Goal: Task Accomplishment & Management: Complete application form

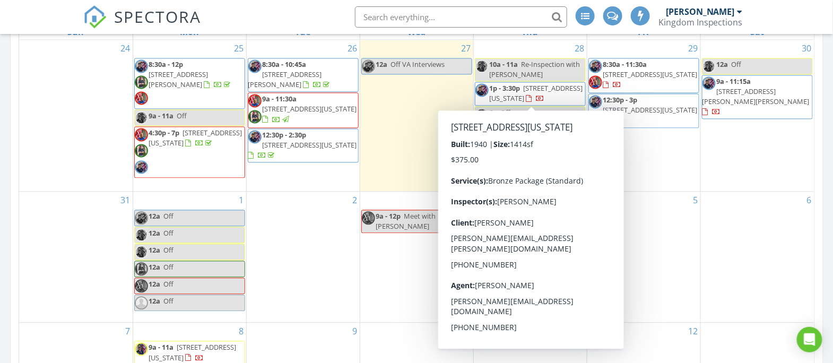
scroll to position [686, 0]
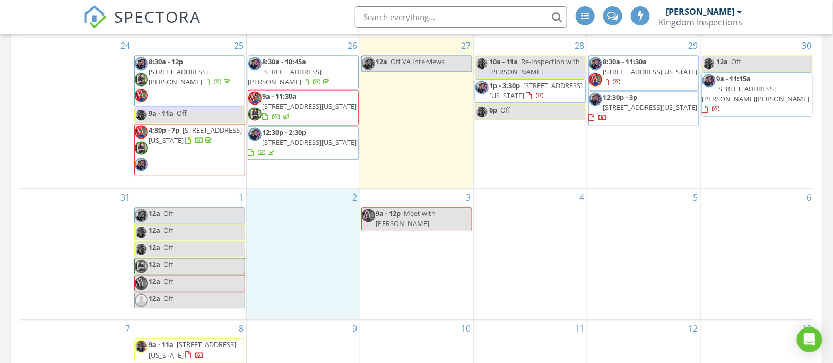
click at [303, 285] on div "2" at bounding box center [303, 254] width 113 height 131
click at [306, 277] on link "Cancel" at bounding box center [302, 274] width 55 height 17
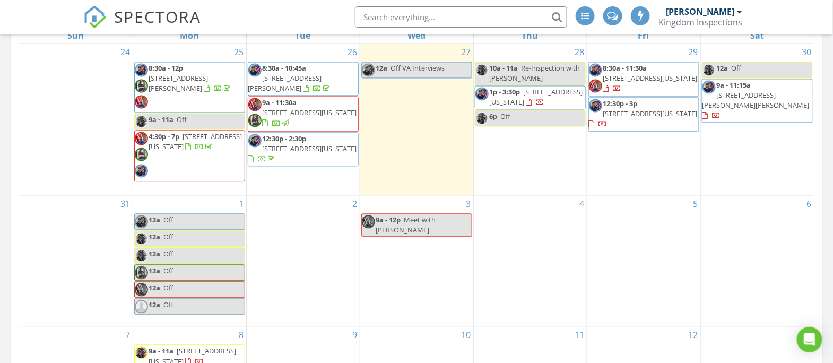
scroll to position [677, 0]
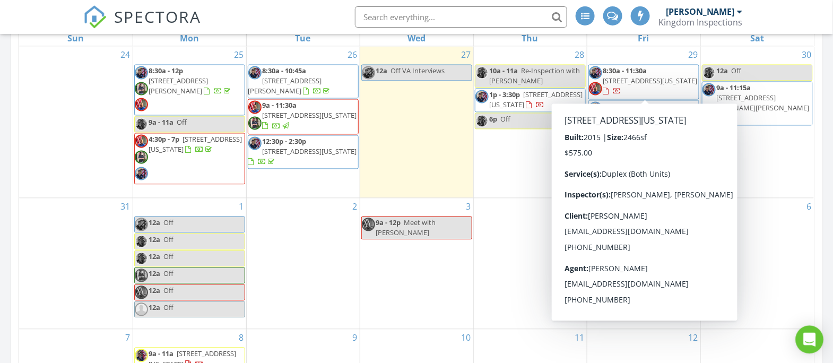
click at [812, 343] on icon "Open Intercom Messenger" at bounding box center [809, 340] width 12 height 14
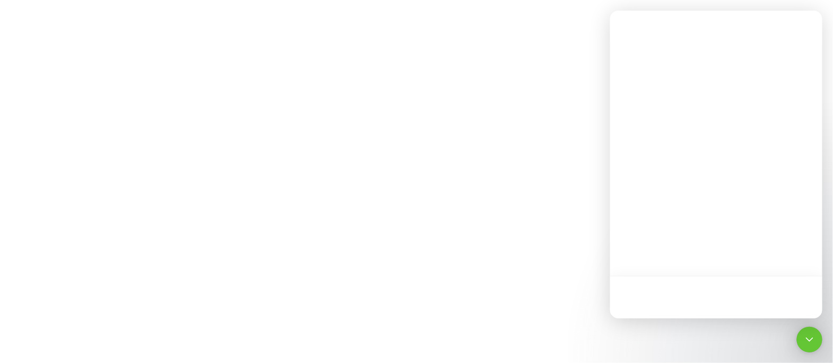
scroll to position [0, 0]
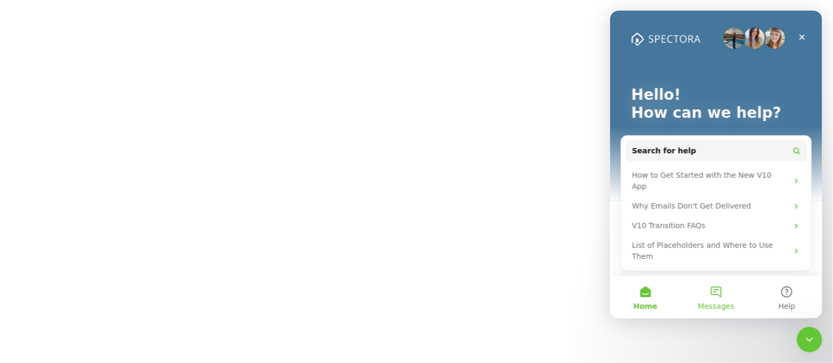
click at [718, 302] on span "Messages" at bounding box center [715, 305] width 37 height 7
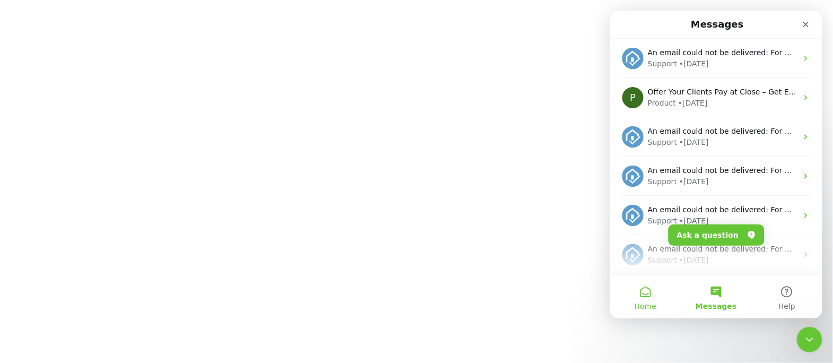
click at [650, 296] on button "Home" at bounding box center [644, 297] width 71 height 42
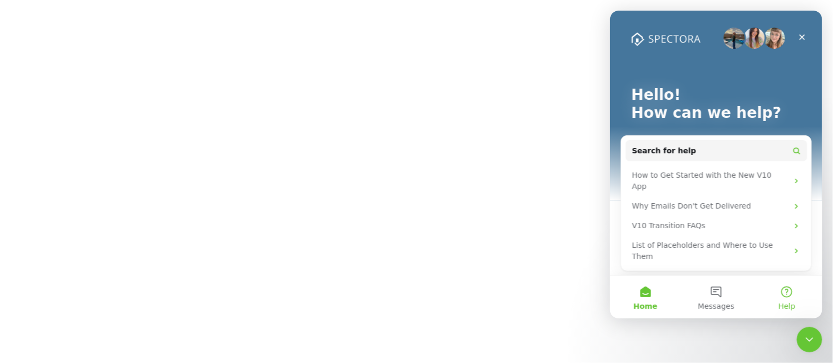
click at [789, 289] on button "Help" at bounding box center [786, 297] width 71 height 42
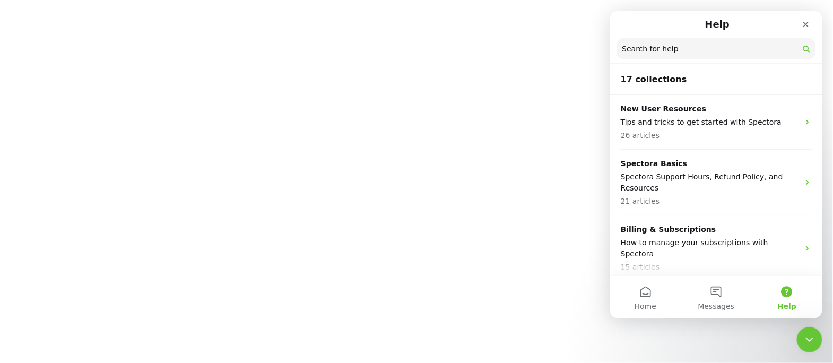
click at [702, 55] on input "Search for help" at bounding box center [715, 48] width 198 height 21
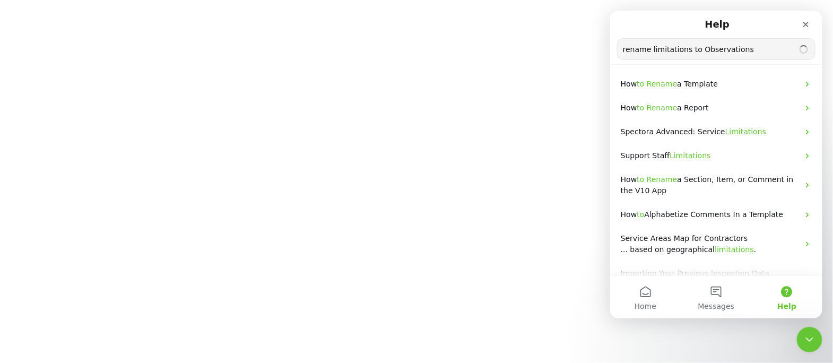
type input "rename limitations to Observations"
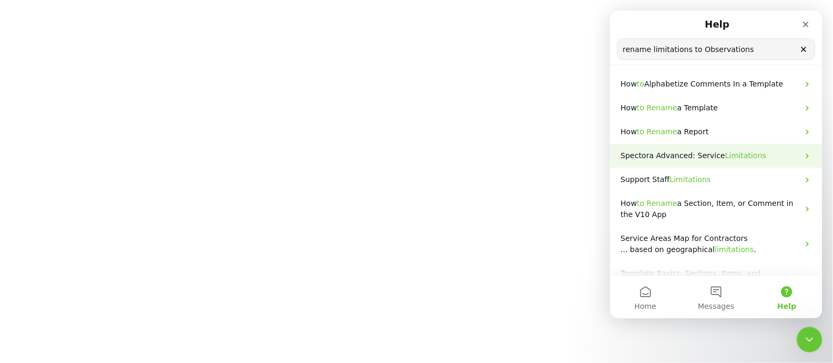
click at [706, 160] on div "Spectora Advanced: Service Limitations" at bounding box center [715, 156] width 212 height 24
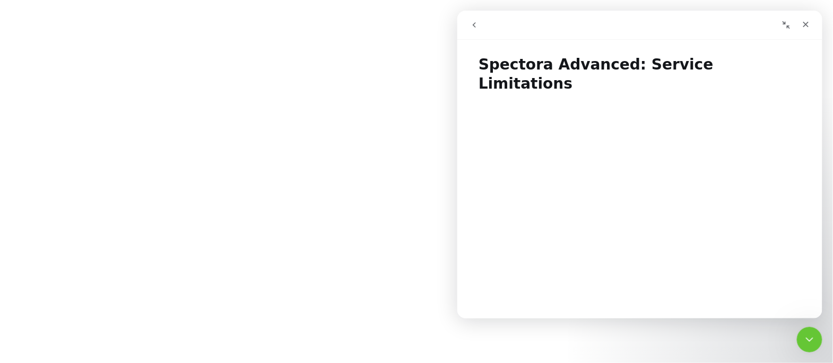
click at [474, 25] on icon "go back" at bounding box center [473, 25] width 8 height 8
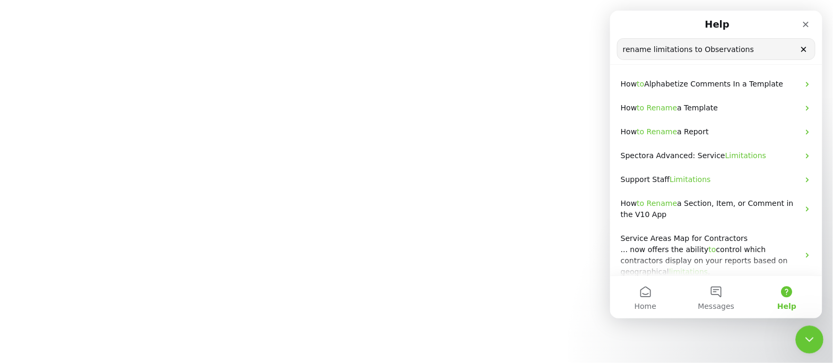
click at [807, 336] on icon "Close Intercom Messenger" at bounding box center [807, 337] width 13 height 13
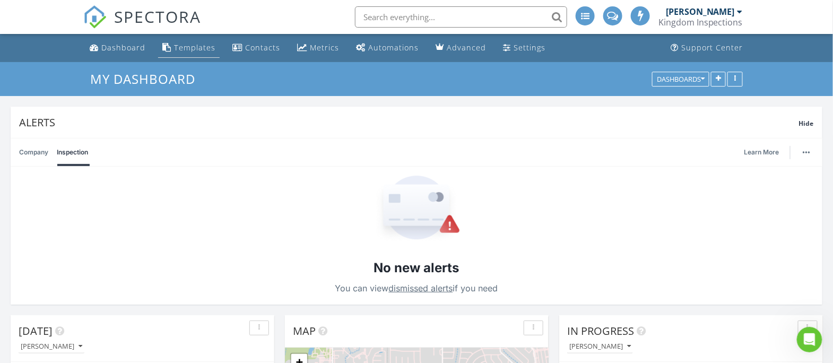
click at [204, 44] on div "Templates" at bounding box center [194, 47] width 41 height 10
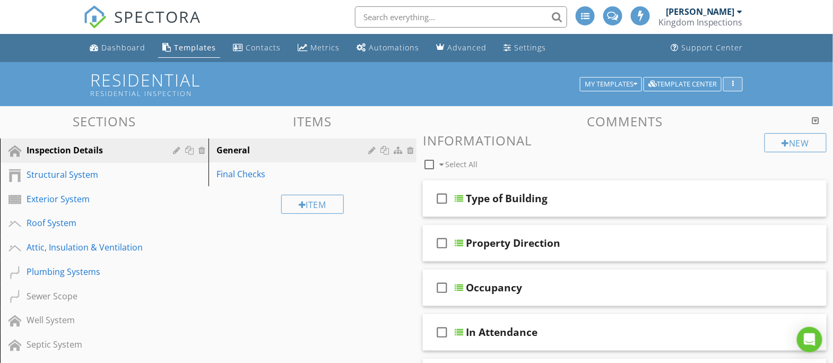
click at [737, 87] on div "button" at bounding box center [733, 84] width 10 height 7
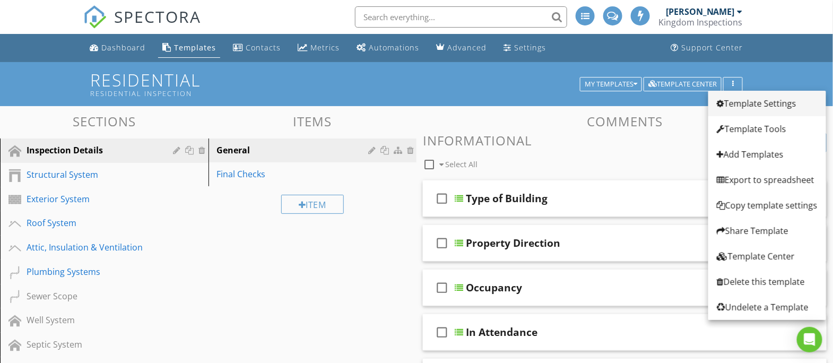
click at [743, 109] on div "Template Settings" at bounding box center [767, 103] width 101 height 13
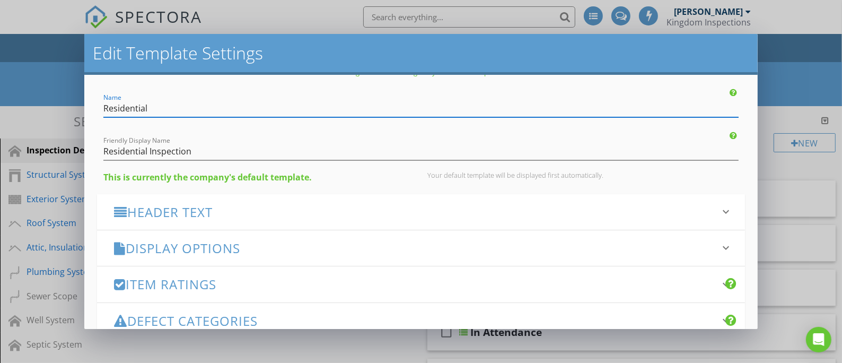
scroll to position [72, 0]
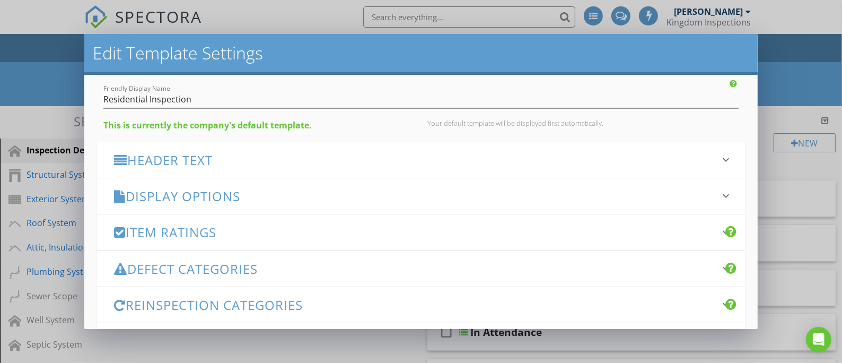
click at [363, 153] on h3 "Header Text" at bounding box center [414, 160] width 601 height 14
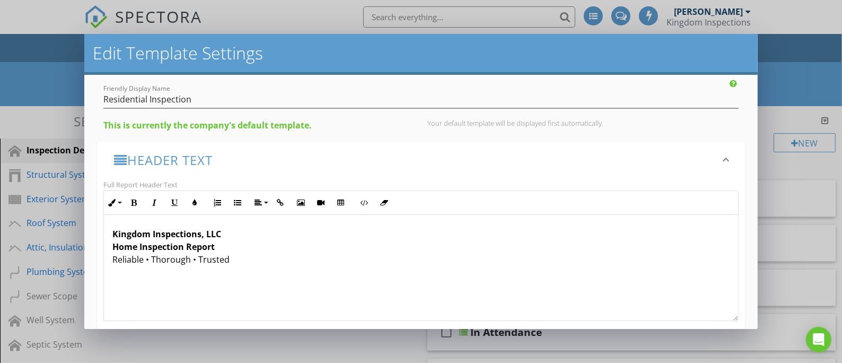
click at [363, 153] on h3 "Header Text" at bounding box center [414, 160] width 601 height 14
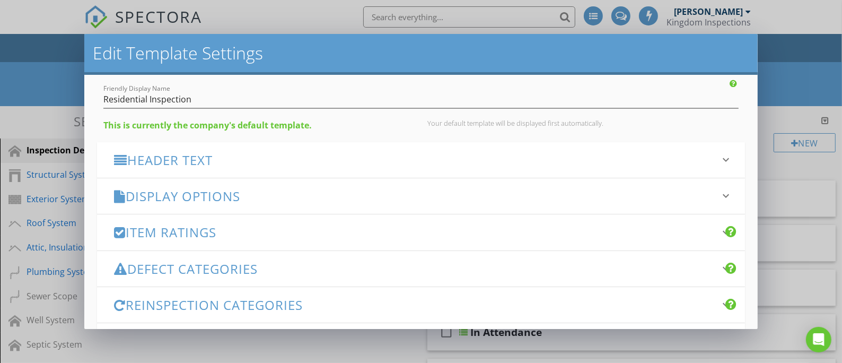
click at [363, 197] on h3 "Display Options" at bounding box center [414, 196] width 601 height 14
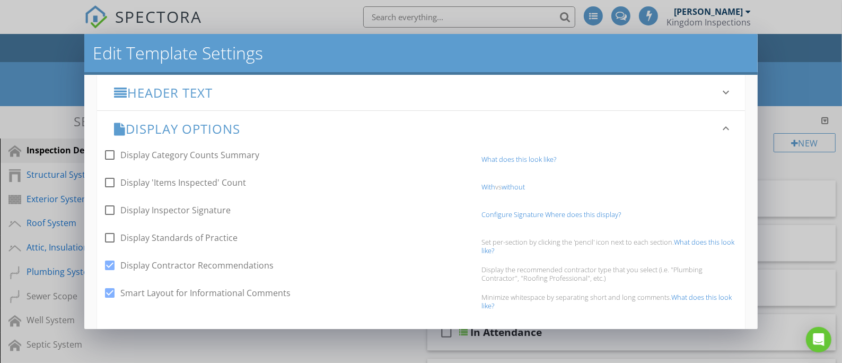
scroll to position [123, 0]
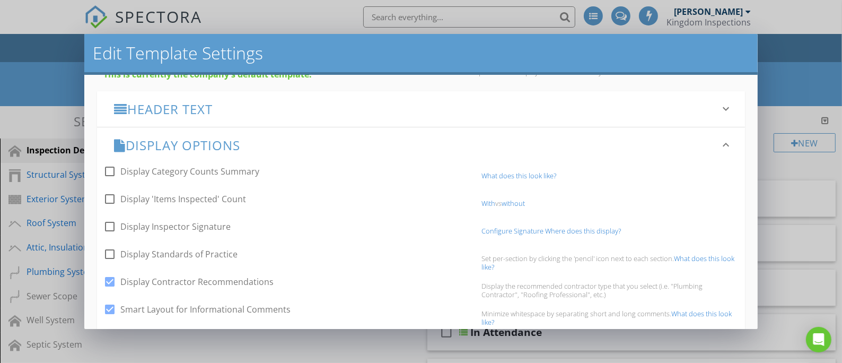
click at [373, 147] on h3 "Display Options" at bounding box center [414, 145] width 601 height 14
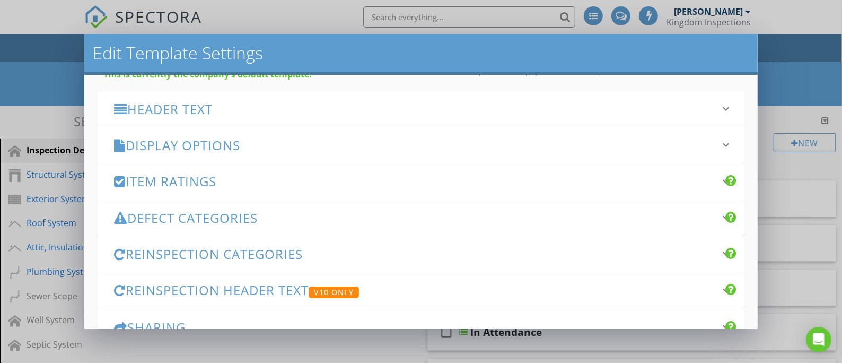
click at [371, 196] on div "Item Ratings keyboard_arrow_down" at bounding box center [421, 181] width 648 height 36
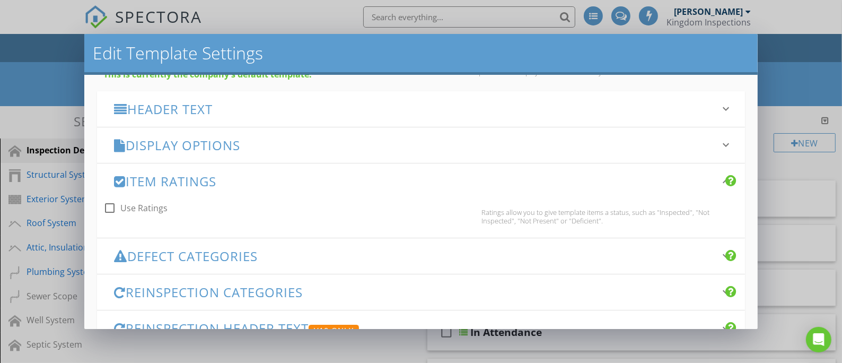
click at [371, 196] on div "Item Ratings keyboard_arrow_down" at bounding box center [421, 181] width 648 height 36
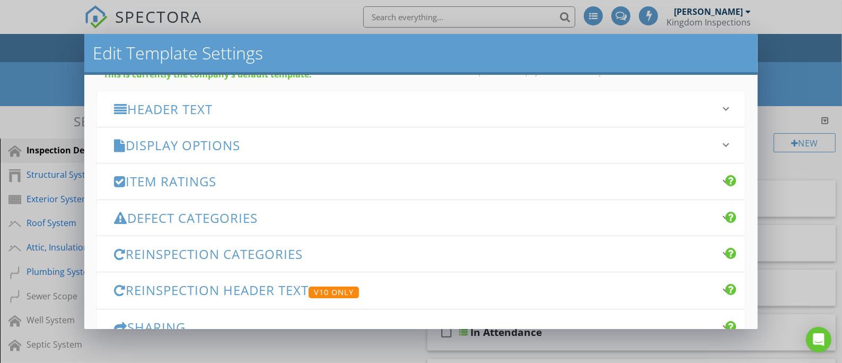
click at [369, 218] on h3 "Defect Categories" at bounding box center [414, 218] width 601 height 14
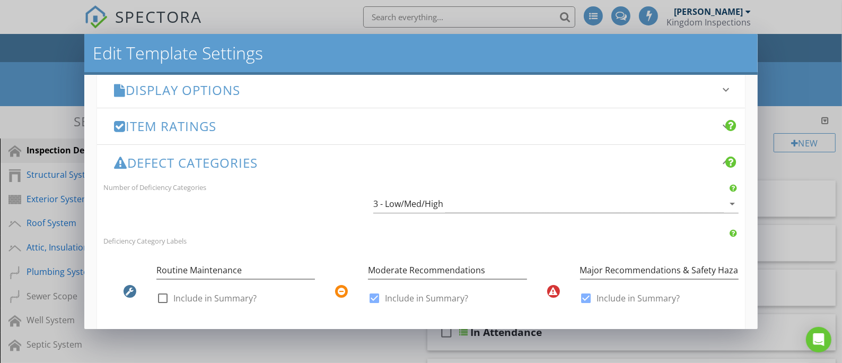
scroll to position [139, 0]
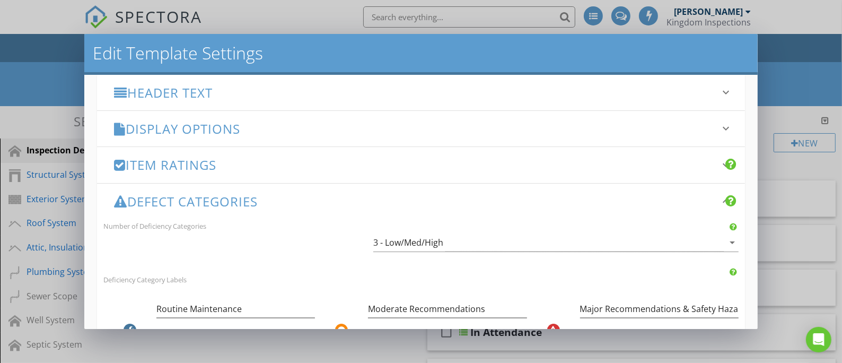
click at [367, 202] on h3 "Defect Categories" at bounding box center [414, 201] width 601 height 14
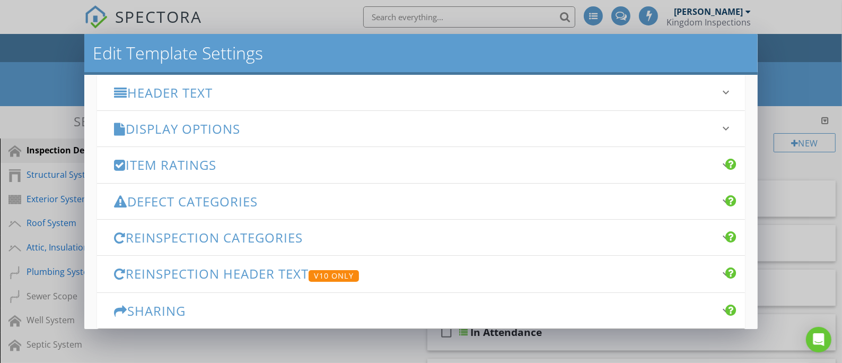
click at [366, 235] on h3 "Reinspection Categories" at bounding box center [414, 237] width 601 height 14
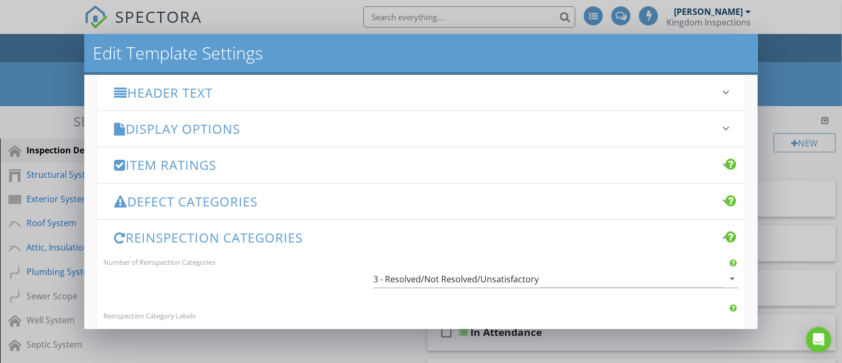
click at [366, 235] on h3 "Reinspection Categories" at bounding box center [414, 237] width 601 height 14
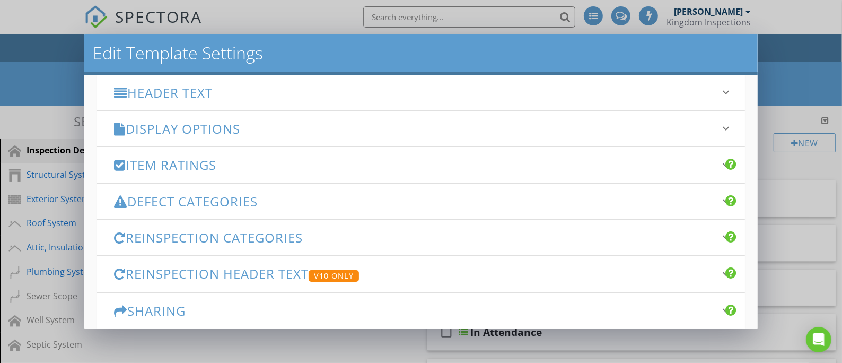
scroll to position [193, 0]
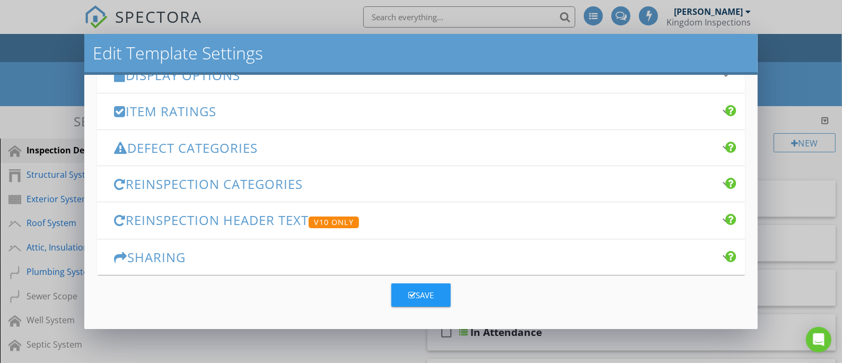
click at [281, 343] on div "Edit Template Settings Changes to these settings only affect future reports. Na…" at bounding box center [421, 181] width 842 height 363
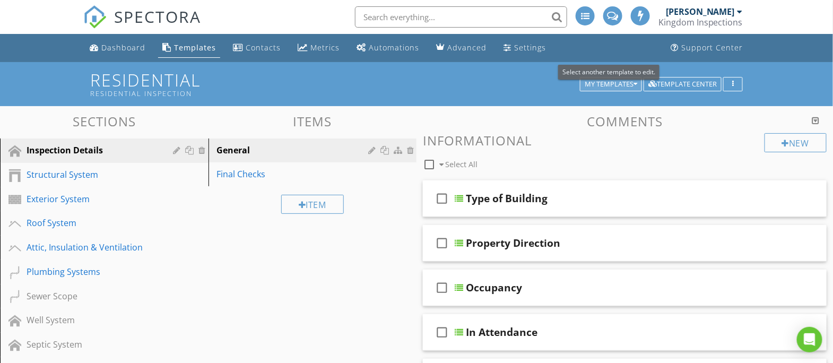
click at [606, 82] on div "My Templates" at bounding box center [610, 84] width 53 height 7
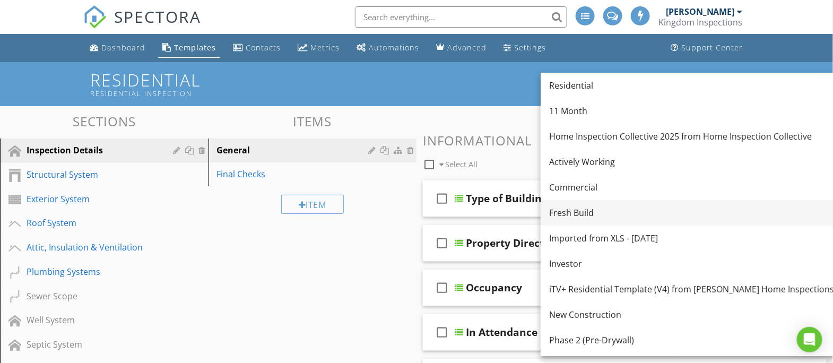
click at [599, 217] on div "Fresh Build" at bounding box center [699, 212] width 301 height 13
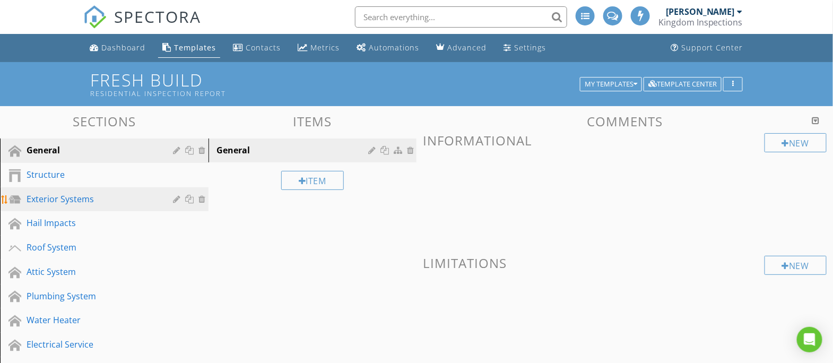
click at [80, 197] on div "Exterior Systems" at bounding box center [93, 199] width 132 height 13
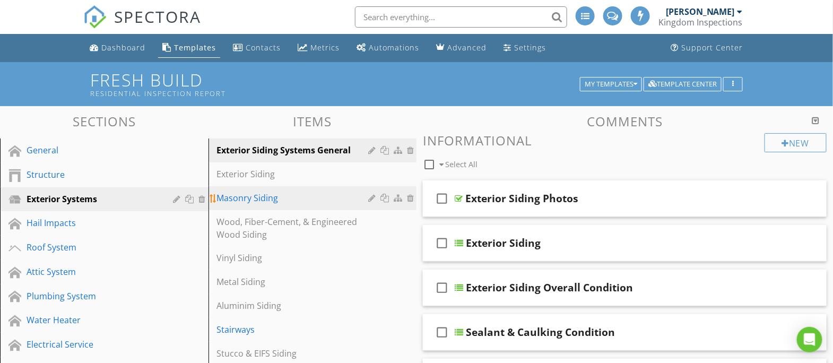
click at [253, 196] on div "Masonry Siding" at bounding box center [294, 197] width 155 height 13
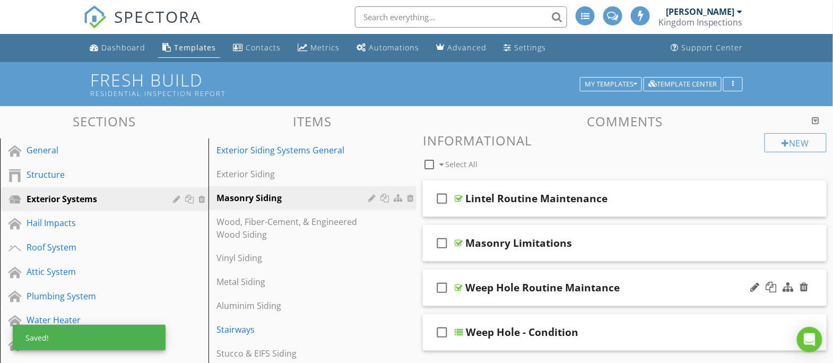
drag, startPoint x: 654, startPoint y: 242, endPoint x: 654, endPoint y: 281, distance: 39.2
click at [654, 281] on span "check_box_outline_blank Lintel Routine Maintenance check_box_outline_blank Maso…" at bounding box center [625, 265] width 404 height 170
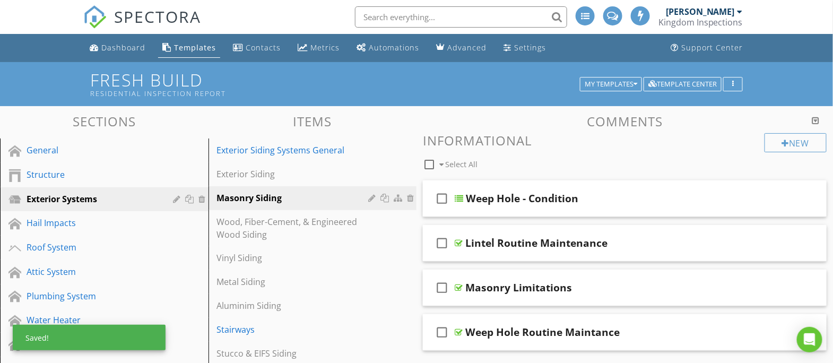
click at [680, 167] on div "check_box_outline_blank Select All" at bounding box center [594, 162] width 342 height 20
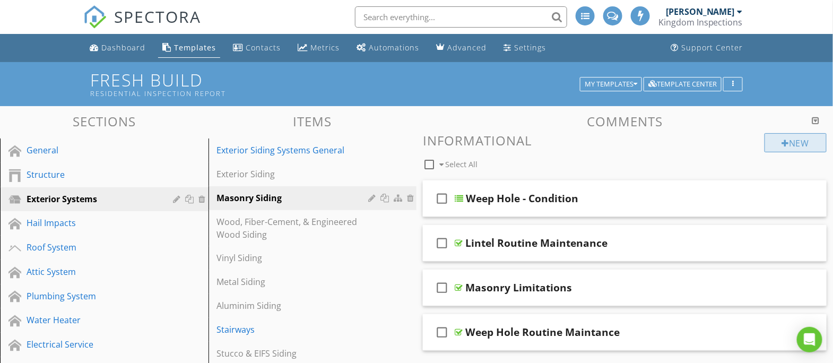
click at [802, 144] on div "New" at bounding box center [795, 142] width 62 height 19
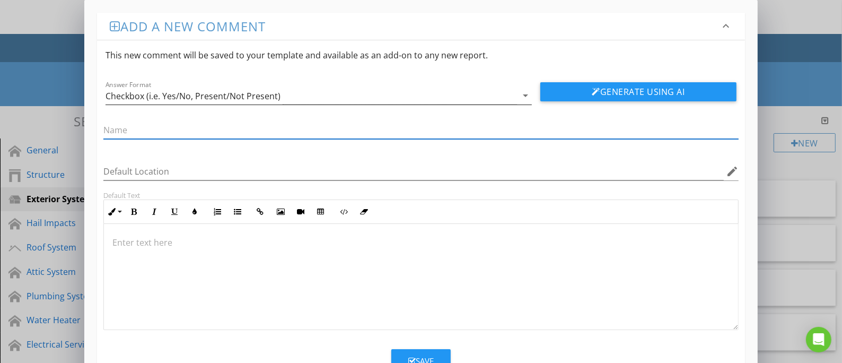
click at [293, 103] on div "Checkbox (i.e. Yes/No, Present/Not Present)" at bounding box center [312, 96] width 412 height 18
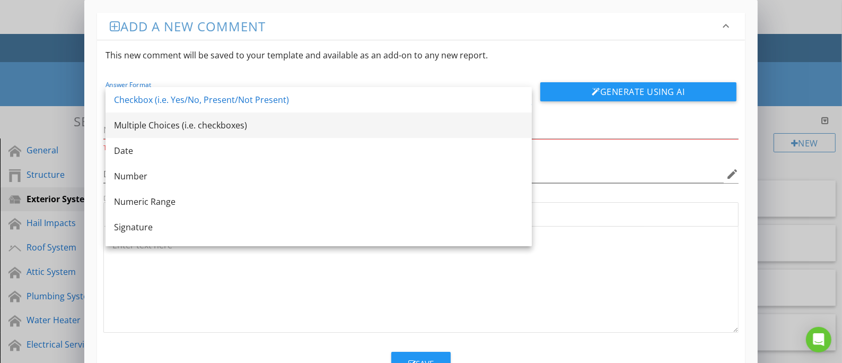
click at [238, 123] on div "Multiple Choices (i.e. checkboxes)" at bounding box center [318, 125] width 409 height 13
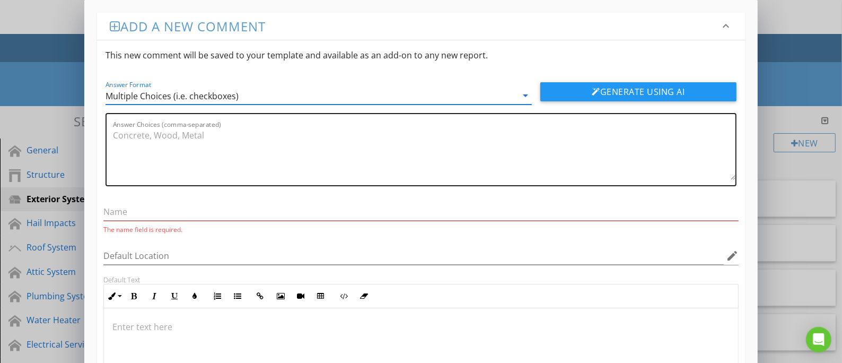
click at [277, 169] on textarea "Answer Choices (comma-separated)" at bounding box center [424, 153] width 623 height 53
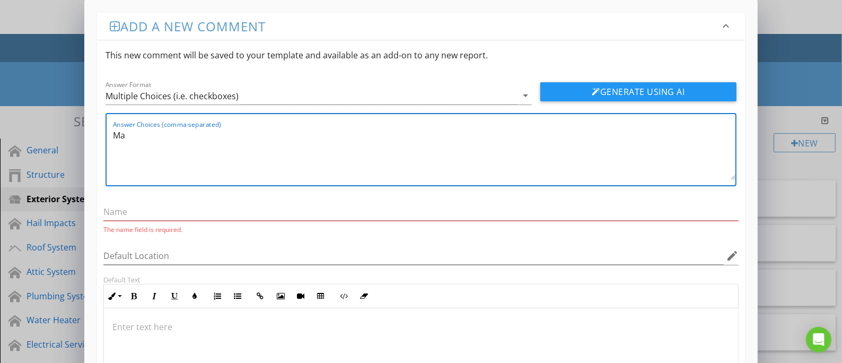
type textarea "M"
click at [229, 205] on input "text" at bounding box center [420, 212] width 635 height 18
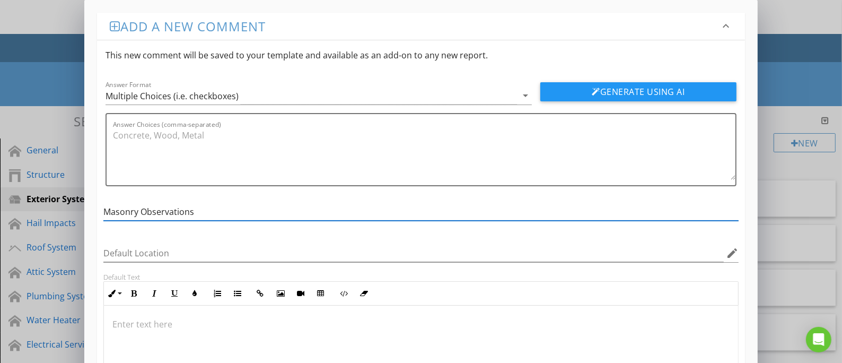
type input "Masonry Observations"
click at [307, 198] on div "Masonry Observations" at bounding box center [420, 214] width 635 height 34
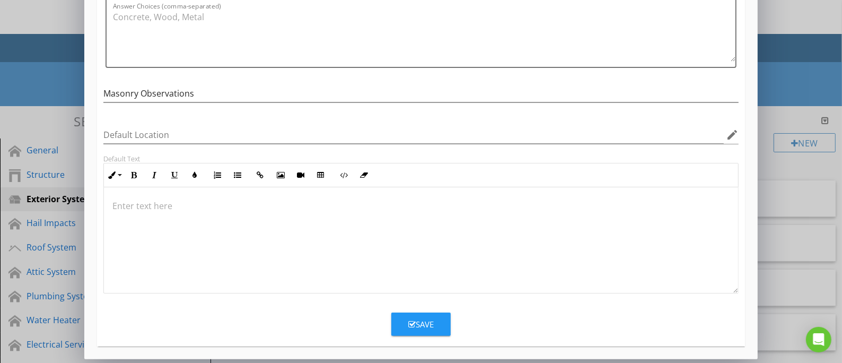
scroll to position [36, 0]
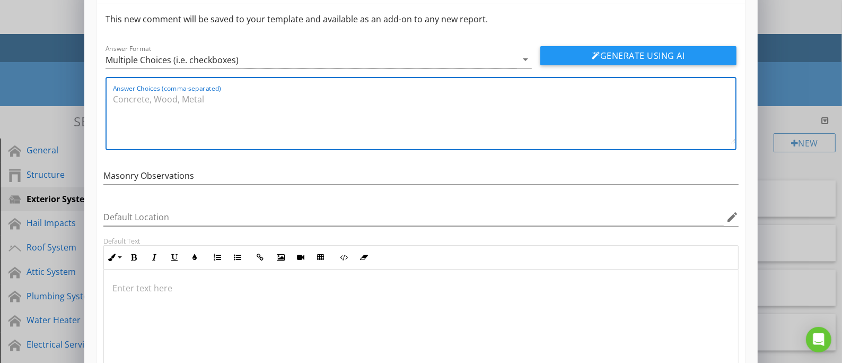
paste textarea "Hairline cracks, Minor mortar deterioration, Efflorescence, Light staining/disc…"
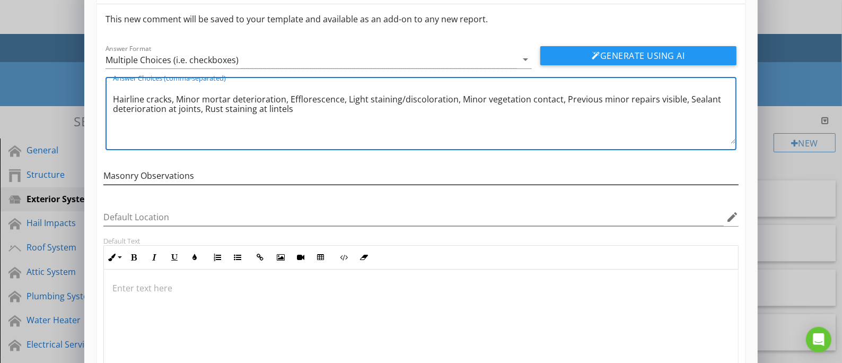
type textarea "Hairline cracks, Minor mortar deterioration, Efflorescence, Light staining/disc…"
drag, startPoint x: 215, startPoint y: 177, endPoint x: 102, endPoint y: 173, distance: 113.0
click at [102, 173] on div "Masonry Observations" at bounding box center [421, 177] width 648 height 37
paste input "Siding – Observation"
type input "Masonry Siding – Observation"
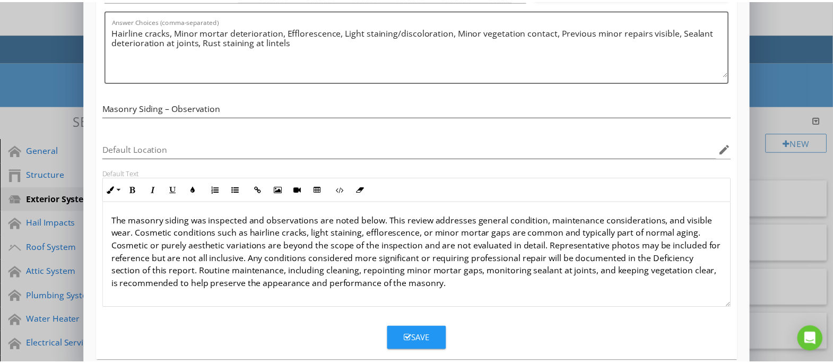
scroll to position [118, 0]
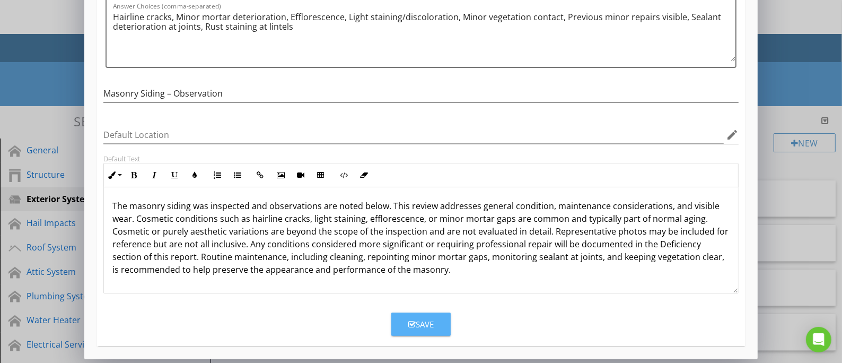
click at [428, 326] on div "Save" at bounding box center [420, 324] width 25 height 12
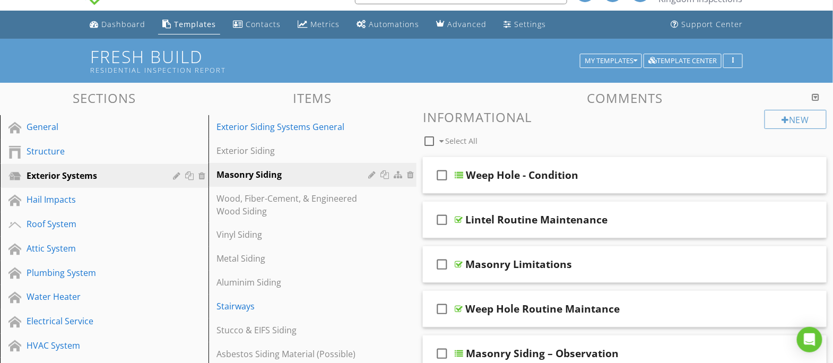
scroll to position [75, 0]
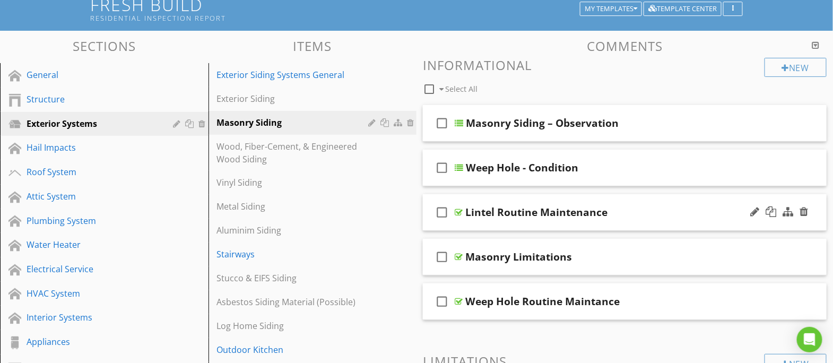
click at [653, 221] on div "check_box_outline_blank Lintel Routine Maintenance" at bounding box center [625, 212] width 404 height 37
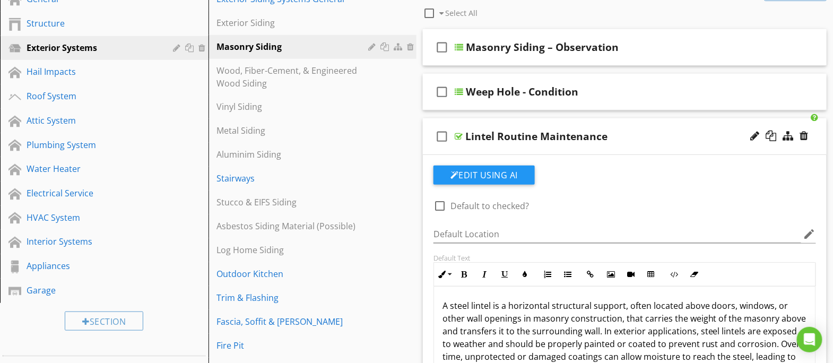
scroll to position [129, 0]
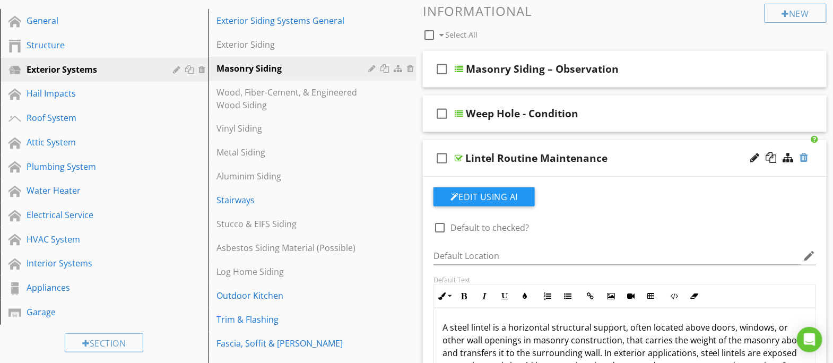
click at [802, 158] on div at bounding box center [804, 157] width 8 height 11
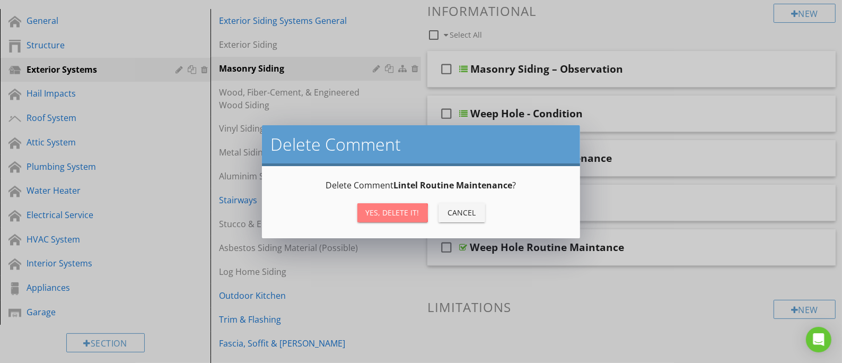
click at [393, 213] on div "Yes, Delete it!" at bounding box center [393, 212] width 54 height 11
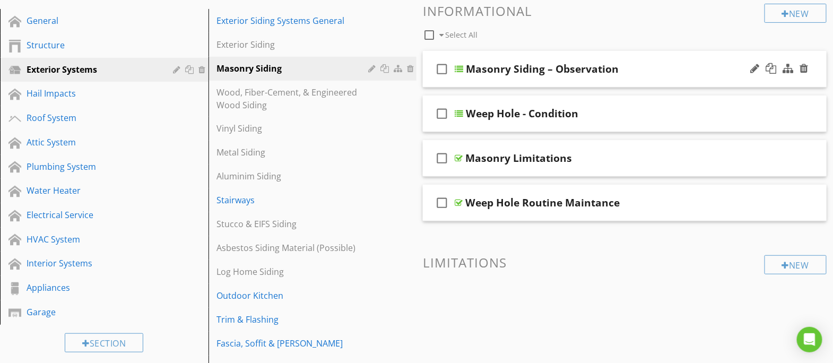
click at [668, 80] on div "check_box_outline_blank Masonry Siding – Observation" at bounding box center [625, 69] width 404 height 37
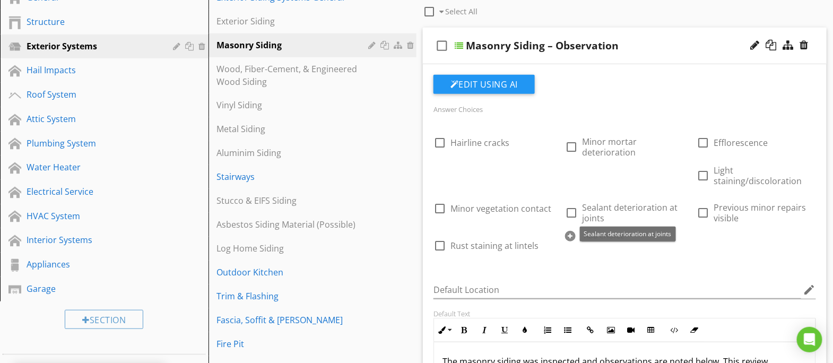
scroll to position [176, 0]
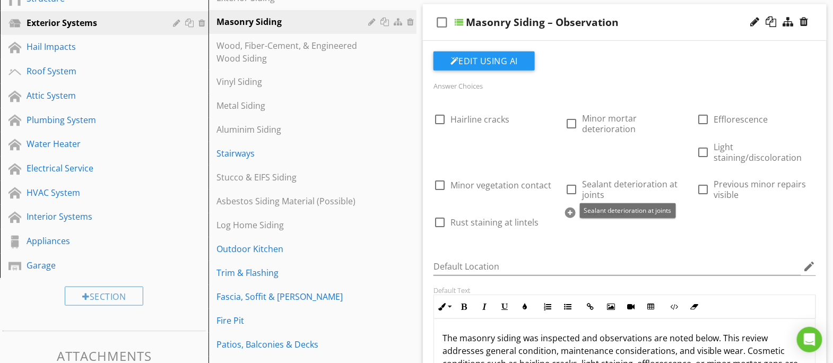
click at [569, 211] on div at bounding box center [570, 212] width 11 height 11
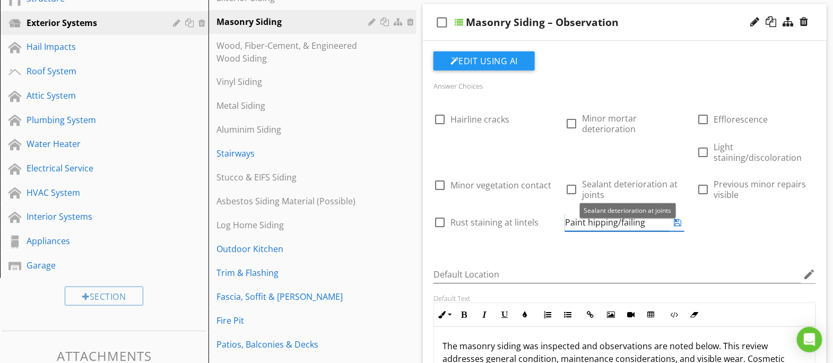
type input "Paint chipping/failing"
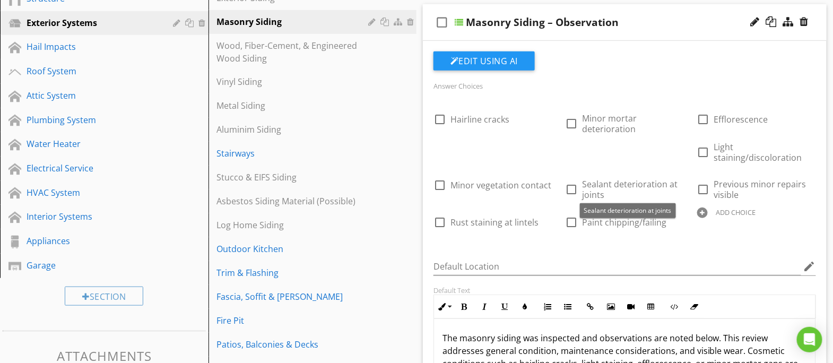
click at [775, 241] on div "Answer Choices check_box_outline_blank Hairline cracks check_box_outline_blank …" at bounding box center [624, 161] width 395 height 165
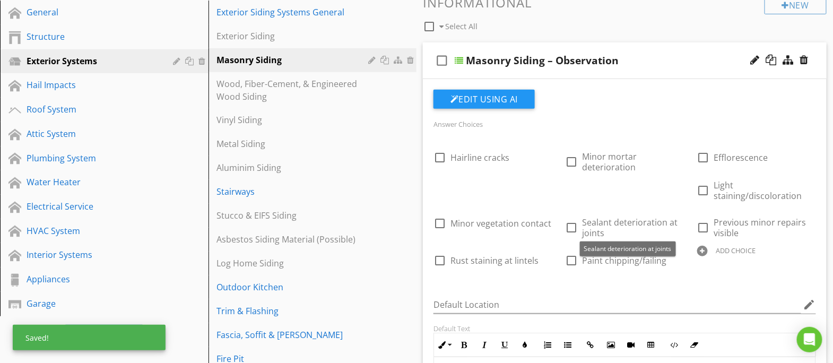
scroll to position [115, 0]
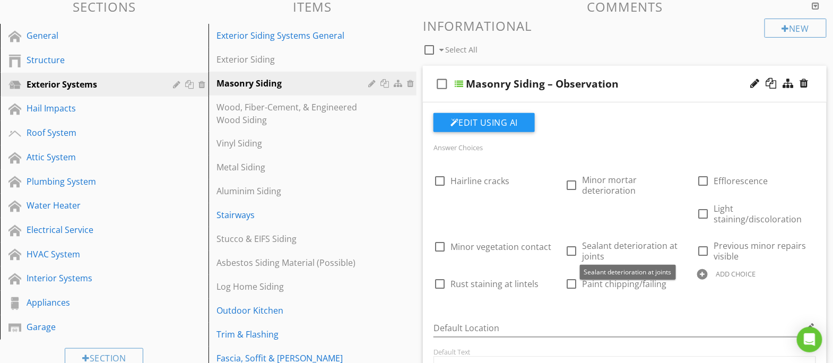
click at [653, 94] on div "check_box_outline_blank Masonry Siding – Observation" at bounding box center [625, 84] width 404 height 37
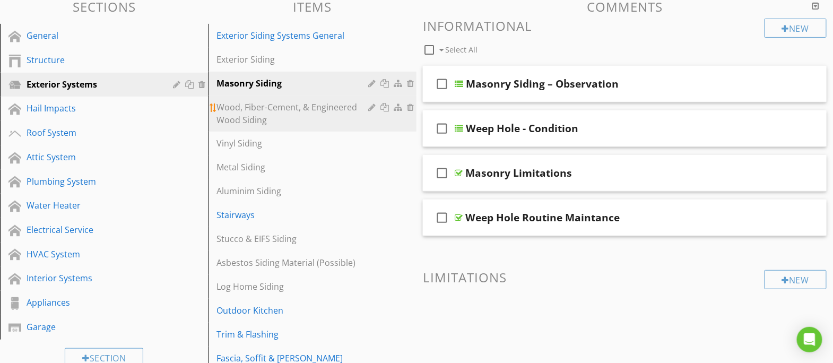
click at [318, 111] on div "Wood, Fiber-Cement, & Engineered Wood Siding" at bounding box center [294, 113] width 155 height 25
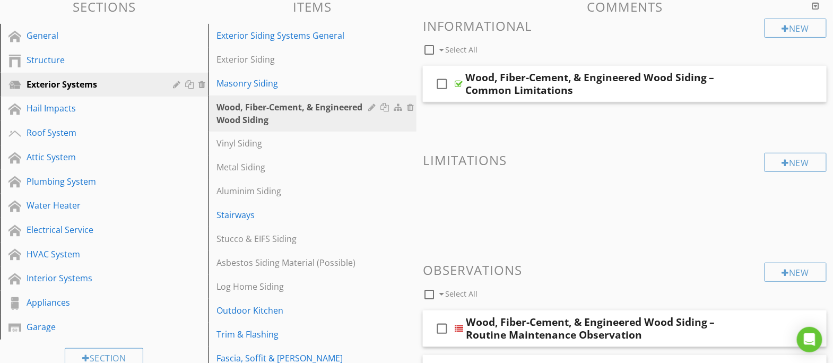
click at [249, 115] on div "Wood, Fiber-Cement, & Engineered Wood Siding" at bounding box center [294, 113] width 155 height 25
drag, startPoint x: 249, startPoint y: 115, endPoint x: 213, endPoint y: 95, distance: 41.3
click at [213, 95] on link "Wood, Fiber-Cement, & Engineered Wood Siding" at bounding box center [314, 113] width 205 height 36
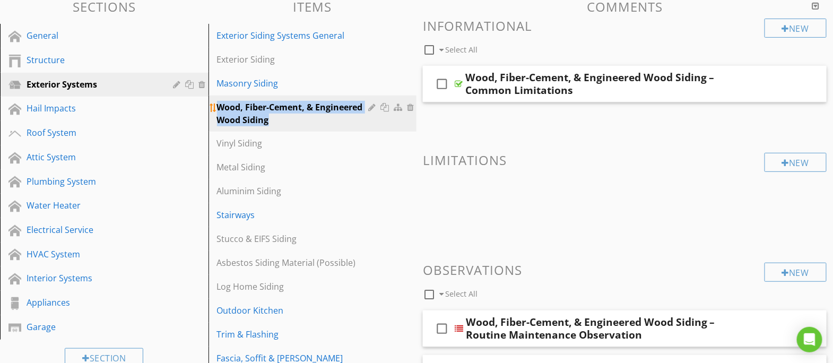
copy div "Wood, Fiber-Cement, & Engineered Wood Siding"
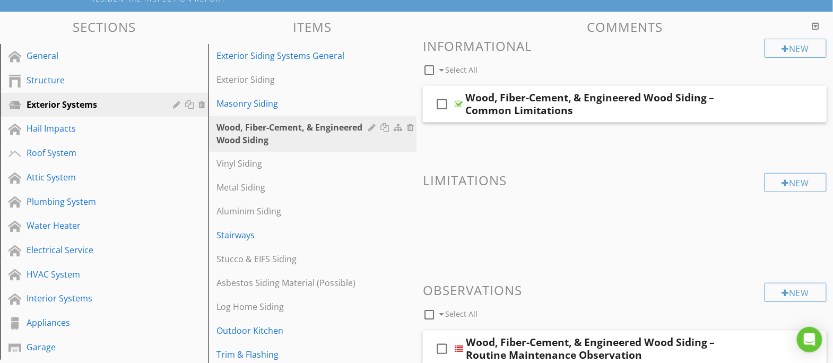
click at [794, 48] on div "New" at bounding box center [795, 48] width 62 height 19
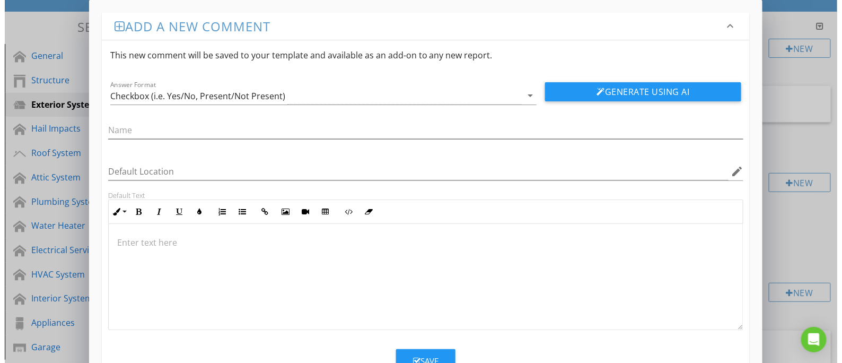
scroll to position [94, 0]
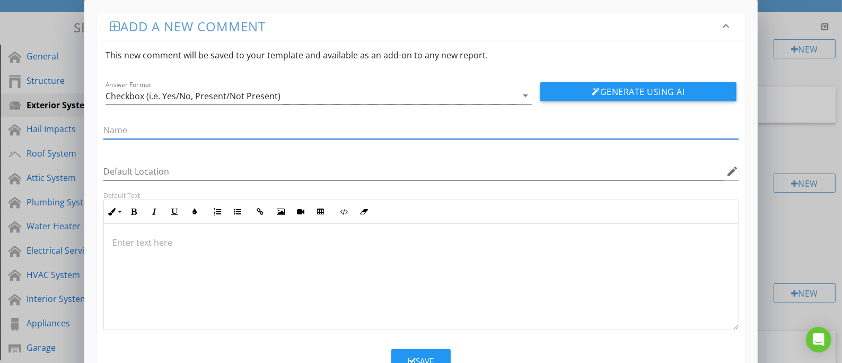
click at [235, 98] on div "Checkbox (i.e. Yes/No, Present/Not Present)" at bounding box center [193, 96] width 175 height 10
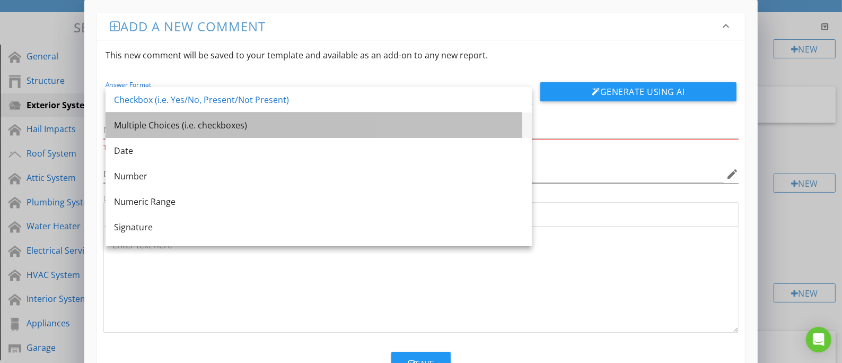
click at [219, 119] on div "Multiple Choices (i.e. checkboxes)" at bounding box center [318, 125] width 409 height 13
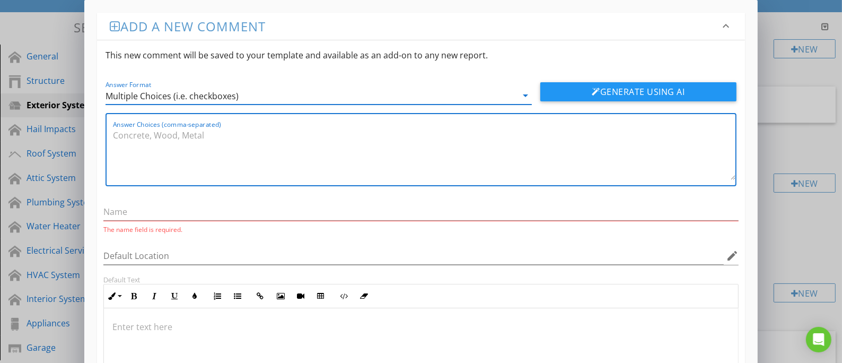
paste textarea "Minor cracking, Peeling paint, Chipped edges, Minor warping/bowing, Light stain…"
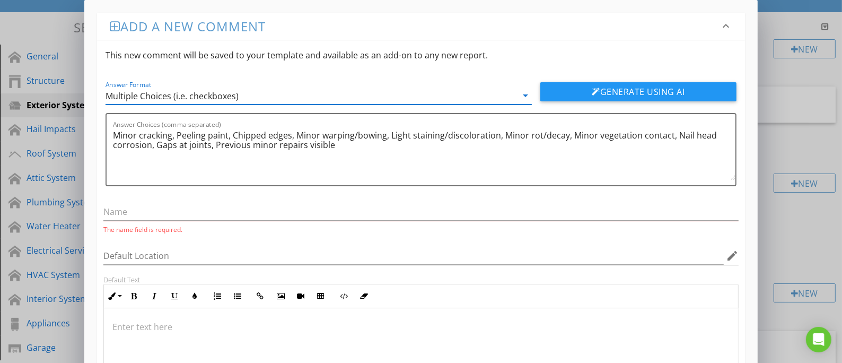
type textarea "Minor cracking, Peeling paint, Chipped edges, Minor warping/bowing, Light stain…"
paste input "Wood, Fiber-Cement, & Engineered Wood Siding – Observation"
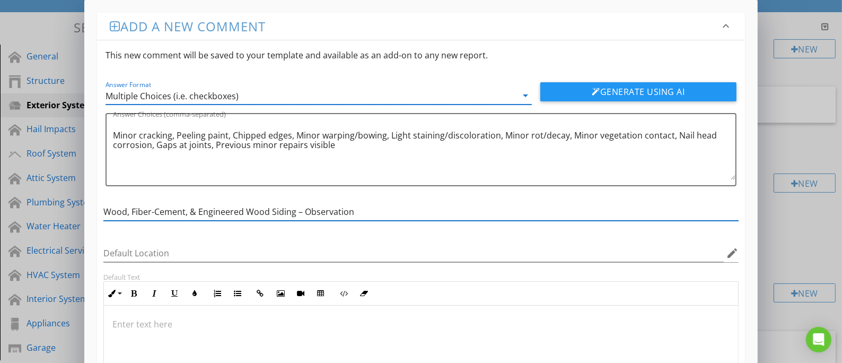
type input "Wood, Fiber-Cement, & Engineered Wood Siding – Observation"
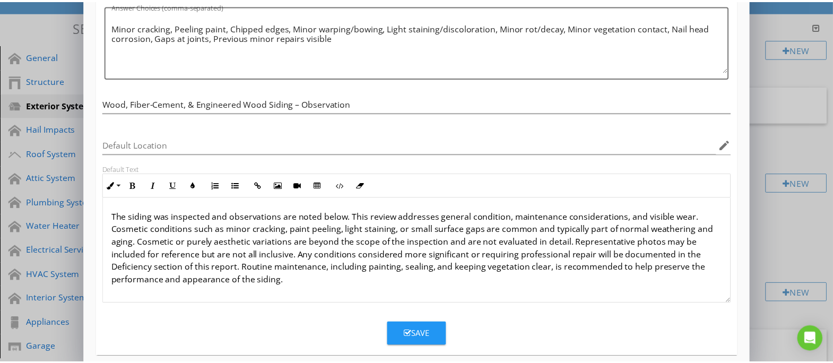
scroll to position [1, 0]
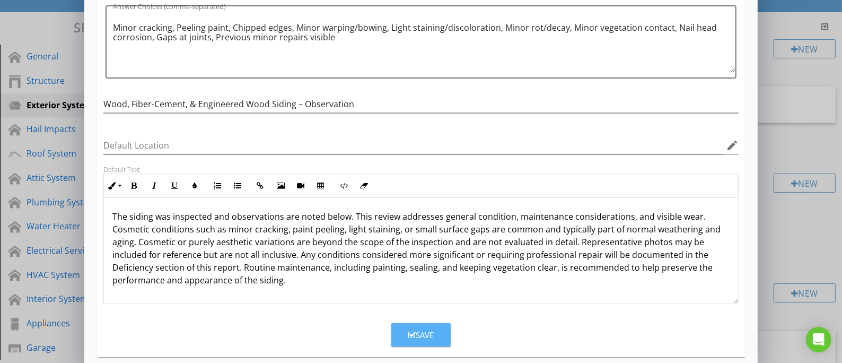
click at [423, 334] on div "Save" at bounding box center [420, 335] width 25 height 12
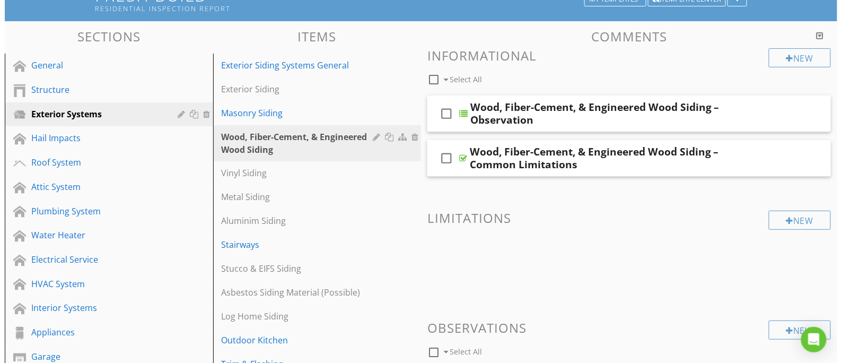
scroll to position [78, 0]
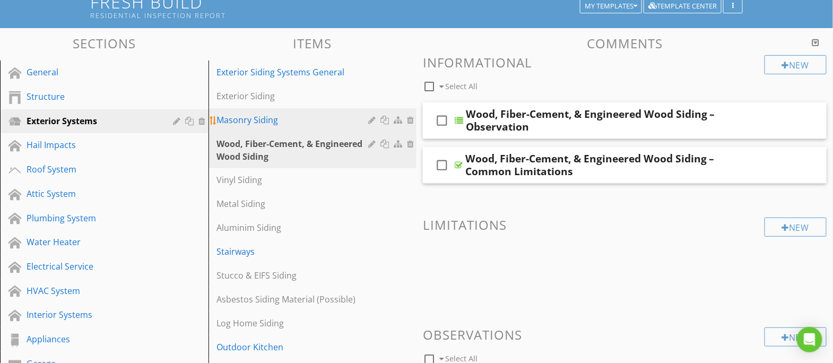
click at [333, 124] on div "Masonry Siding" at bounding box center [294, 120] width 155 height 13
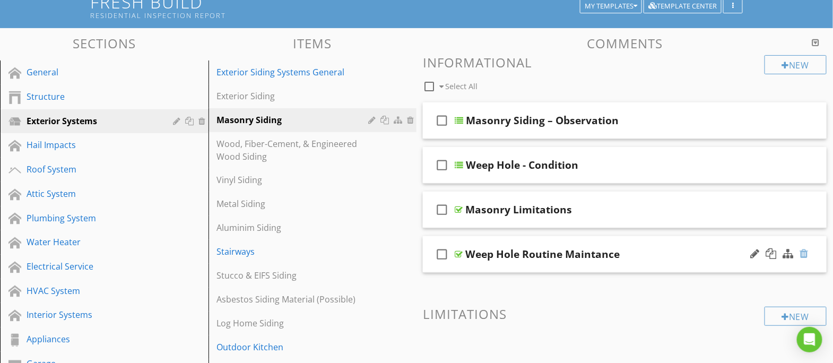
click at [802, 250] on div at bounding box center [804, 253] width 8 height 11
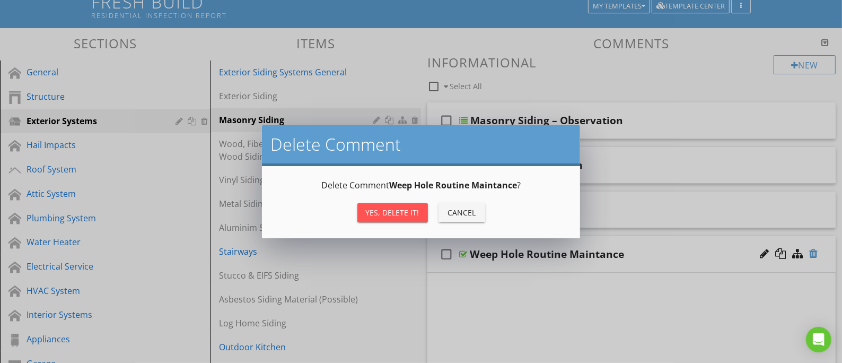
scroll to position [77, 0]
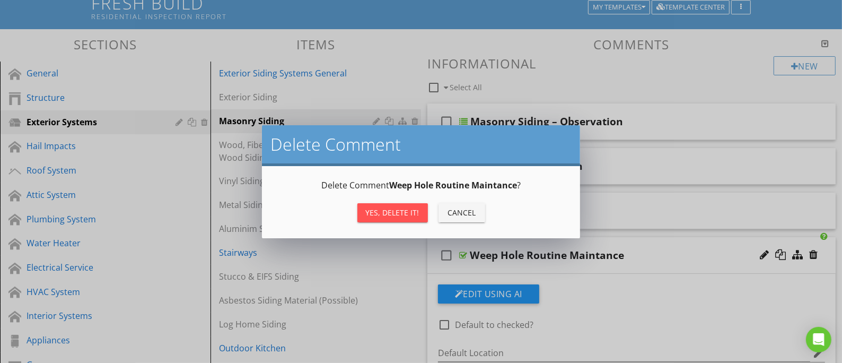
click at [380, 214] on div "Yes, Delete it!" at bounding box center [393, 212] width 54 height 11
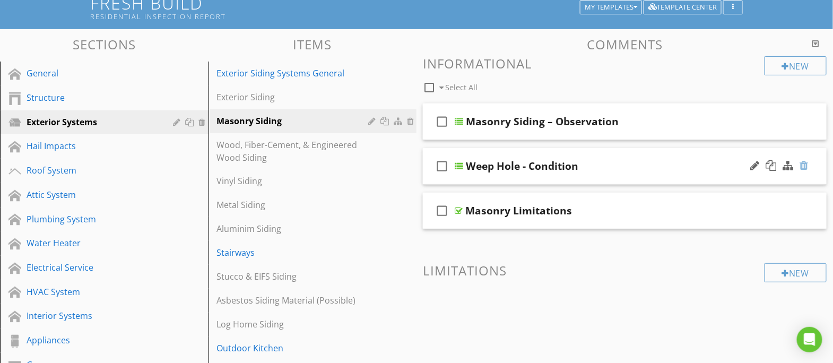
click at [805, 162] on div at bounding box center [804, 165] width 8 height 11
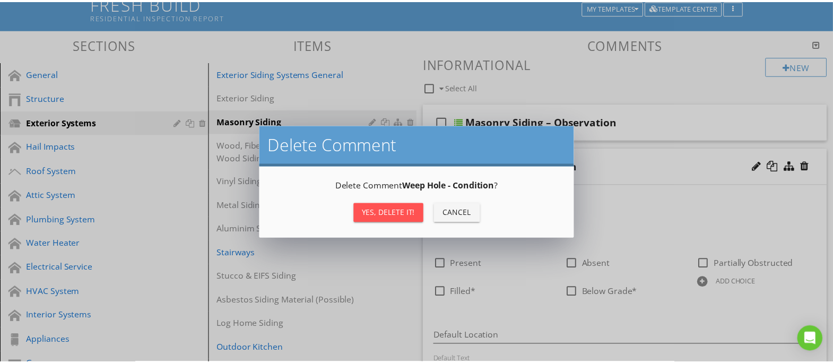
scroll to position [76, 0]
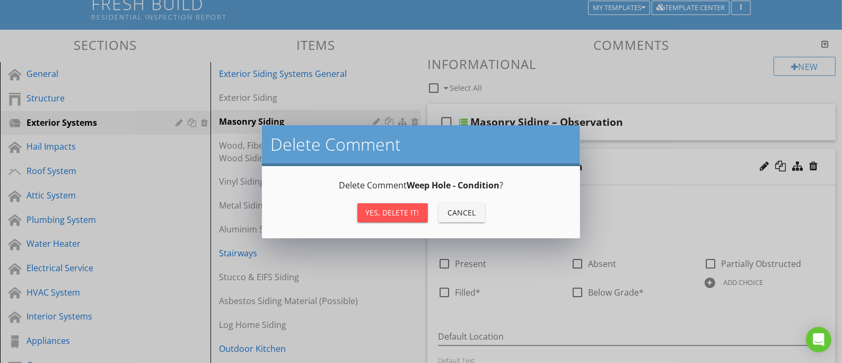
click at [408, 214] on div "Yes, Delete it!" at bounding box center [393, 212] width 54 height 11
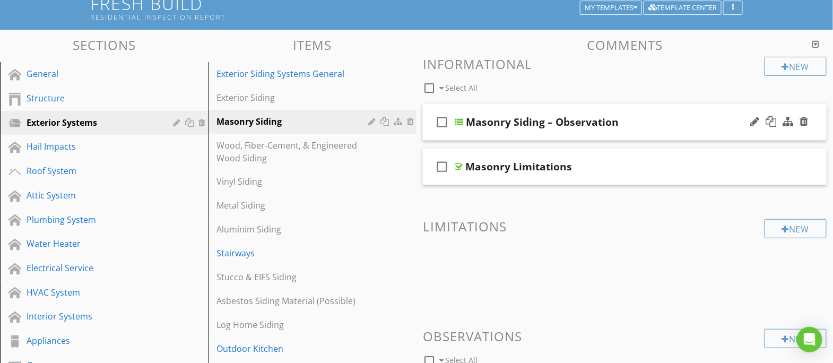
click at [660, 133] on div "check_box_outline_blank Masonry Siding – Observation" at bounding box center [625, 122] width 404 height 37
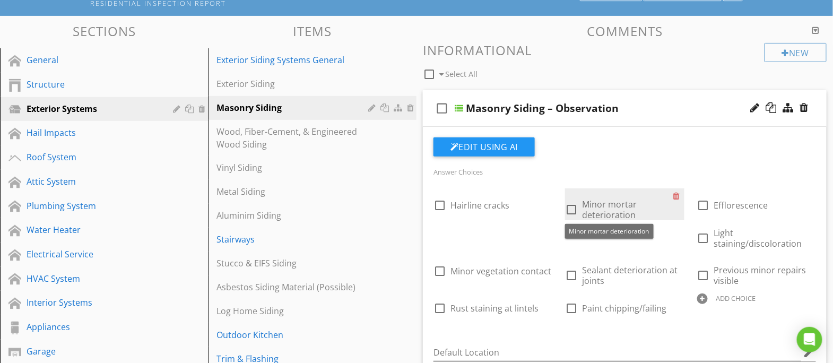
scroll to position [108, 0]
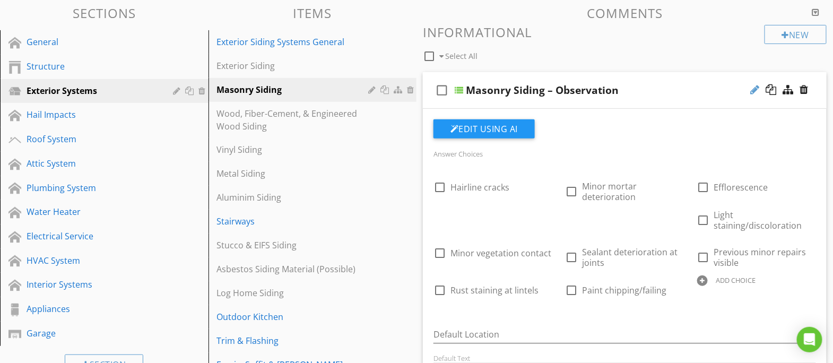
click at [756, 87] on div at bounding box center [754, 89] width 9 height 11
click at [539, 91] on input "Masonry Siding – Observation" at bounding box center [609, 92] width 287 height 18
type input "Masonry Siding – Minor Observation"
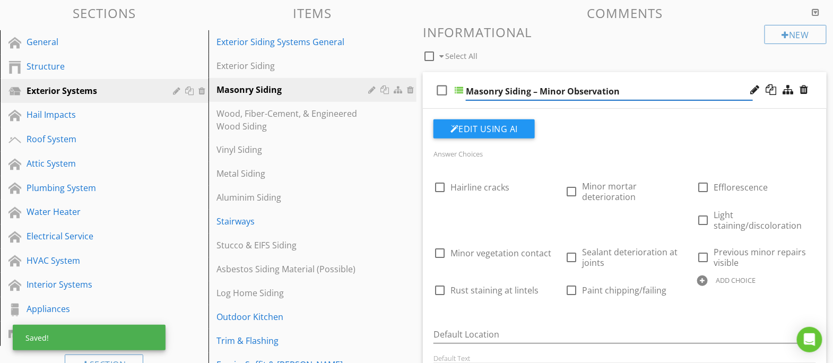
click at [708, 76] on div "check_box_outline_blank Masonry Siding – Minor Observation" at bounding box center [625, 90] width 404 height 37
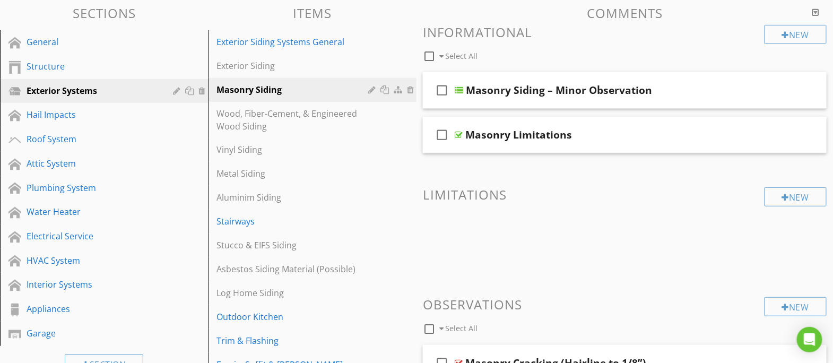
scroll to position [121, 0]
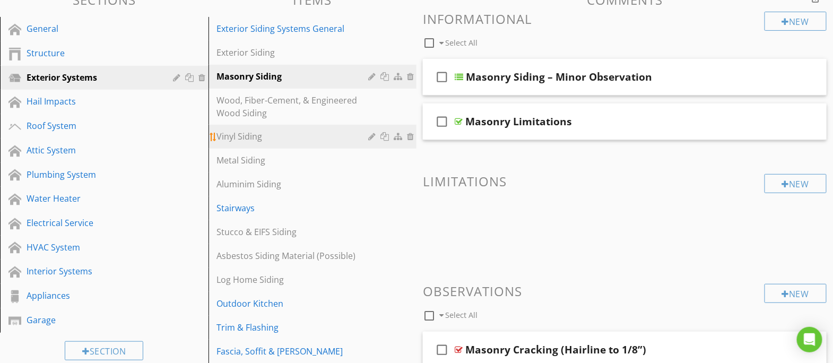
click at [267, 141] on link "Vinyl Siding" at bounding box center [314, 136] width 205 height 23
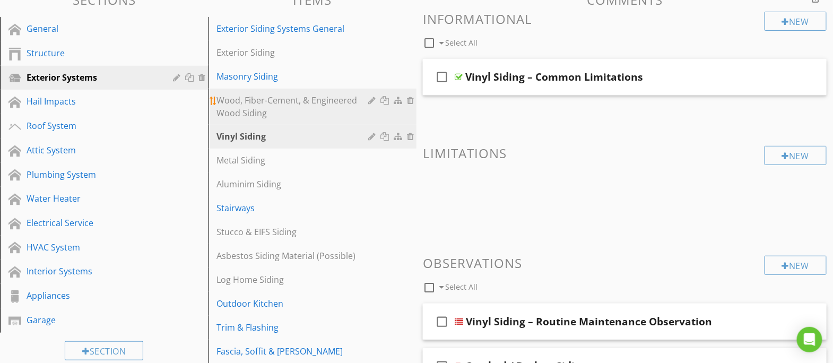
click at [291, 101] on div "Wood, Fiber-Cement, & Engineered Wood Siding" at bounding box center [294, 106] width 155 height 25
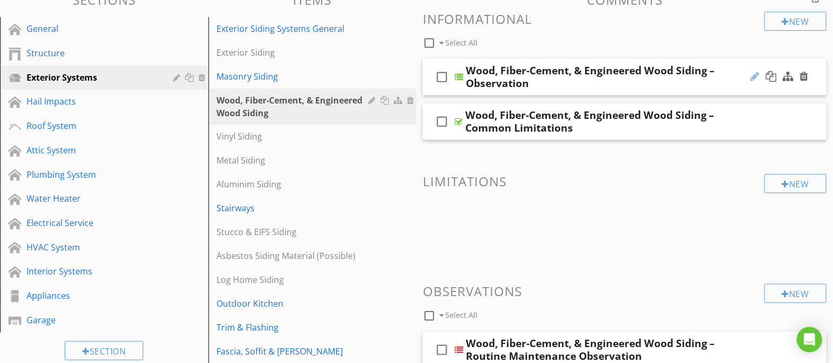
click at [755, 73] on div at bounding box center [754, 76] width 9 height 11
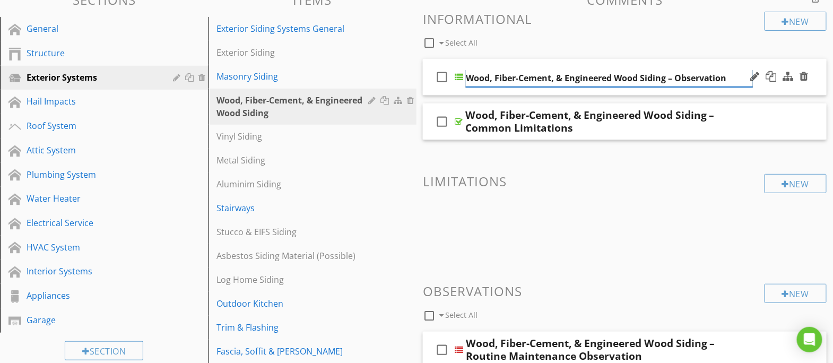
click at [676, 75] on input "Wood, Fiber-Cement, & Engineered Wood Siding – Observation" at bounding box center [609, 78] width 287 height 18
type input "Wood, Fiber-Cement, & Engineered Wood Siding – Minor Observation"
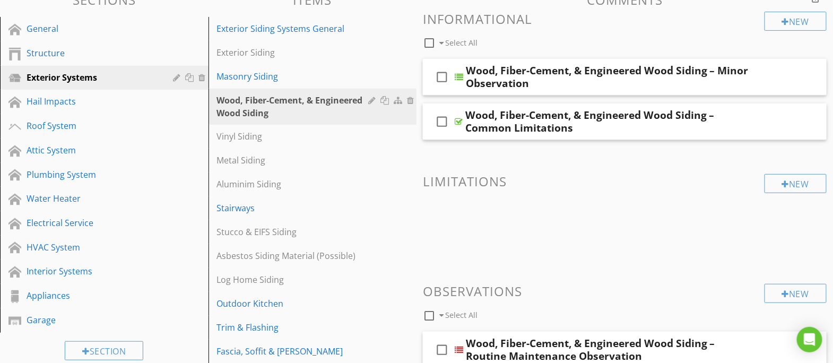
click at [270, 137] on div "Vinyl Siding" at bounding box center [294, 136] width 155 height 13
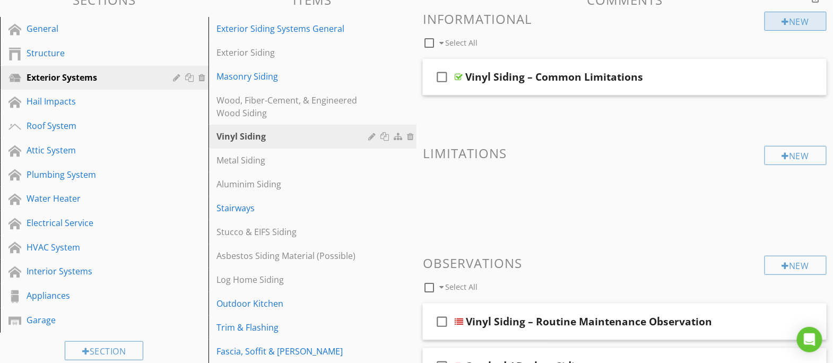
click at [797, 24] on div "New" at bounding box center [795, 21] width 62 height 19
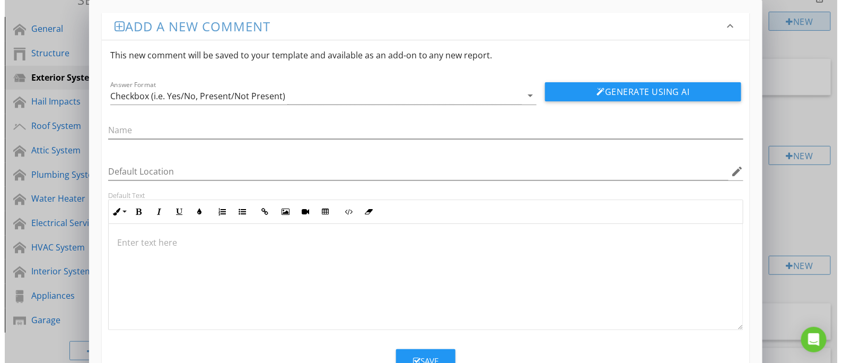
scroll to position [121, 0]
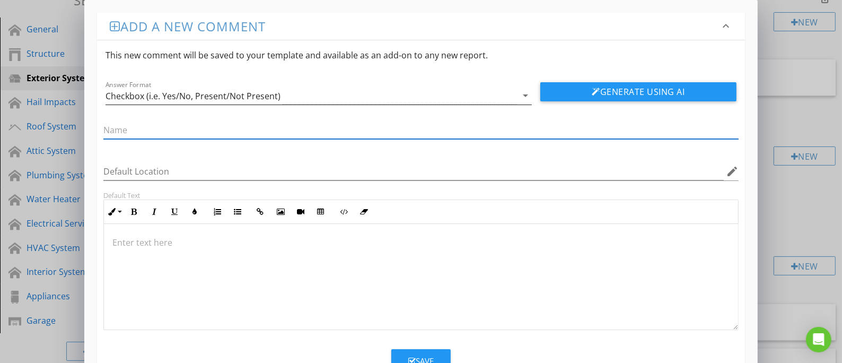
click at [222, 91] on div "Checkbox (i.e. Yes/No, Present/Not Present)" at bounding box center [193, 96] width 175 height 10
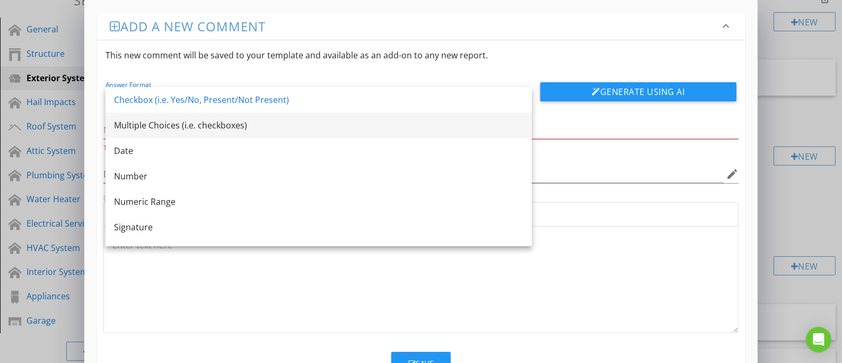
click at [214, 119] on div "Multiple Choices (i.e. checkboxes)" at bounding box center [318, 125] width 409 height 13
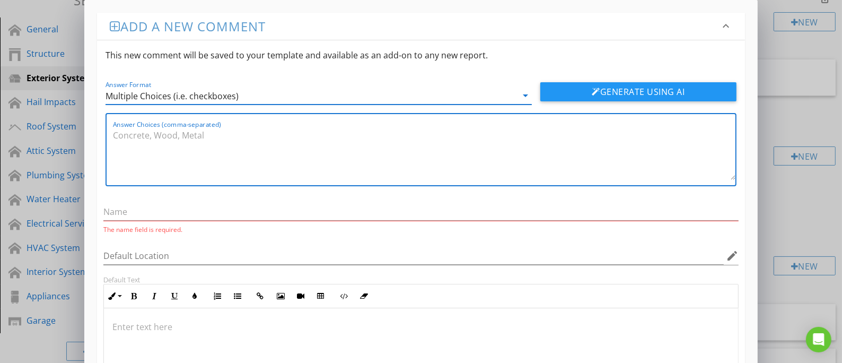
paste textarea "Loose panels, Minor warping/buckling, Cracked panels, Chipped edges, Faded fini…"
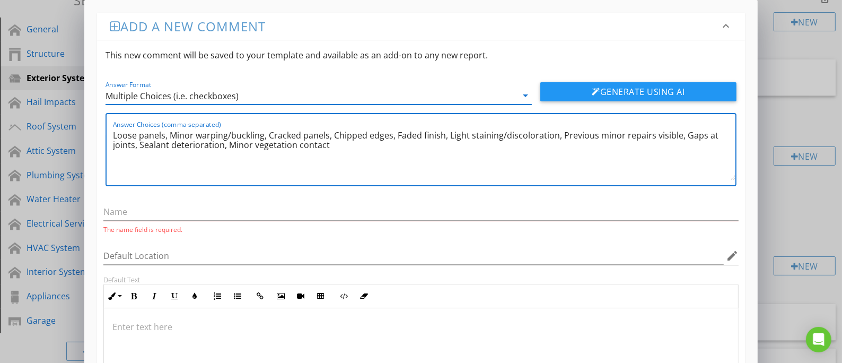
type textarea "Loose panels, Minor warping/buckling, Cracked panels, Chipped edges, Faded fini…"
click at [320, 217] on input "text" at bounding box center [420, 212] width 635 height 18
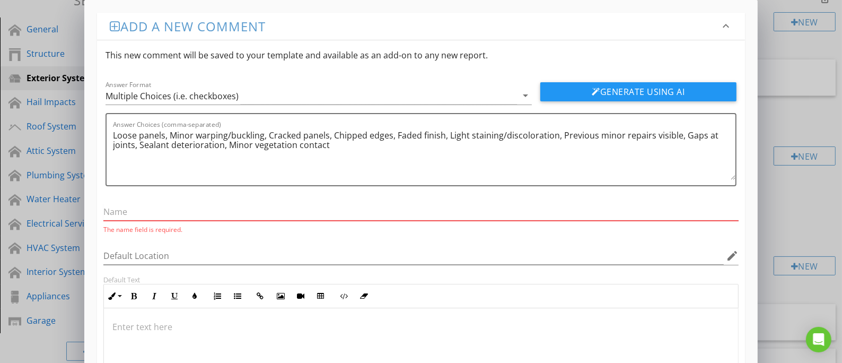
paste input "Vinyl Siding – Minor Observations"
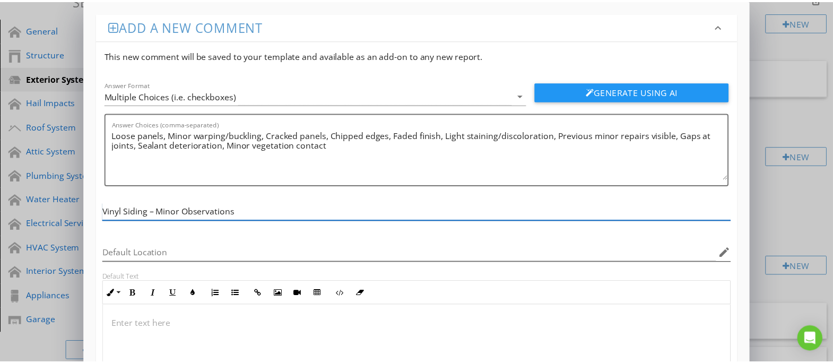
scroll to position [103, 0]
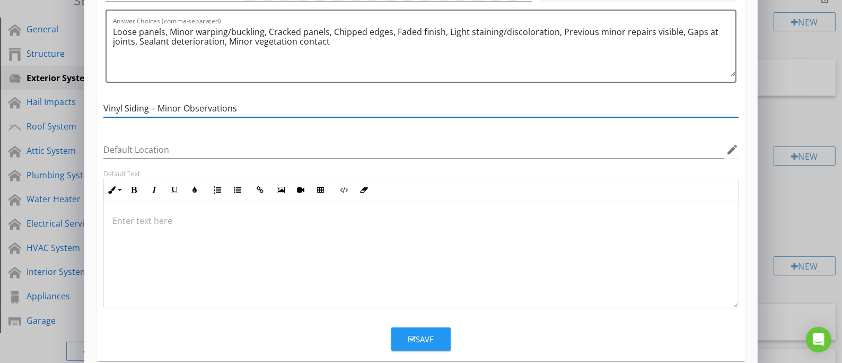
type input "Vinyl Siding – Minor Observations"
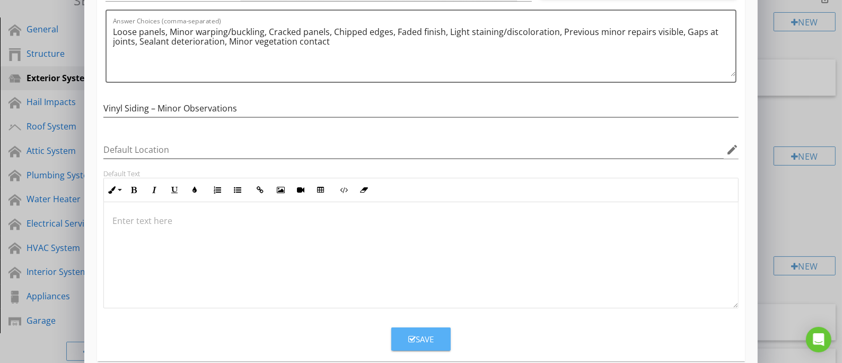
click at [417, 339] on div "Save" at bounding box center [420, 339] width 25 height 12
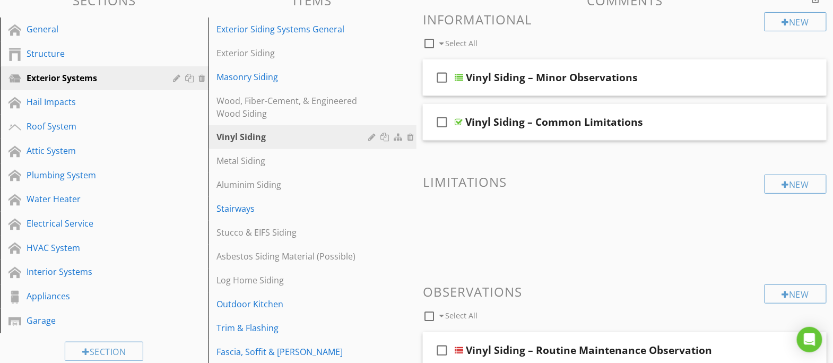
scroll to position [132, 0]
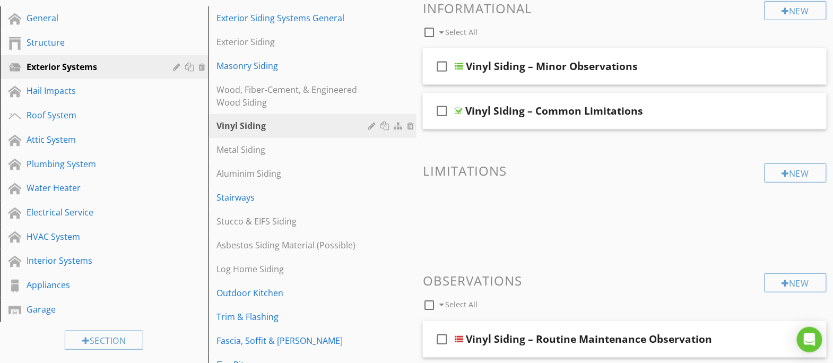
click at [683, 78] on div "check_box_outline_blank Vinyl Siding – Minor Observations" at bounding box center [625, 66] width 404 height 37
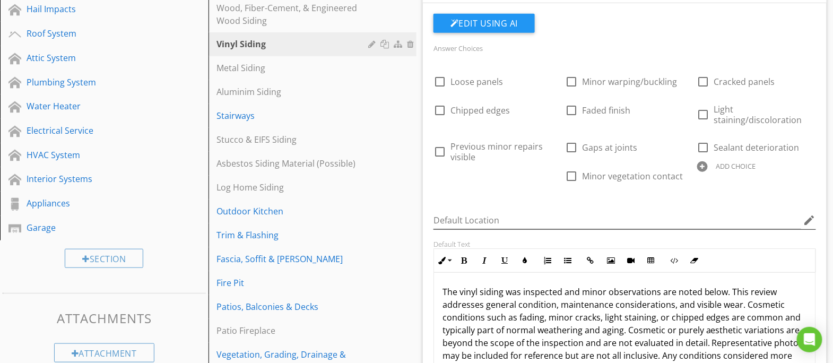
scroll to position [0, 0]
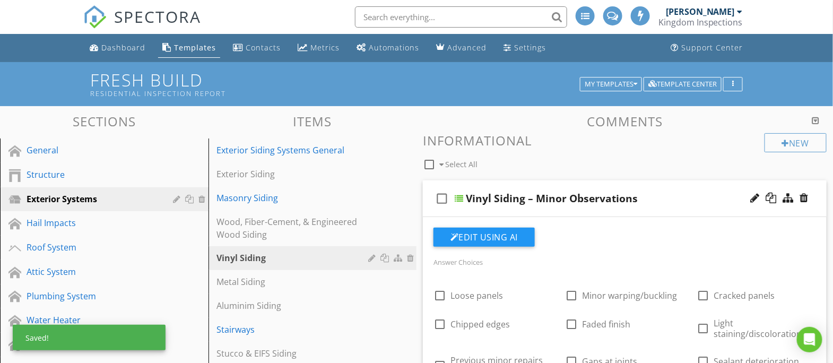
click at [672, 184] on div "check_box_outline_blank Vinyl Siding – Minor Observations" at bounding box center [625, 198] width 404 height 37
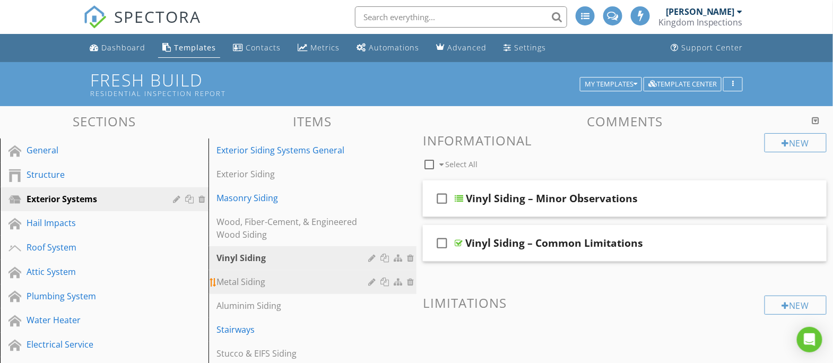
click at [310, 275] on div "Metal Siding" at bounding box center [294, 281] width 155 height 13
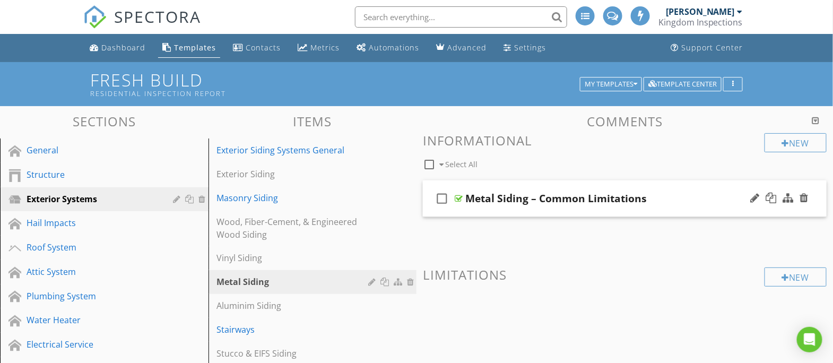
click at [738, 182] on div "check_box_outline_blank Metal Siding – Common Limitations" at bounding box center [625, 198] width 404 height 37
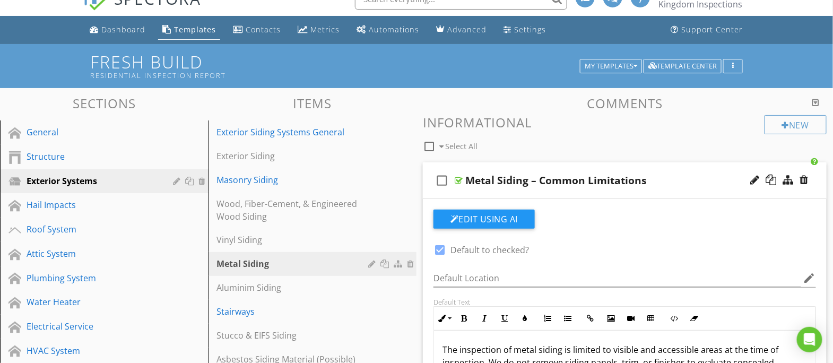
scroll to position [124, 0]
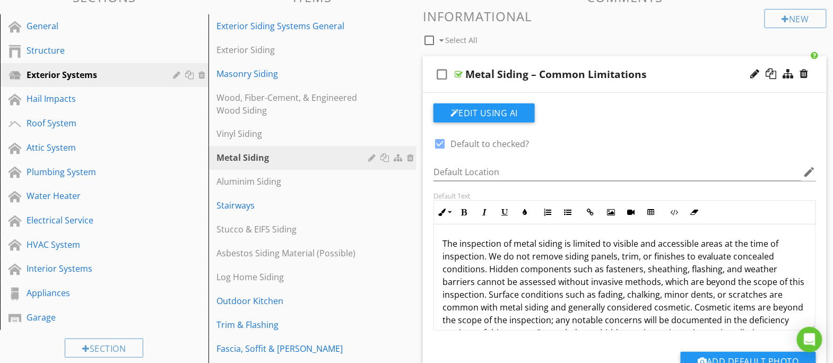
click at [796, 19] on div "New" at bounding box center [795, 18] width 62 height 19
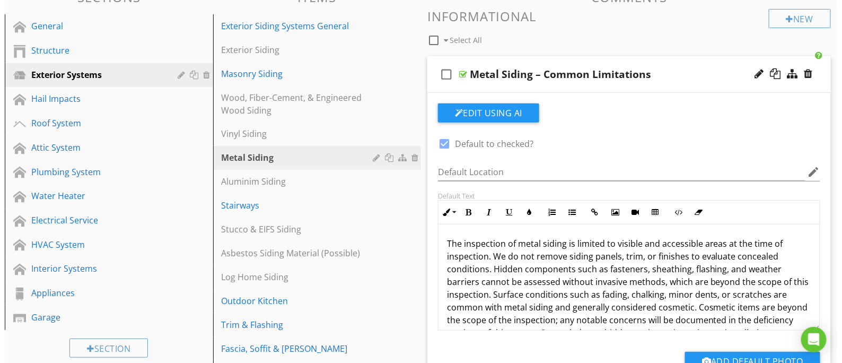
scroll to position [123, 0]
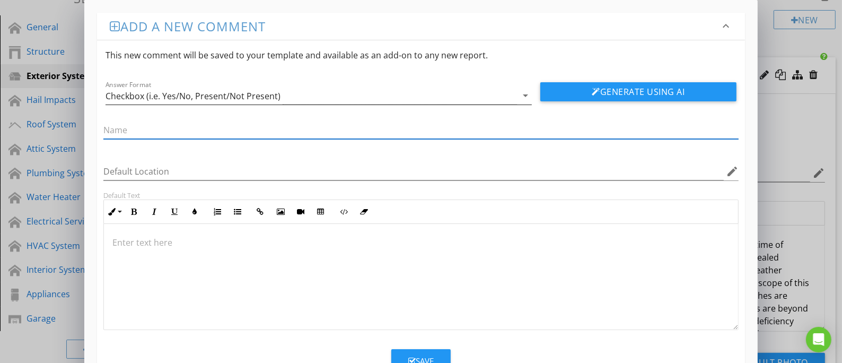
click at [299, 100] on div "Checkbox (i.e. Yes/No, Present/Not Present)" at bounding box center [312, 96] width 412 height 18
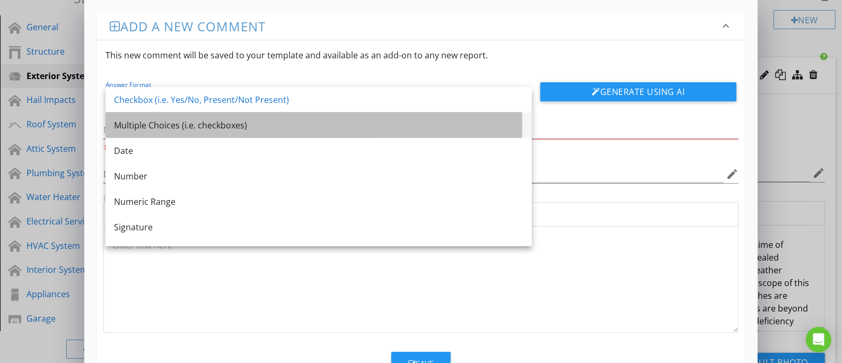
click at [285, 118] on div "Multiple Choices (i.e. checkboxes)" at bounding box center [318, 124] width 409 height 25
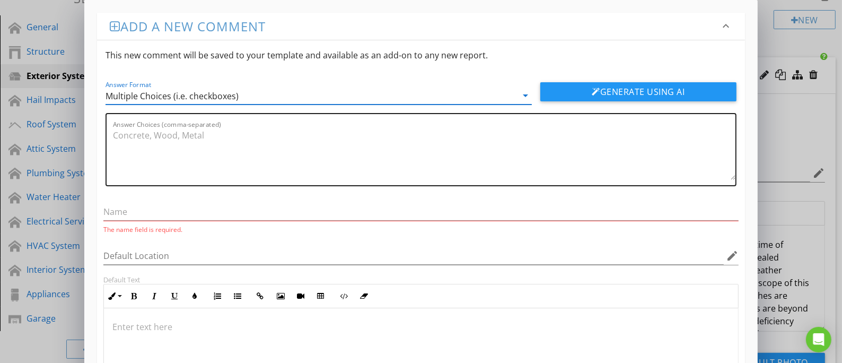
click at [291, 140] on textarea "Answer Choices (comma-separated)" at bounding box center [424, 153] width 623 height 53
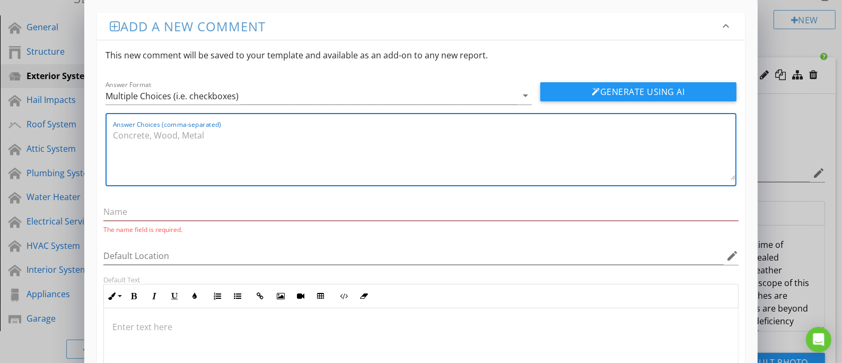
paste textarea "Minor dents/dings, Light staining/discoloration, Faded finish, Minor rust/corro…"
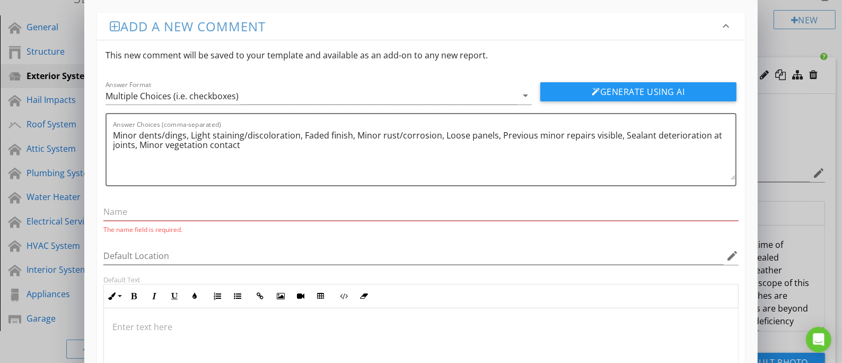
type textarea "Minor dents/dings, Light staining/discoloration, Faded finish, Minor rust/corro…"
paste input "Metal Siding – Minor Observations"
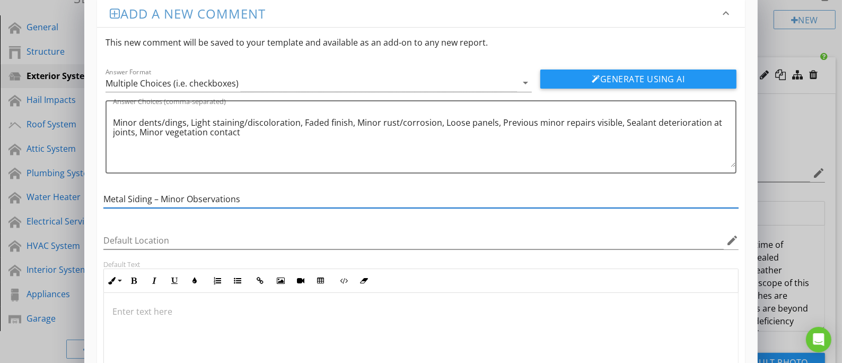
scroll to position [0, 0]
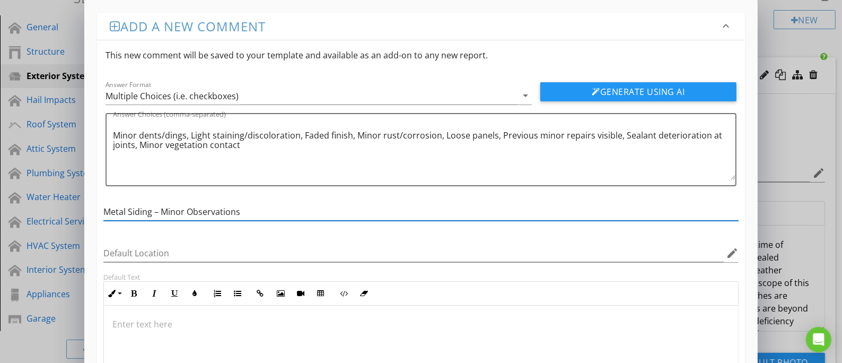
type input "Metal Siding – Minor Observations"
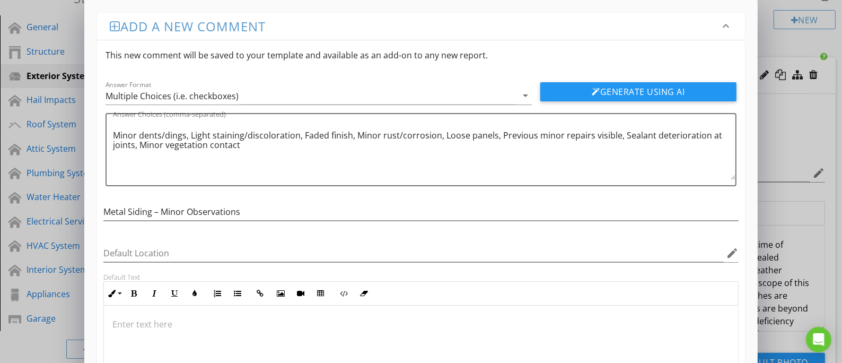
click at [363, 25] on h3 "Add a new comment" at bounding box center [415, 26] width 610 height 14
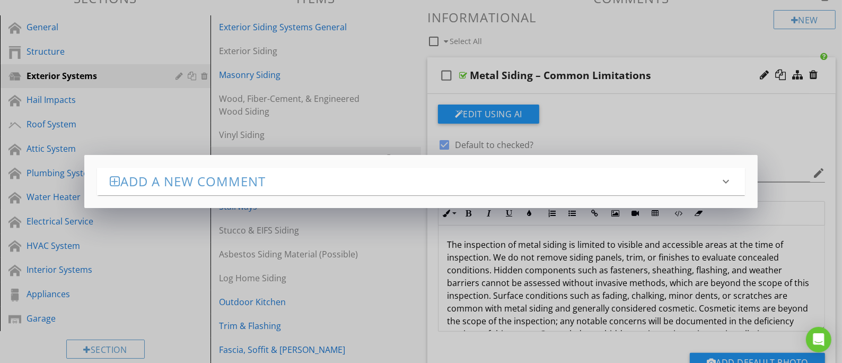
click at [320, 187] on h3 "Add a new comment" at bounding box center [415, 181] width 610 height 14
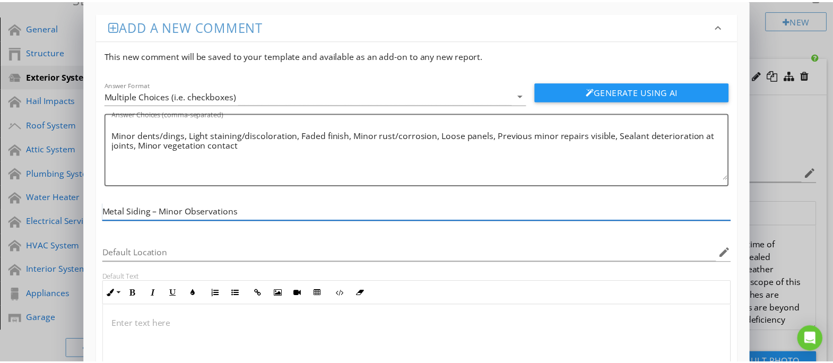
scroll to position [118, 0]
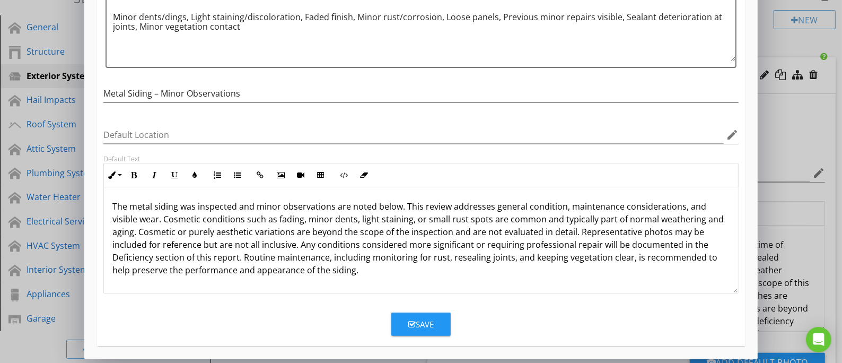
click at [422, 326] on div "Save" at bounding box center [420, 324] width 25 height 12
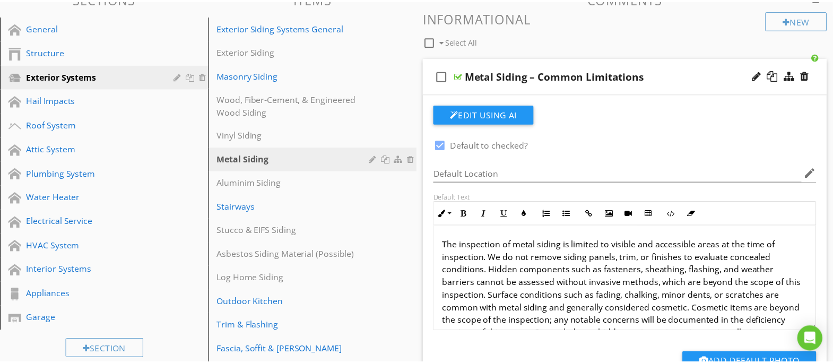
scroll to position [66, 0]
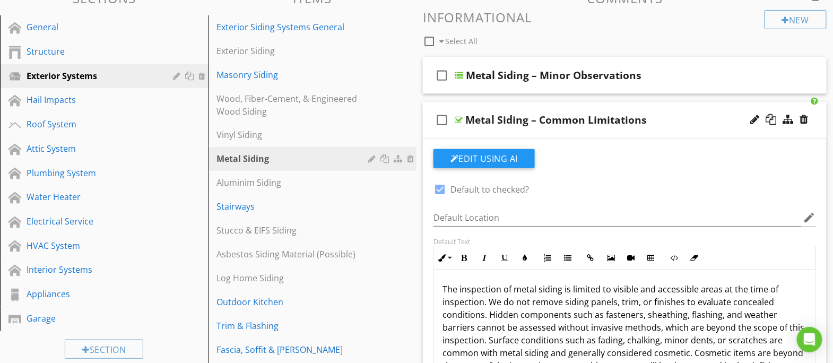
click at [673, 102] on div "check_box_outline_blank Metal Siding – Common Limitations" at bounding box center [625, 120] width 404 height 37
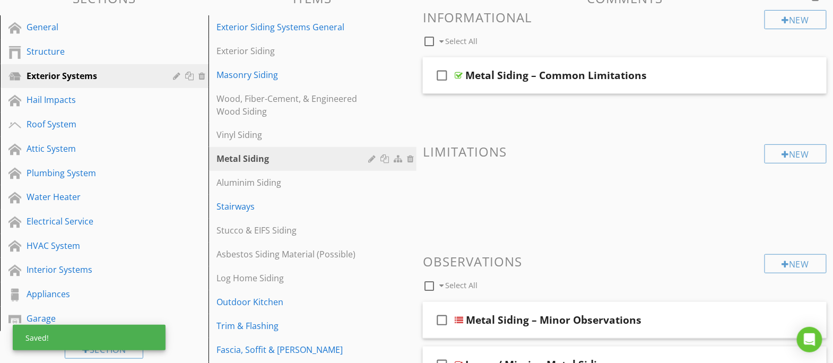
scroll to position [209, 0]
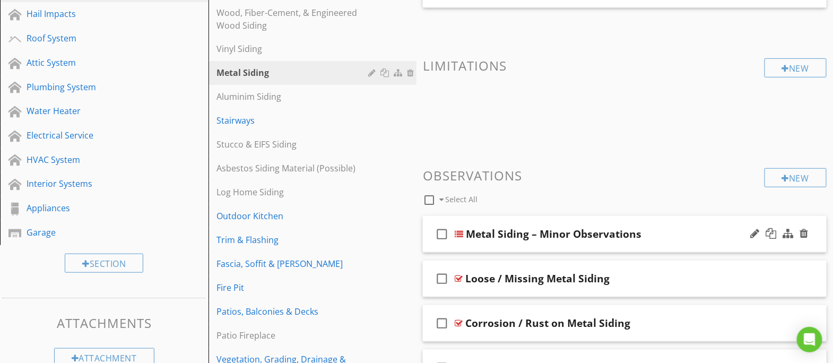
click at [684, 221] on div "check_box_outline_blank Metal Siding – Minor Observations" at bounding box center [625, 234] width 404 height 37
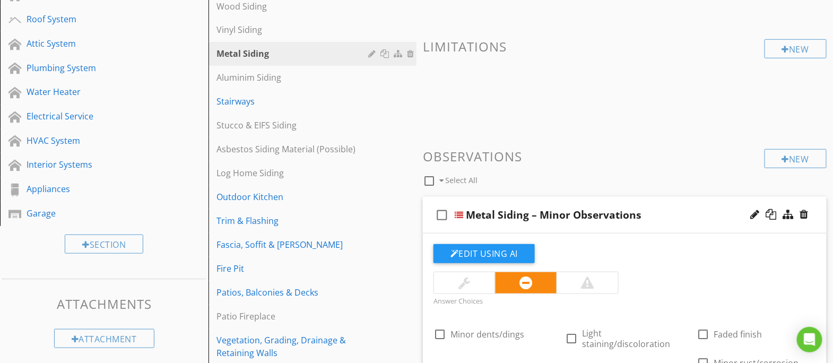
scroll to position [259, 0]
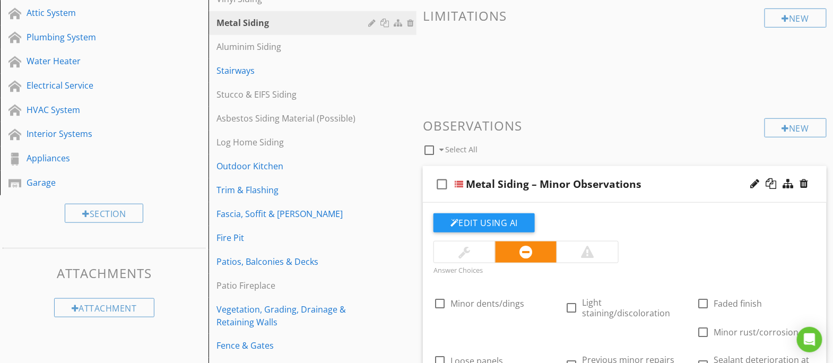
click at [458, 256] on div at bounding box center [464, 251] width 61 height 21
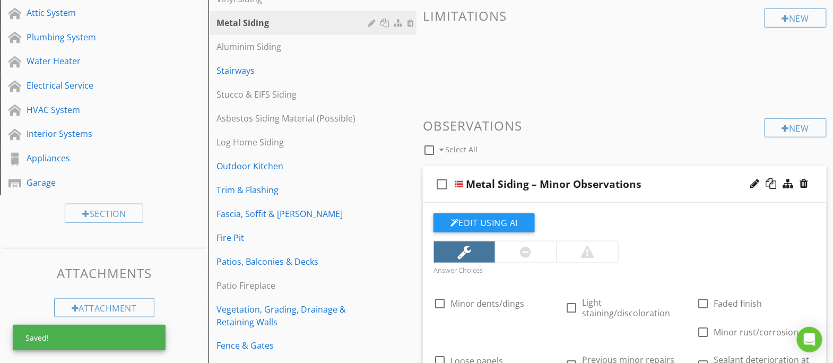
click at [692, 171] on div "check_box_outline_blank Metal Siding – Minor Observations" at bounding box center [625, 184] width 404 height 37
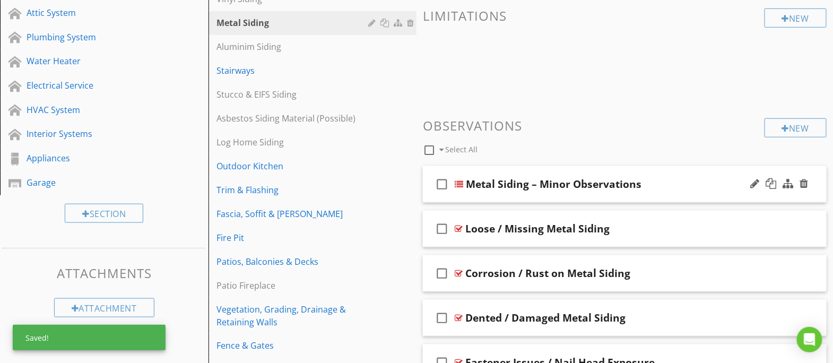
click at [677, 174] on div "check_box_outline_blank Metal Siding – Minor Observations" at bounding box center [625, 184] width 404 height 37
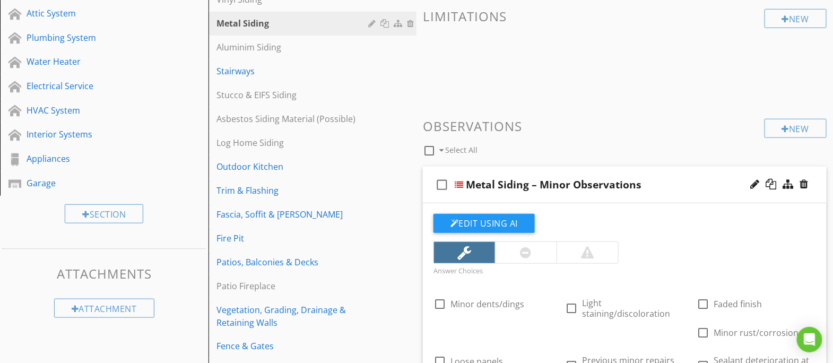
scroll to position [573, 0]
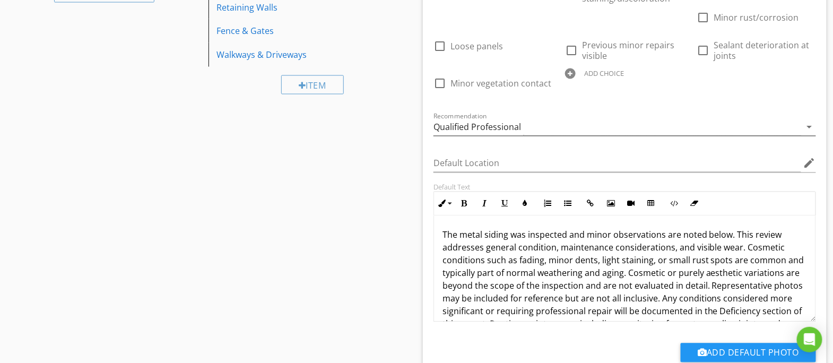
click at [551, 120] on div "Qualified Professional" at bounding box center [617, 127] width 368 height 18
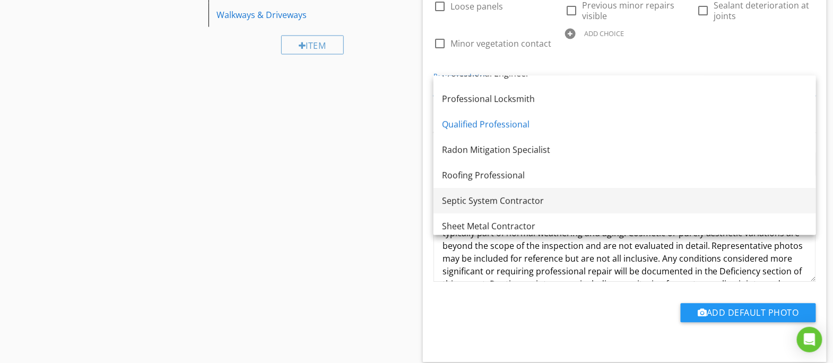
scroll to position [1204, 0]
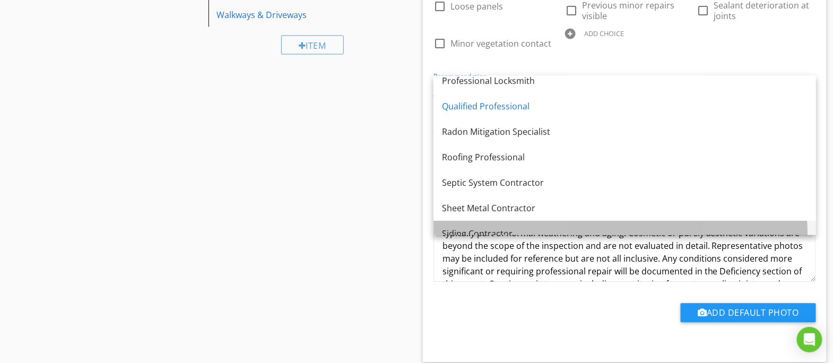
click at [515, 224] on link "Siding Contractor" at bounding box center [624, 233] width 382 height 25
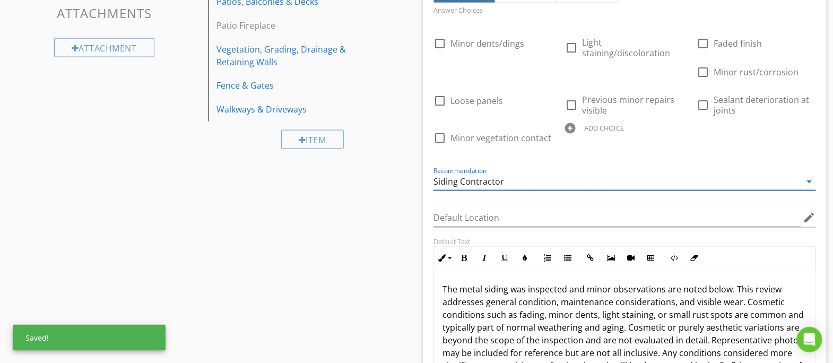
scroll to position [420, 0]
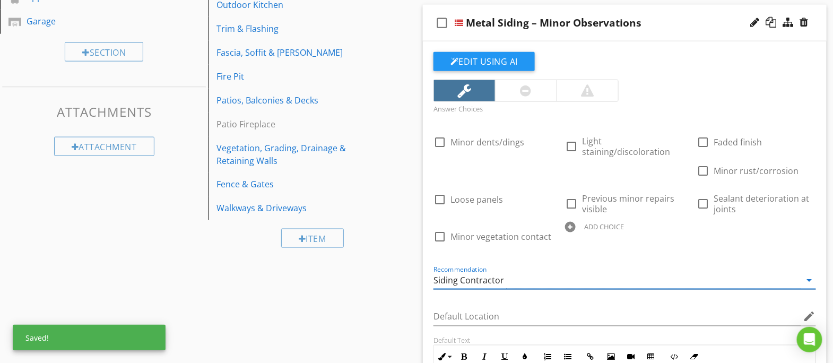
click at [705, 28] on div "check_box_outline_blank Metal Siding – Minor Observations" at bounding box center [625, 23] width 404 height 37
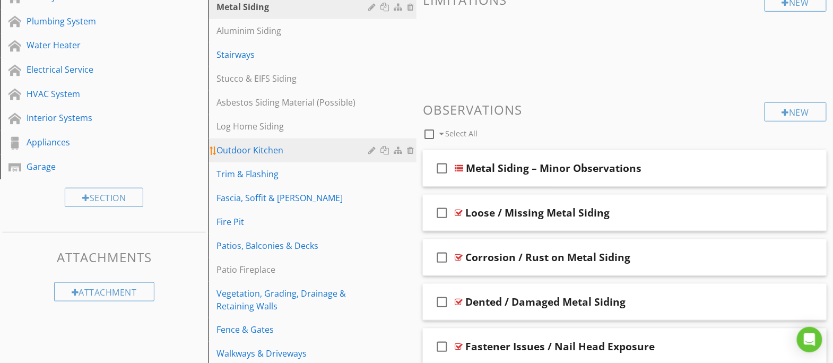
scroll to position [179, 0]
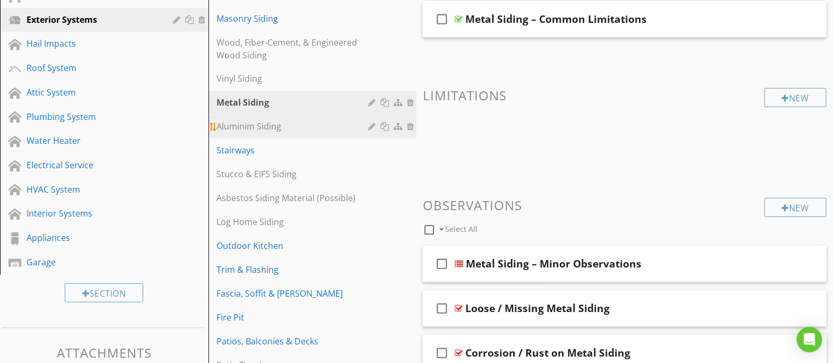
click at [295, 126] on div "Aluminim Siding" at bounding box center [294, 126] width 155 height 13
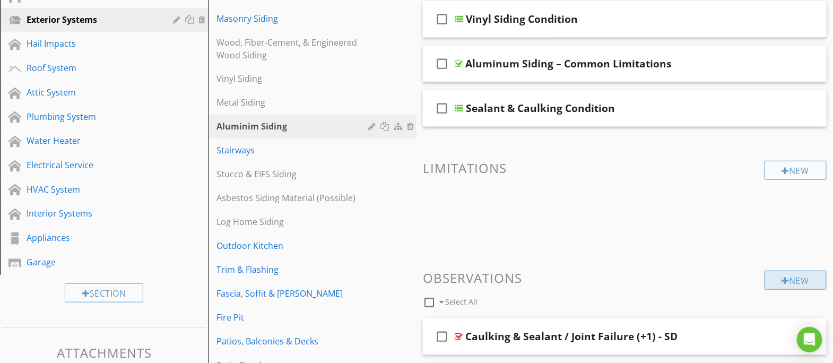
click at [801, 280] on div "New" at bounding box center [795, 279] width 62 height 19
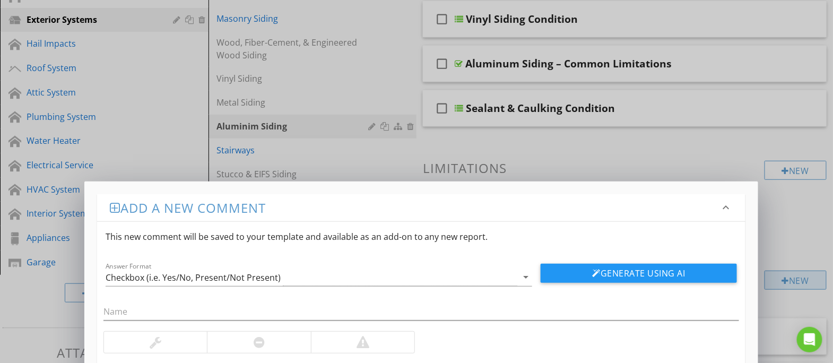
scroll to position [179, 0]
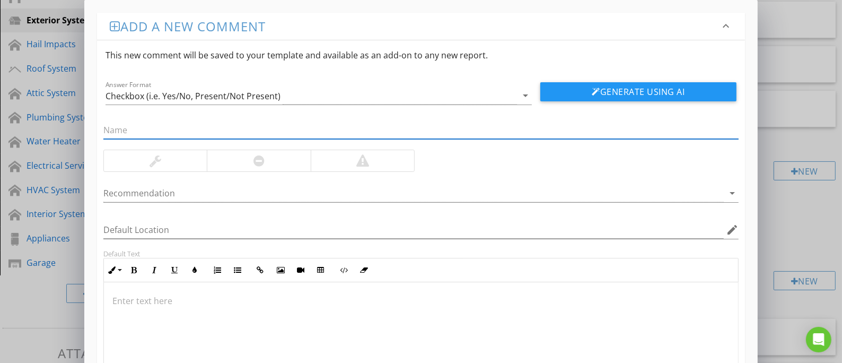
click at [797, 217] on div "Add a new comment keyboard_arrow_down This new comment will be saved to your te…" at bounding box center [421, 230] width 842 height 460
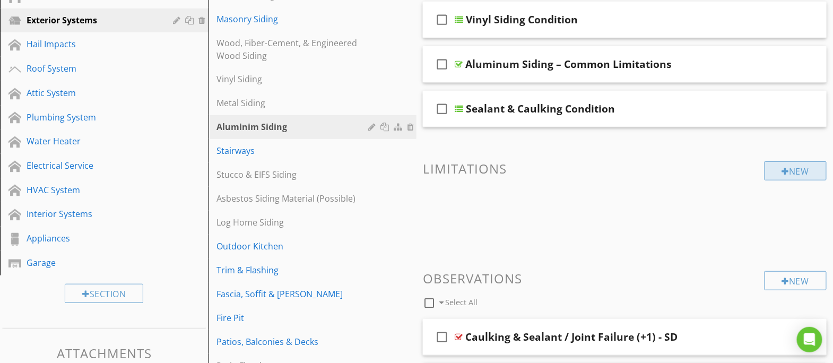
click at [799, 170] on div "New" at bounding box center [795, 170] width 62 height 19
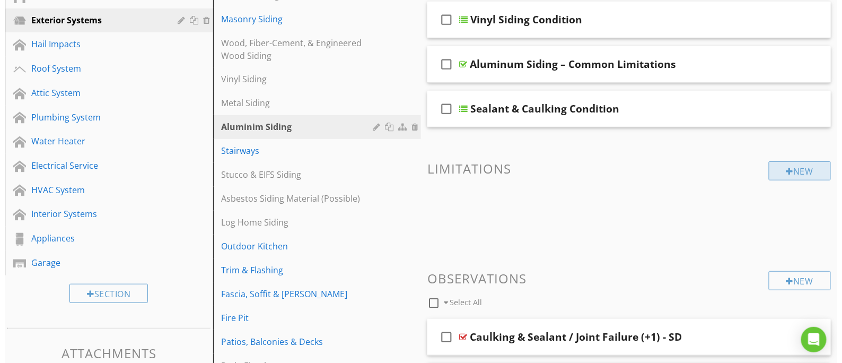
scroll to position [178, 0]
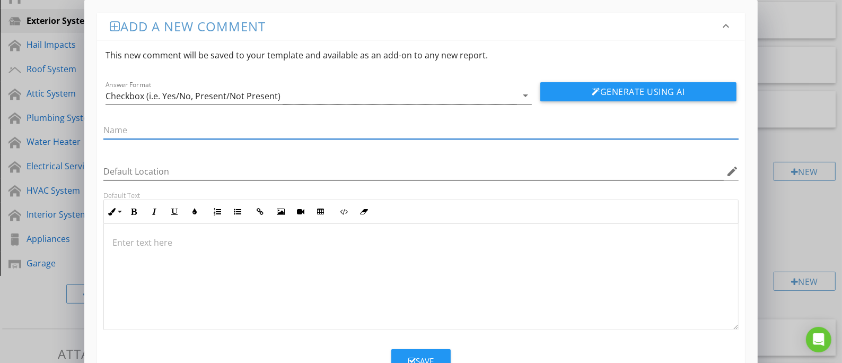
click at [274, 91] on div "Checkbox (i.e. Yes/No, Present/Not Present)" at bounding box center [193, 96] width 175 height 10
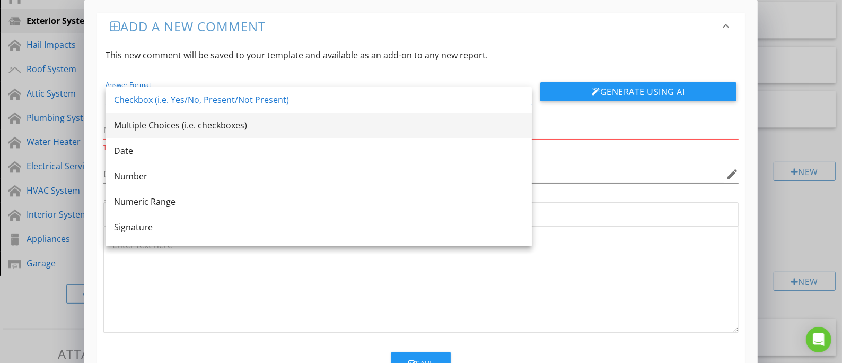
click at [248, 119] on div "Multiple Choices (i.e. checkboxes)" at bounding box center [318, 125] width 409 height 13
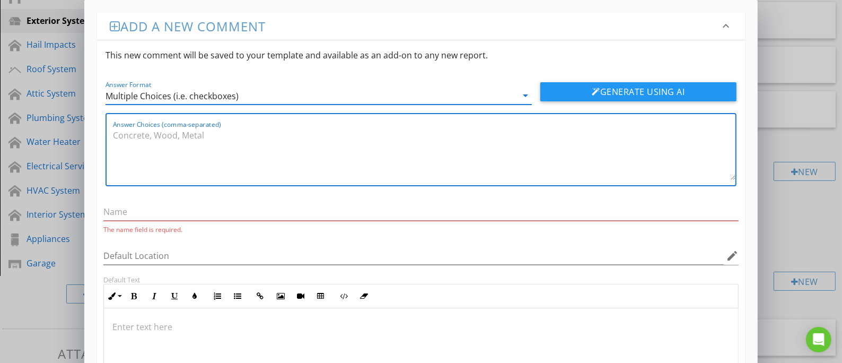
paste textarea "Minor dents/dings, Light staining/discoloration, Faded finish, Paint oxidation/…"
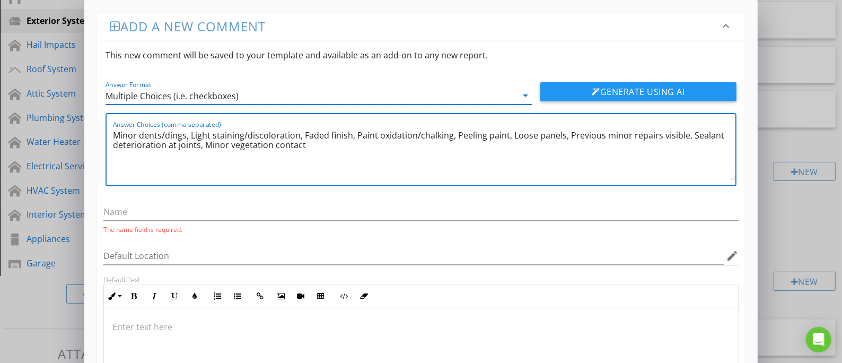
type textarea "Minor dents/dings, Light staining/discoloration, Faded finish, Paint oxidation/…"
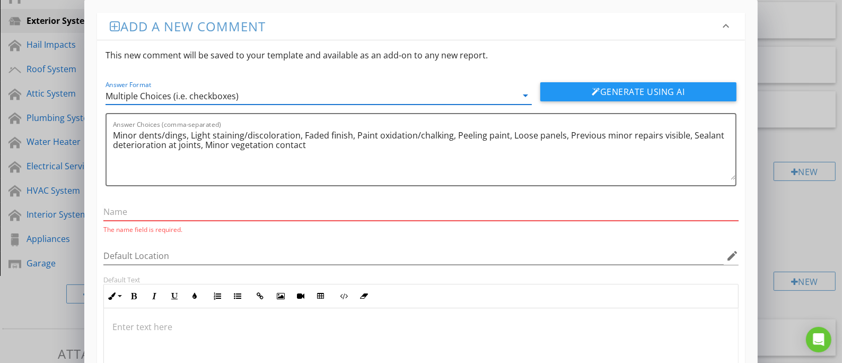
paste input "Aluminum Siding – Minor Observations"
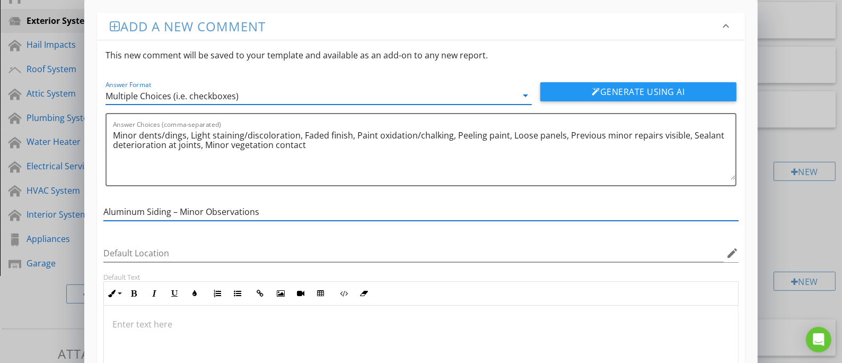
type input "Aluminum Siding – Minor Observations"
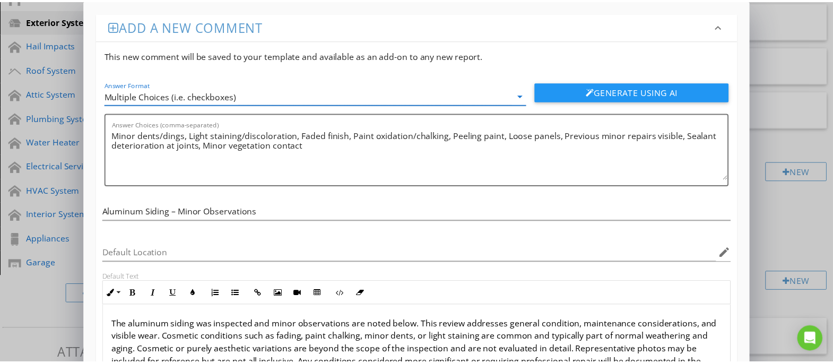
scroll to position [91, 0]
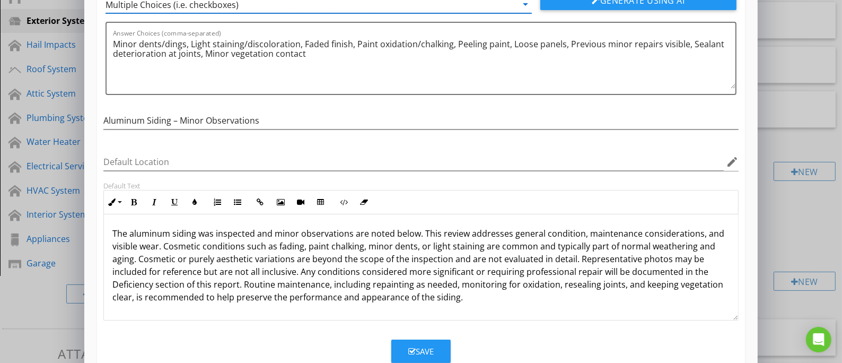
click at [428, 348] on div "Save" at bounding box center [420, 351] width 25 height 12
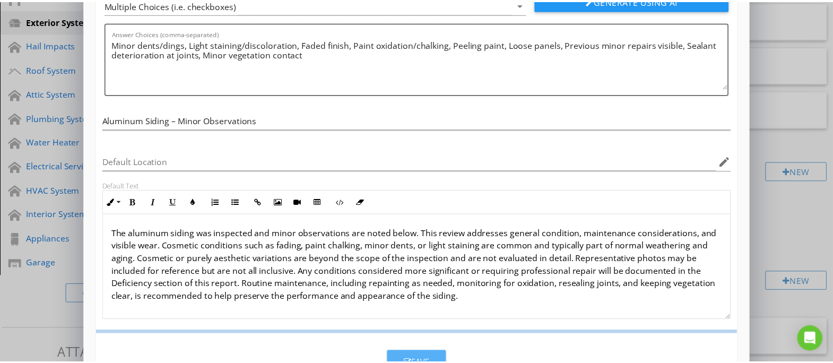
scroll to position [66, 0]
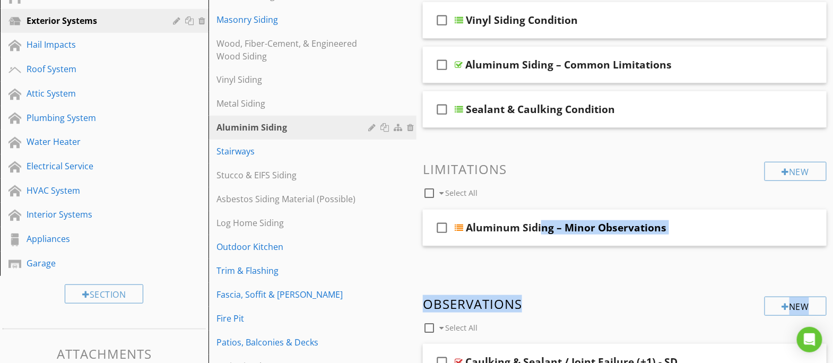
drag, startPoint x: 699, startPoint y: 216, endPoint x: 703, endPoint y: 286, distance: 70.1
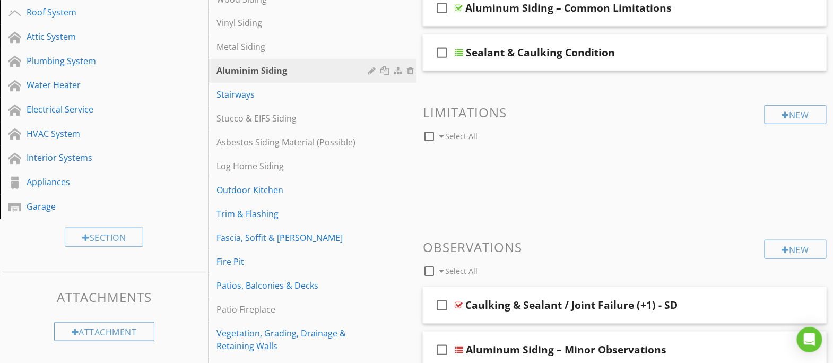
scroll to position [255, 0]
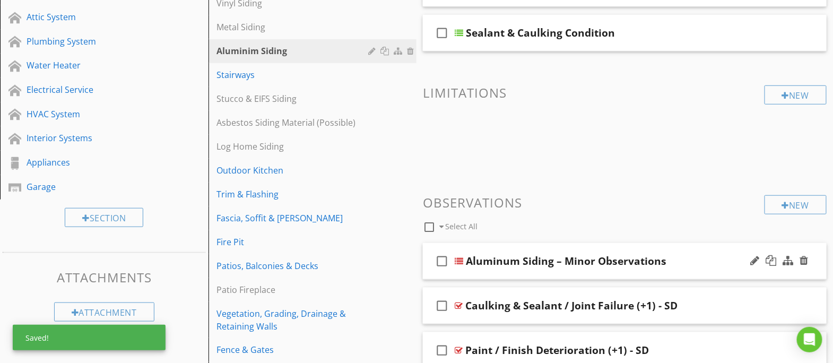
click at [699, 261] on div "Aluminum Siding – Minor Observations" at bounding box center [609, 261] width 287 height 13
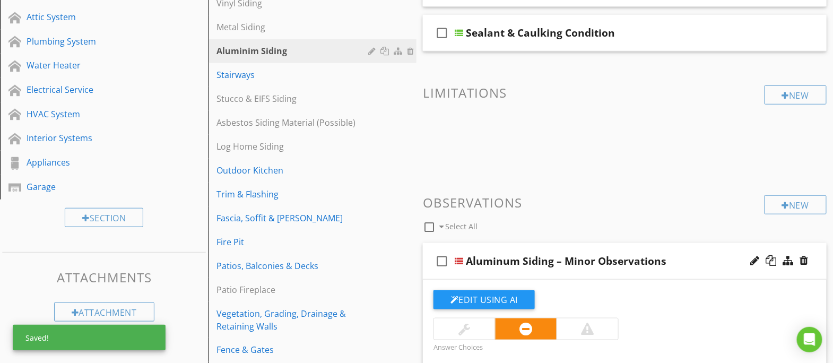
click at [470, 334] on div at bounding box center [464, 328] width 61 height 21
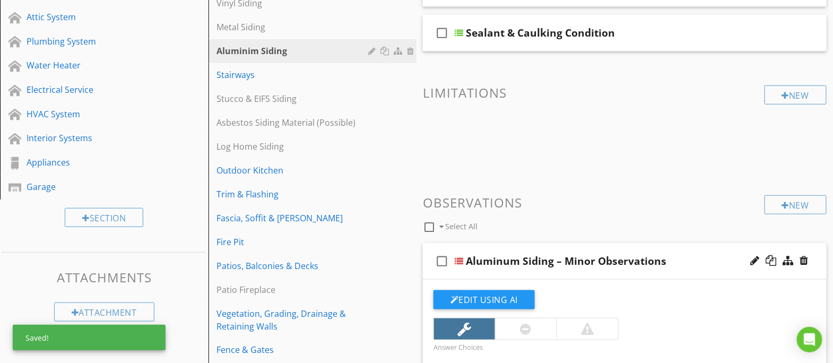
scroll to position [266, 0]
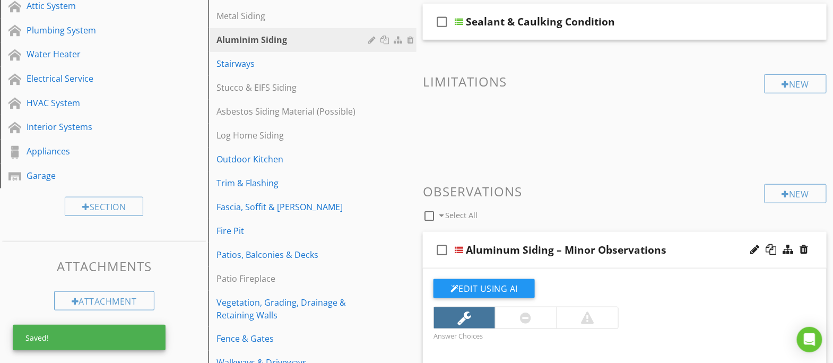
click at [717, 249] on div "Aluminum Siding – Minor Observations" at bounding box center [609, 249] width 287 height 13
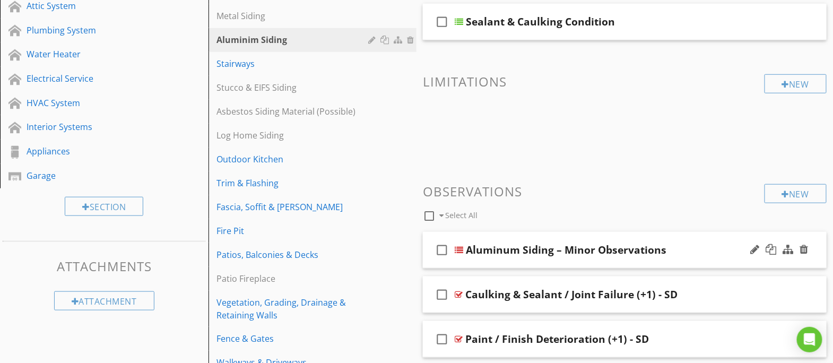
click at [717, 247] on div "Aluminum Siding – Minor Observations" at bounding box center [609, 249] width 287 height 13
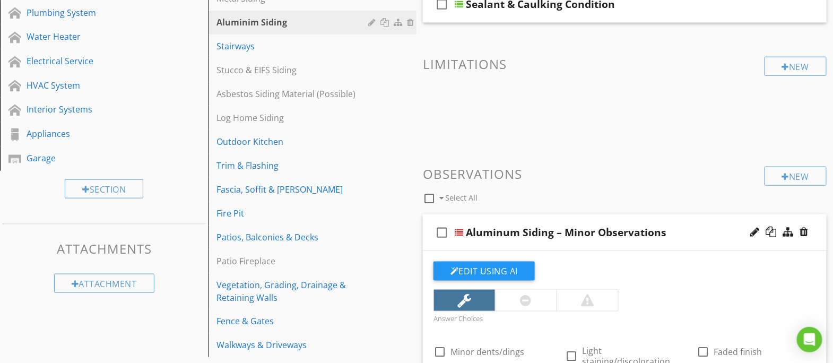
scroll to position [521, 0]
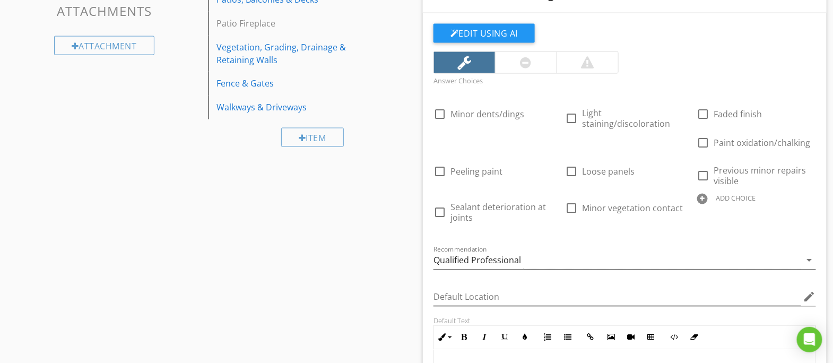
click at [513, 256] on div "Qualified Professional" at bounding box center [477, 261] width 88 height 10
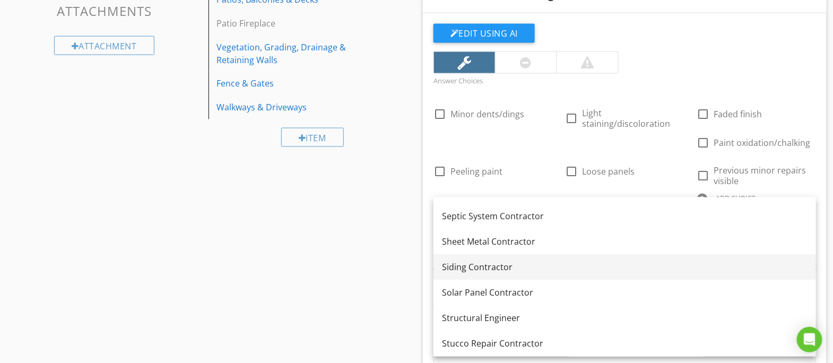
scroll to position [1295, 0]
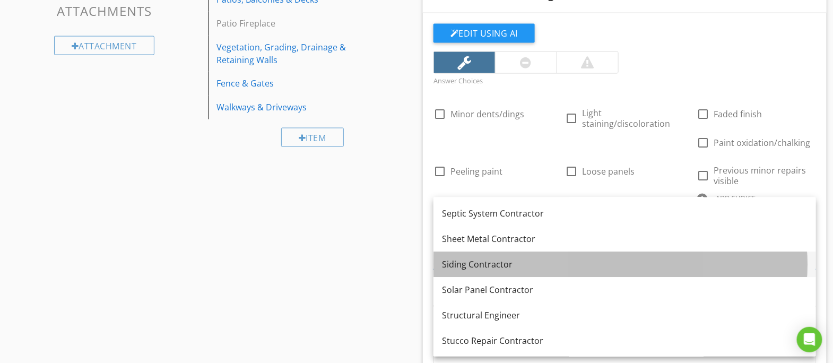
click at [484, 265] on div "Siding Contractor" at bounding box center [624, 264] width 365 height 13
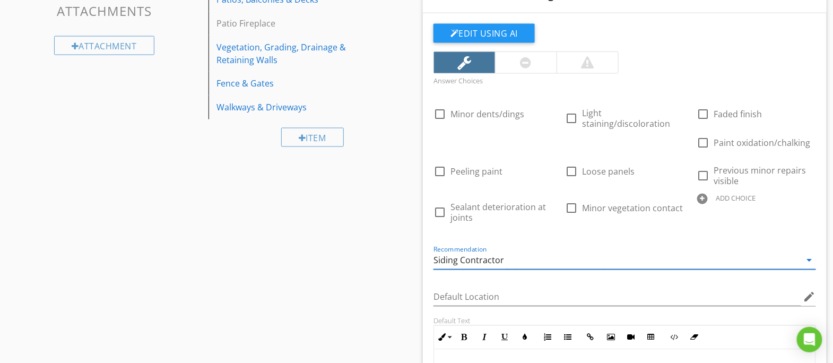
scroll to position [422, 0]
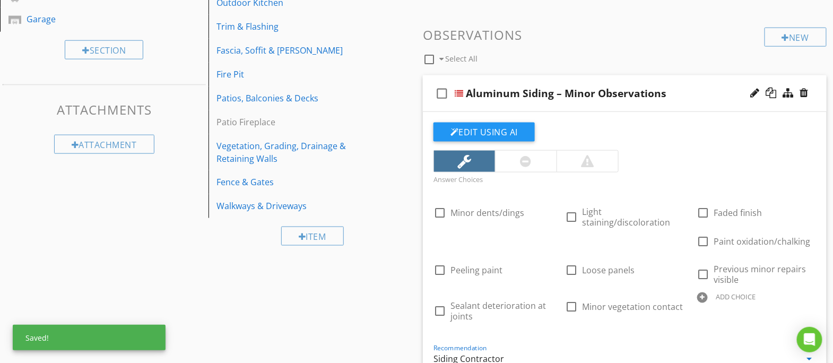
click at [717, 104] on div "check_box_outline_blank Aluminum Siding – Minor Observations" at bounding box center [625, 93] width 404 height 37
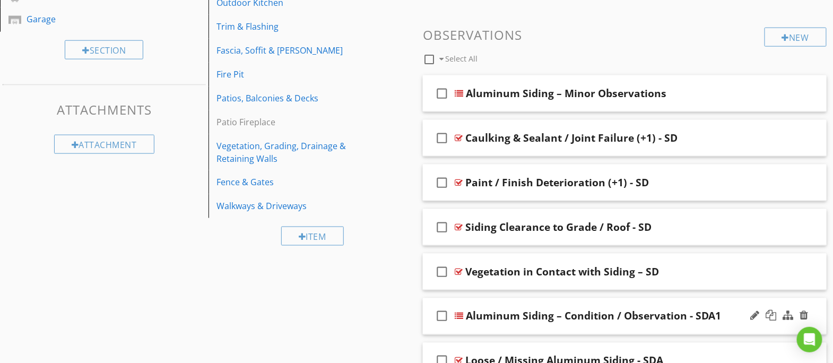
click at [660, 321] on div "check_box_outline_blank Aluminum Siding – Condition / Observation - SDA1" at bounding box center [625, 316] width 404 height 37
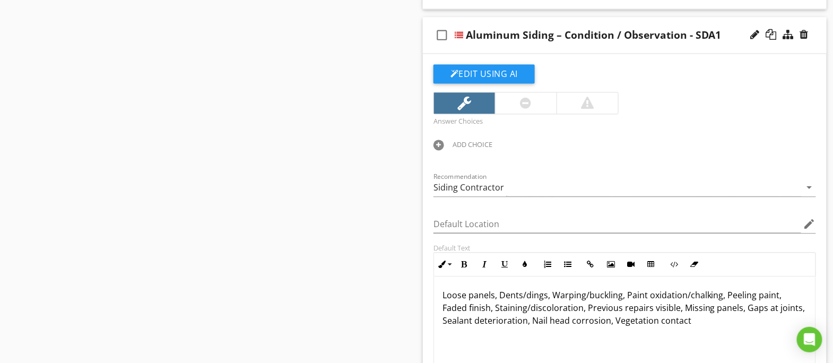
scroll to position [0, 0]
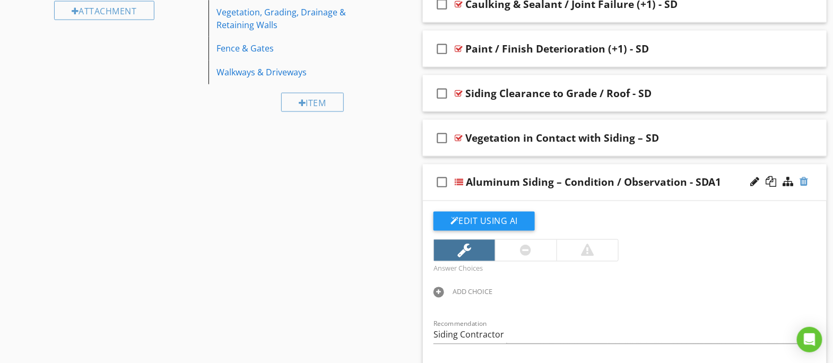
click at [804, 178] on div at bounding box center [804, 182] width 8 height 11
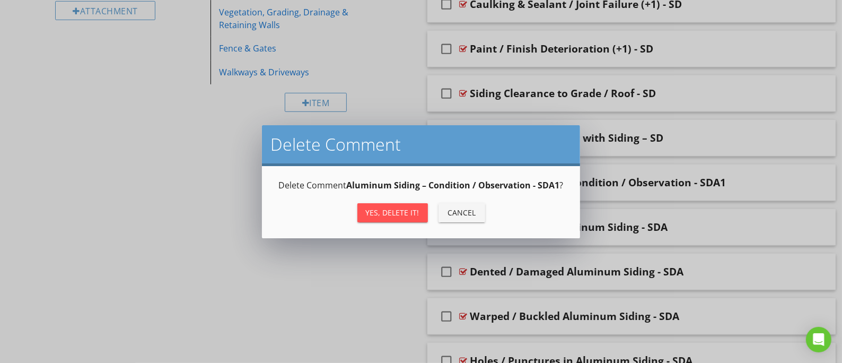
click at [388, 220] on button "Yes, Delete it!" at bounding box center [392, 212] width 71 height 19
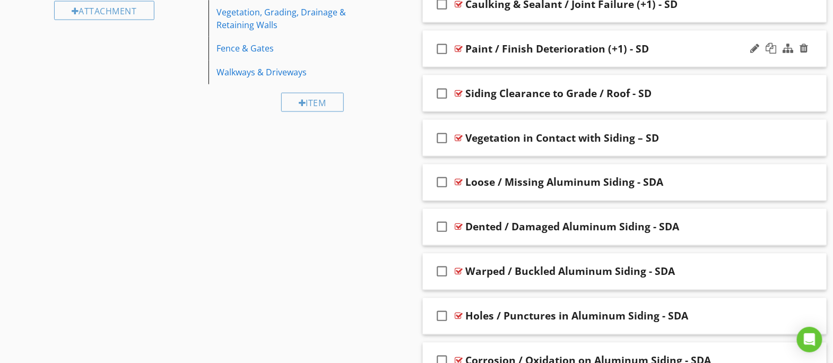
scroll to position [401, 0]
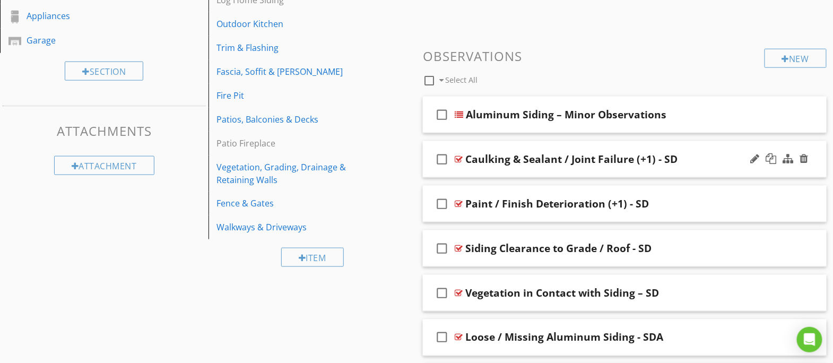
click at [667, 157] on div "Caulking & Sealant / Joint Failure (+1) - SD" at bounding box center [571, 159] width 212 height 13
click at [667, 157] on input "Caulking & Sealant / Joint Failure (+1) - SD" at bounding box center [608, 160] width 287 height 18
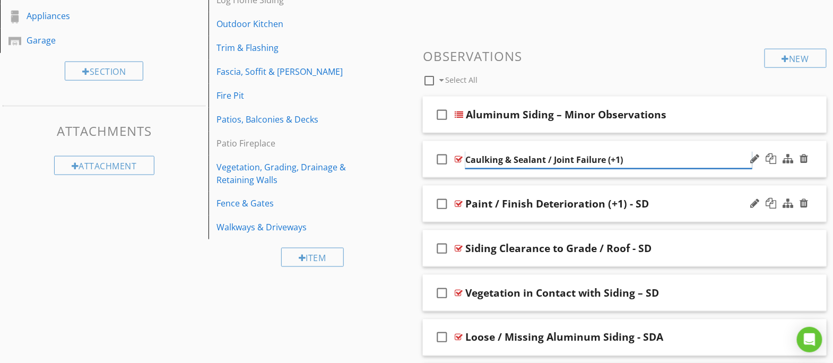
type input "Caulking & Sealant / Joint Failure (+1)"
click at [643, 197] on div "Paint / Finish Deterioration (+1) - SD" at bounding box center [557, 203] width 184 height 13
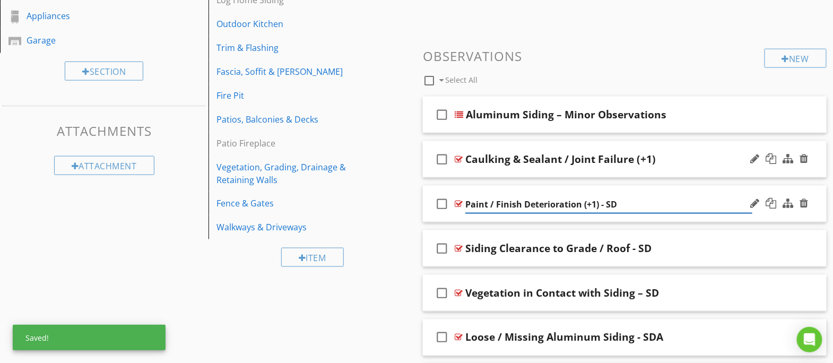
click at [643, 197] on input "Paint / Finish Deterioration (+1) - SD" at bounding box center [608, 205] width 287 height 18
type input "Paint / Finish Deterioration (+1)"
click at [647, 242] on div "Siding Clearance to Grade / Roof - SD" at bounding box center [558, 248] width 186 height 13
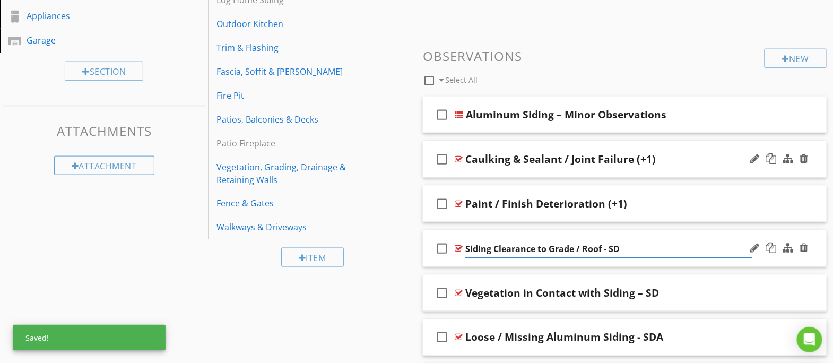
click at [647, 241] on input "Siding Clearance to Grade / Roof - SD" at bounding box center [608, 249] width 287 height 18
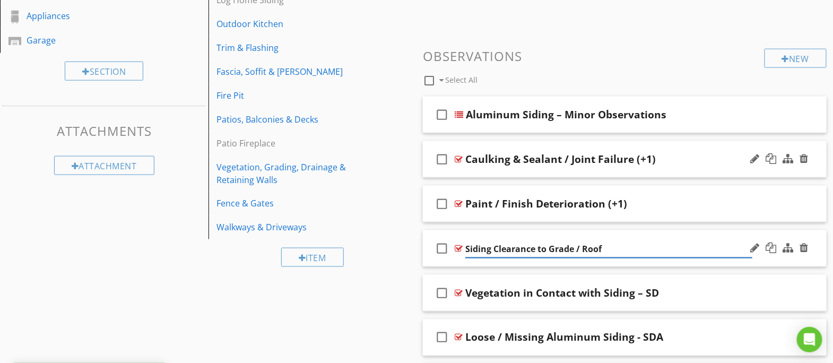
type input "Siding Clearance to Grade / Roof"
click at [649, 288] on div "Vegetation in Contact with Siding – SD" at bounding box center [562, 292] width 194 height 13
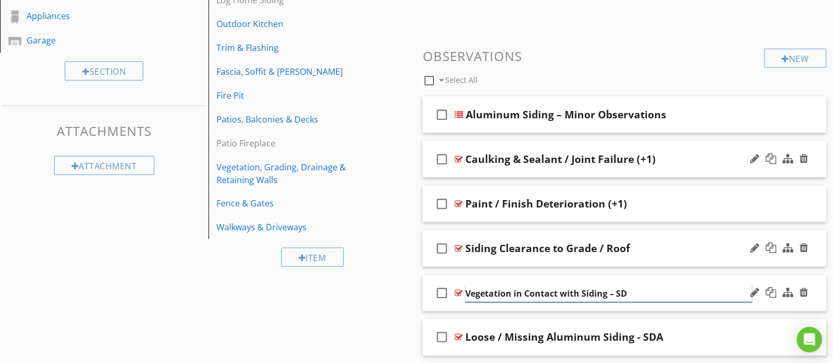
click at [649, 288] on input "Vegetation in Contact with Siding – SD" at bounding box center [608, 294] width 287 height 18
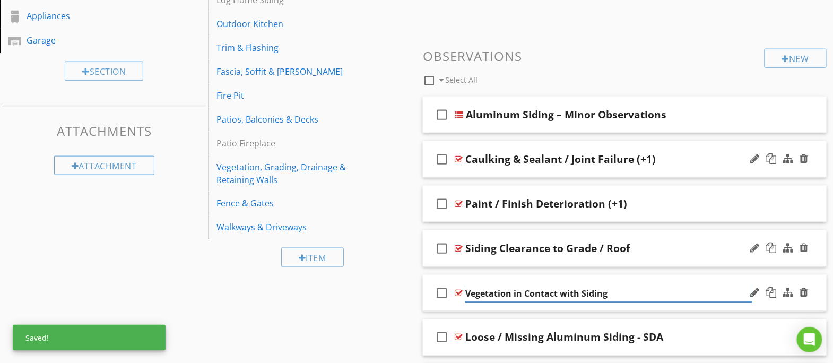
type input "Vegetation in Contact with Siding"
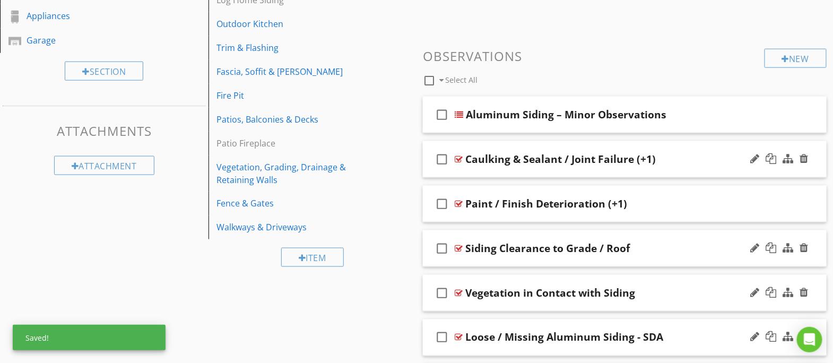
click at [652, 334] on div "Loose / Missing Aluminum Siding - SDA" at bounding box center [564, 337] width 198 height 13
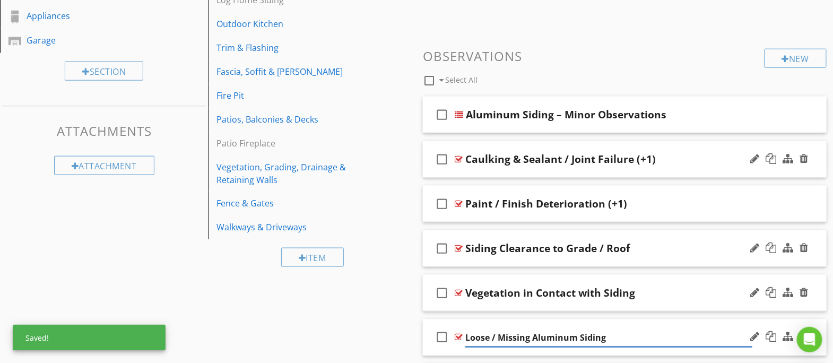
type input "Loose / Missing Aluminum Siding"
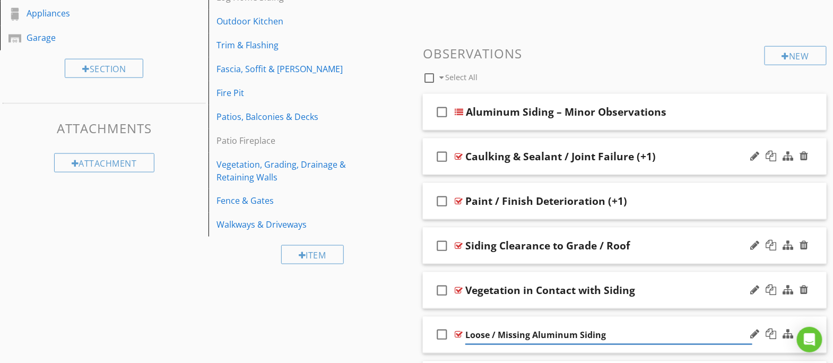
scroll to position [480, 0]
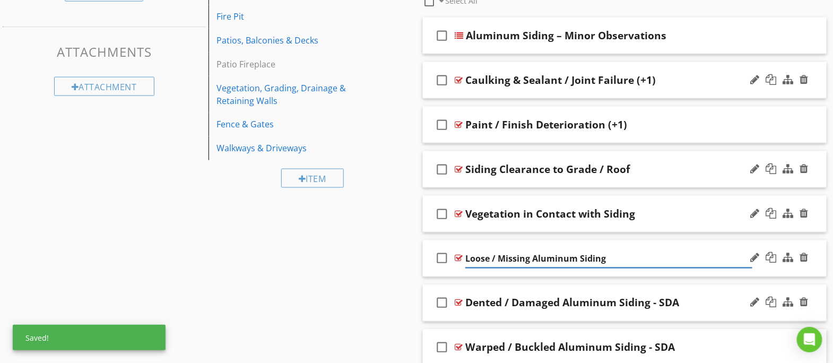
click at [667, 296] on div "Dented / Damaged Aluminum Siding - SDA" at bounding box center [572, 302] width 214 height 13
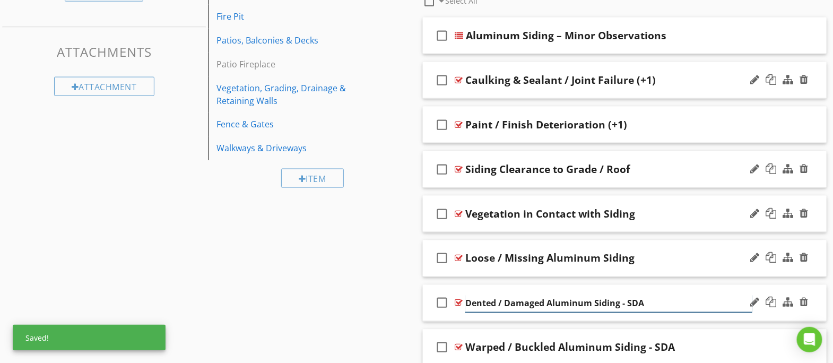
click at [667, 296] on input "Dented / Damaged Aluminum Siding - SDA" at bounding box center [608, 304] width 287 height 18
type input "Dented / Damaged Aluminum Siding"
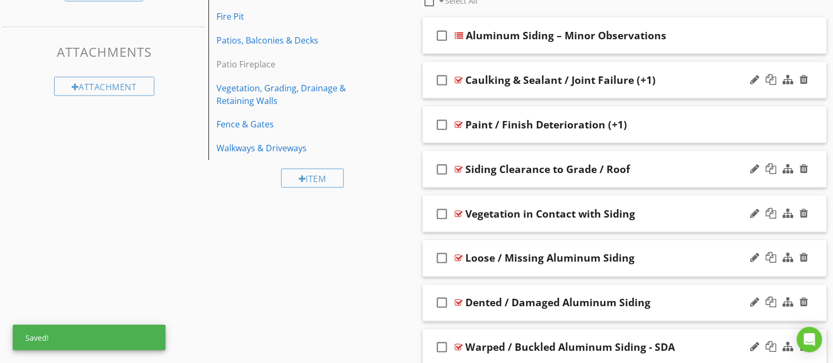
click at [666, 341] on div "Warped / Buckled Aluminum Siding - SDA" at bounding box center [570, 347] width 210 height 13
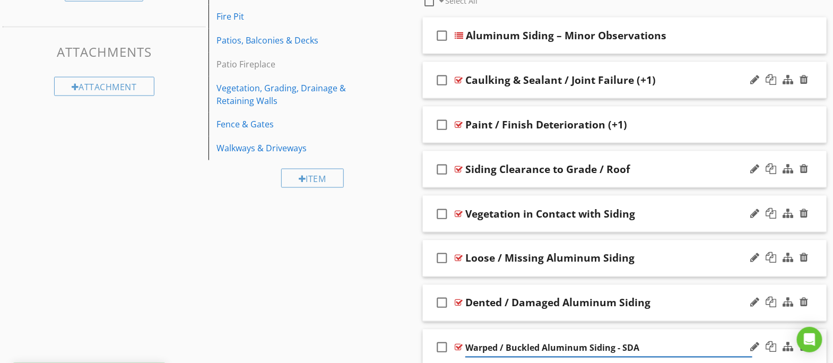
click at [666, 339] on input "Warped / Buckled Aluminum Siding - SDA" at bounding box center [608, 348] width 287 height 18
click at [632, 342] on input "Warped / Buckled Aluminum Siding - SDA" at bounding box center [608, 348] width 287 height 18
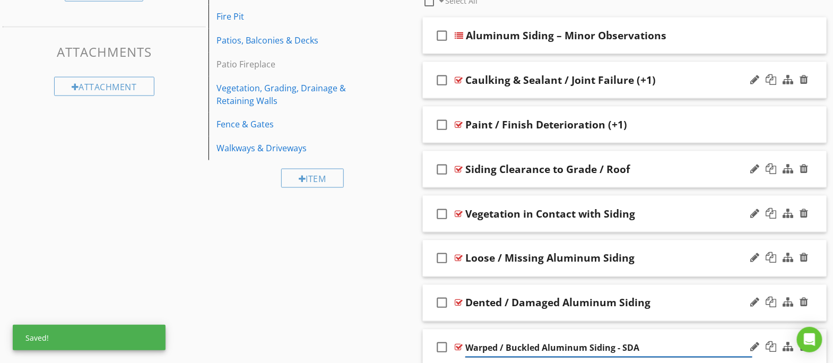
click at [632, 342] on input "Warped / Buckled Aluminum Siding - SDA" at bounding box center [608, 348] width 287 height 18
type input "Warped / Buckled Aluminum Siding"
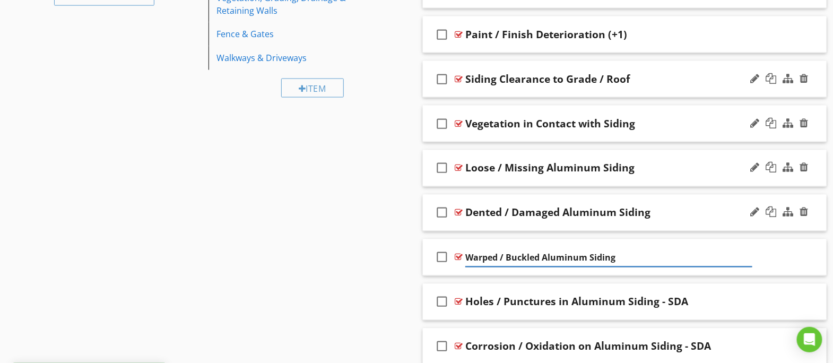
scroll to position [697, 0]
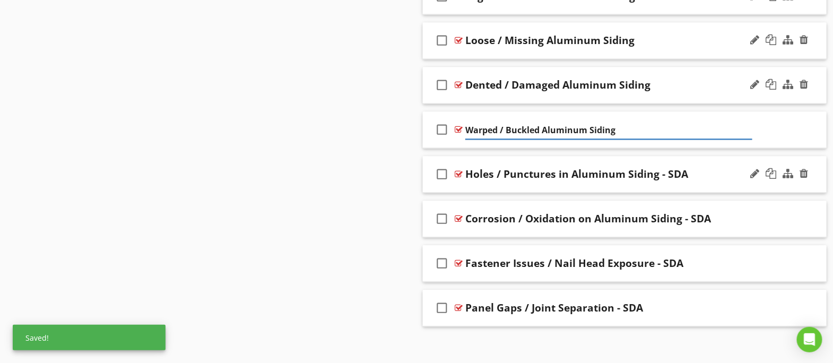
click at [677, 168] on div "Holes / Punctures in Aluminum Siding - SDA" at bounding box center [576, 174] width 223 height 13
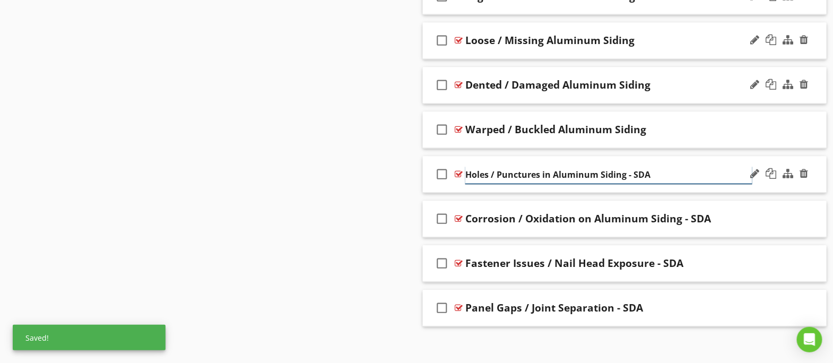
click at [677, 168] on input "Holes / Punctures in Aluminum Siding - SDA" at bounding box center [608, 176] width 287 height 18
type input "Holes / Punctures in Aluminum Siding"
click at [696, 215] on div "Corrosion / Oxidation on Aluminum Siding - SDA" at bounding box center [588, 219] width 246 height 13
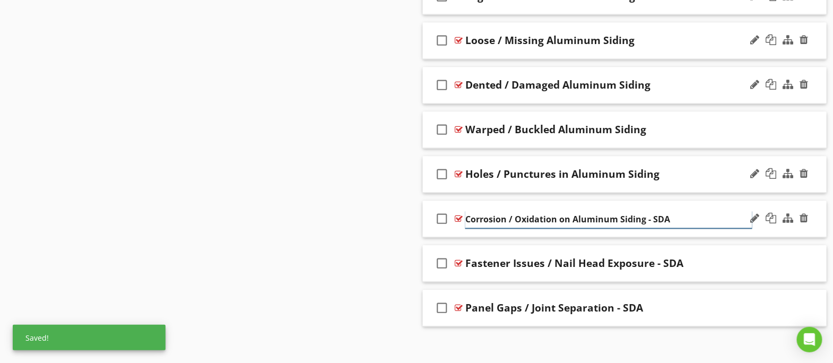
click at [696, 215] on input "Corrosion / Oxidation on Aluminum Siding - SDA" at bounding box center [608, 220] width 287 height 18
type input "Corrosion / Oxidation on Aluminum Siding"
click at [672, 257] on div "Fastener Issues / Nail Head Exposure - SDA" at bounding box center [574, 263] width 218 height 13
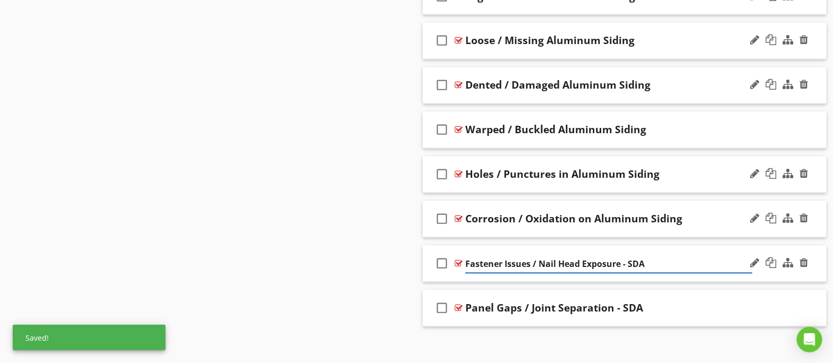
click at [672, 256] on input "Fastener Issues / Nail Head Exposure - SDA" at bounding box center [608, 265] width 287 height 18
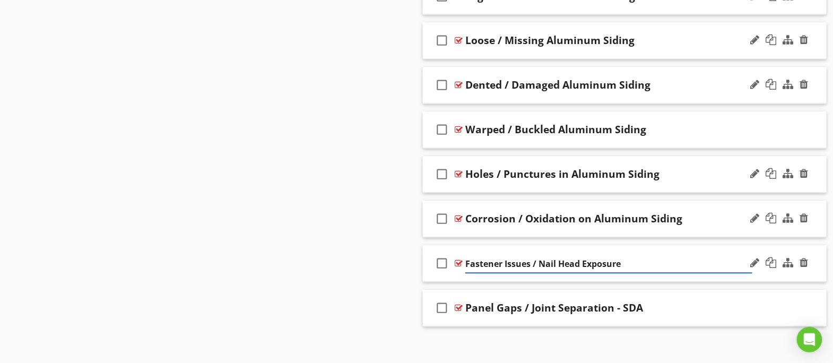
type input "Fastener Issues / Nail Head Exposure"
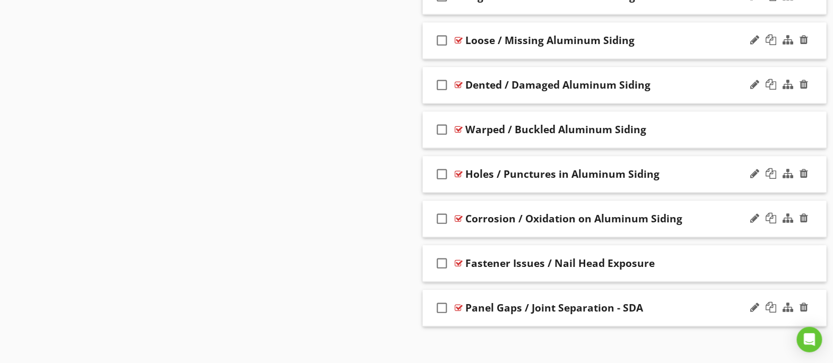
click at [634, 302] on div "Panel Gaps / Joint Separation - SDA" at bounding box center [554, 308] width 178 height 13
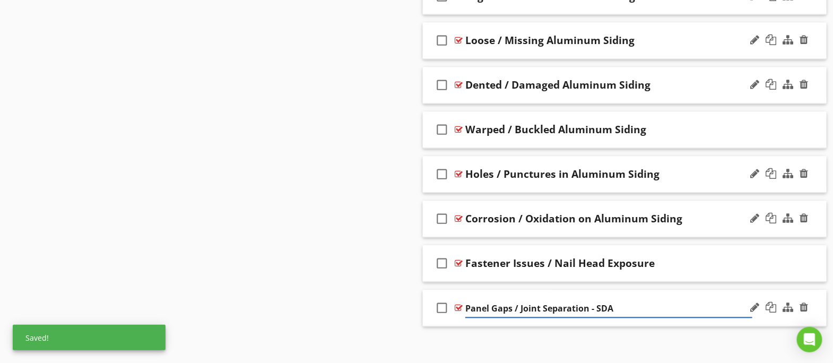
click at [634, 302] on input "Panel Gaps / Joint Separation - SDA" at bounding box center [608, 309] width 287 height 18
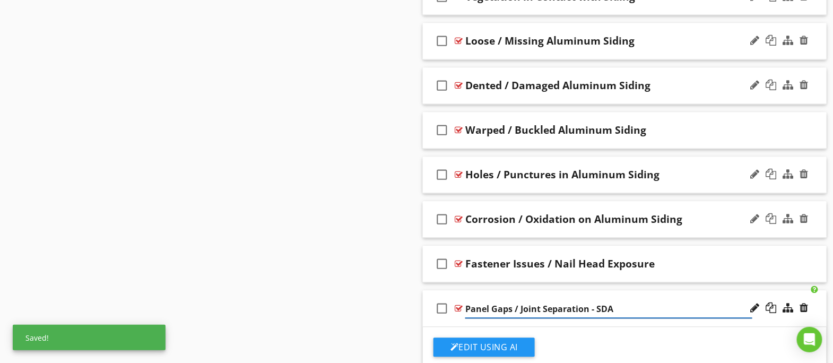
click at [606, 304] on input "Panel Gaps / Joint Separation - SDA" at bounding box center [608, 310] width 287 height 18
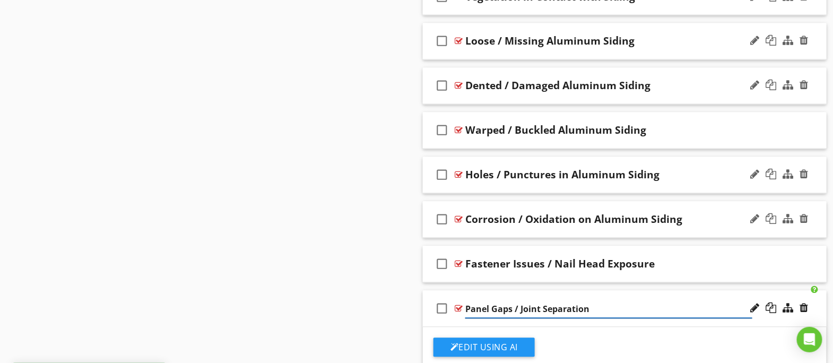
type input "Panel Gaps / Joint Separation"
click at [618, 291] on div "check_box_outline_blank Panel Gaps / Joint Separation" at bounding box center [625, 309] width 404 height 37
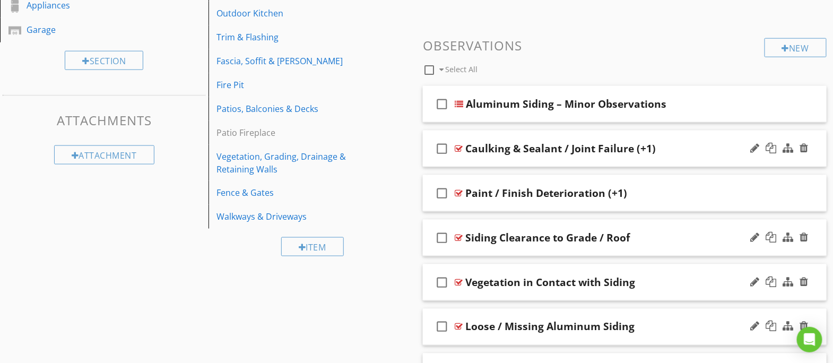
scroll to position [428, 0]
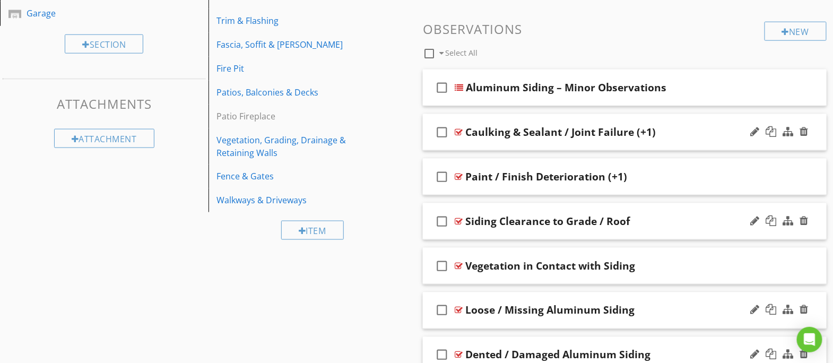
click at [654, 229] on div "check_box_outline_blank Siding Clearance to Grade / Roof" at bounding box center [625, 221] width 404 height 37
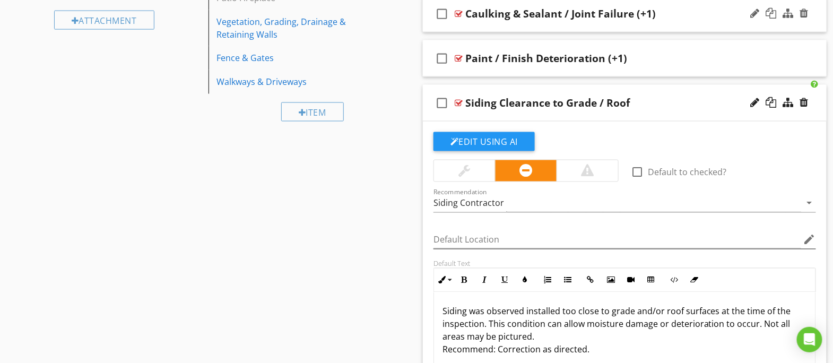
scroll to position [521, 0]
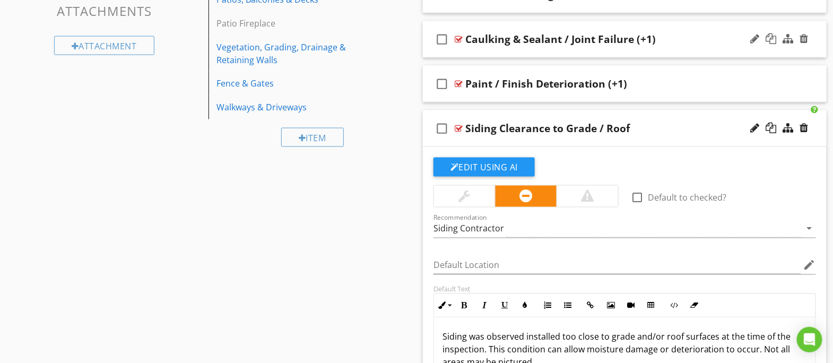
click at [664, 136] on div "check_box_outline_blank Siding Clearance to Grade / Roof" at bounding box center [625, 128] width 404 height 37
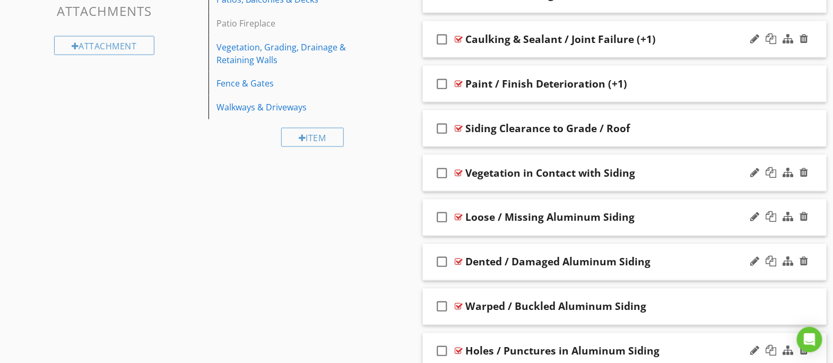
click at [669, 178] on div "check_box_outline_blank Vegetation in Contact with Siding" at bounding box center [625, 173] width 404 height 37
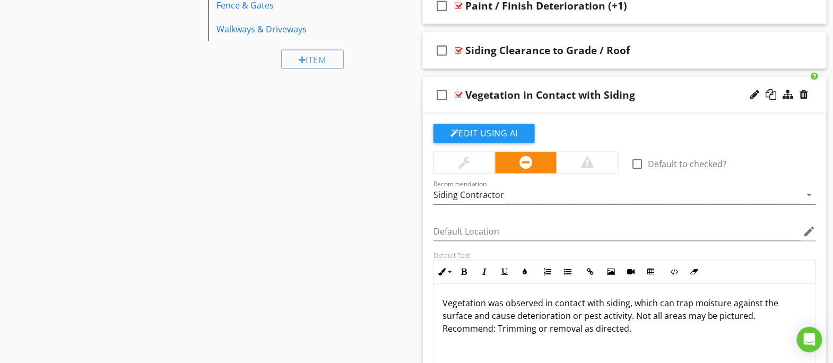
scroll to position [561, 0]
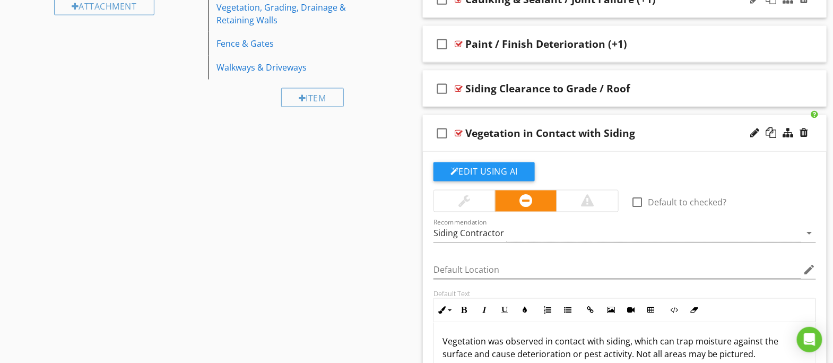
click at [670, 140] on div "check_box_outline_blank Vegetation in Contact with Siding" at bounding box center [625, 133] width 404 height 37
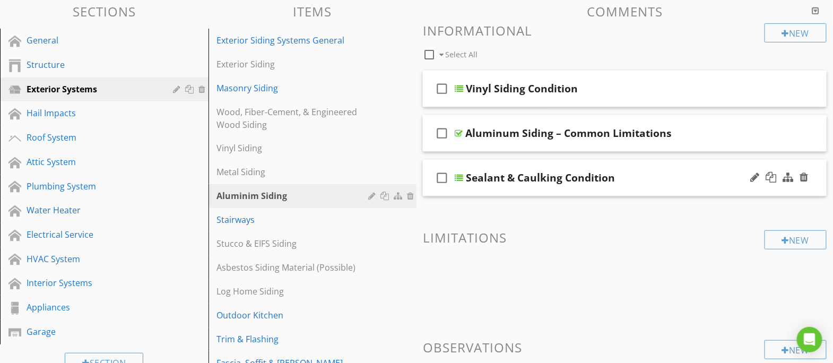
scroll to position [1, 0]
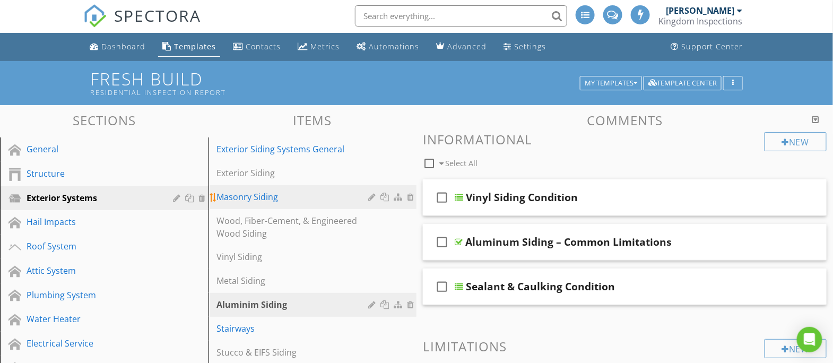
click at [259, 197] on div "Masonry Siding" at bounding box center [294, 196] width 155 height 13
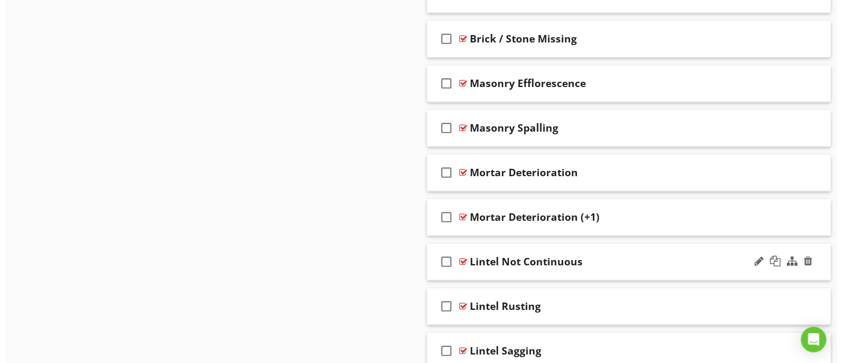
scroll to position [674, 0]
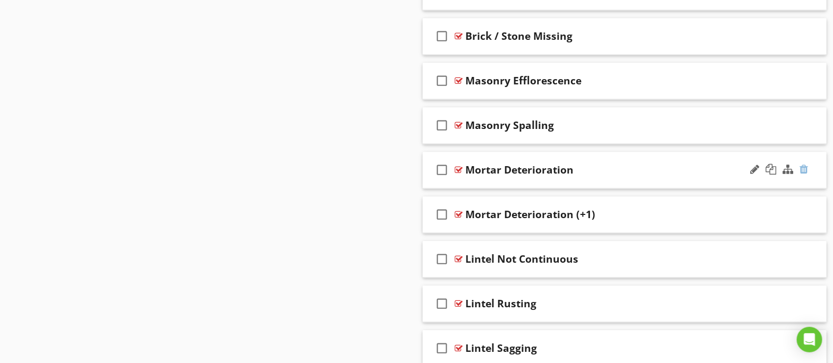
click at [807, 164] on div at bounding box center [804, 169] width 8 height 11
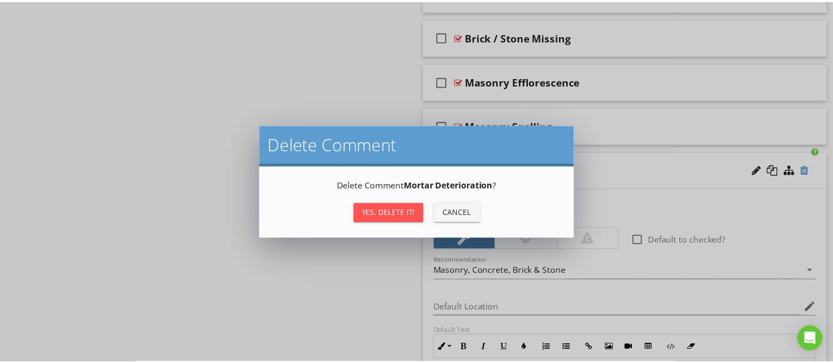
scroll to position [673, 0]
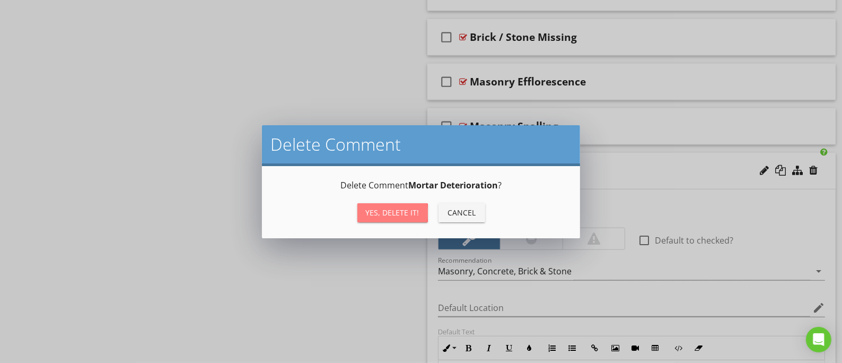
click at [404, 214] on div "Yes, Delete it!" at bounding box center [393, 212] width 54 height 11
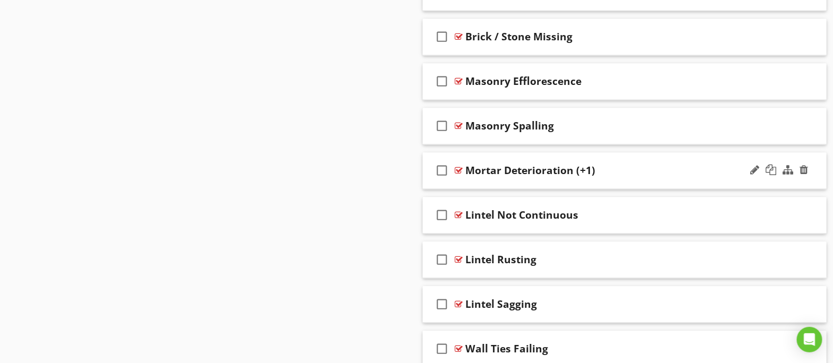
click at [586, 167] on div "Mortar Deterioration (+1)" at bounding box center [530, 170] width 130 height 13
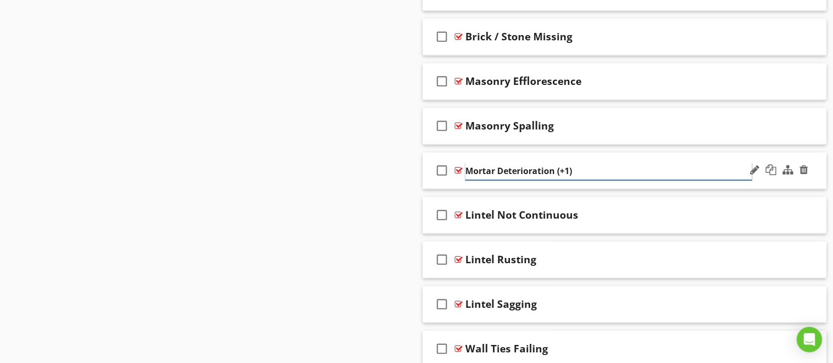
click at [586, 167] on input "Mortar Deterioration (+1)" at bounding box center [608, 172] width 287 height 18
type input "Mortar Deterioration"
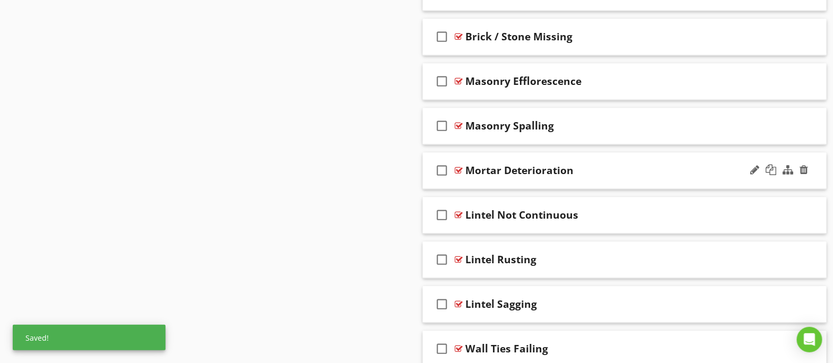
click at [609, 153] on div "check_box_outline_blank Mortar Deterioration" at bounding box center [625, 171] width 404 height 37
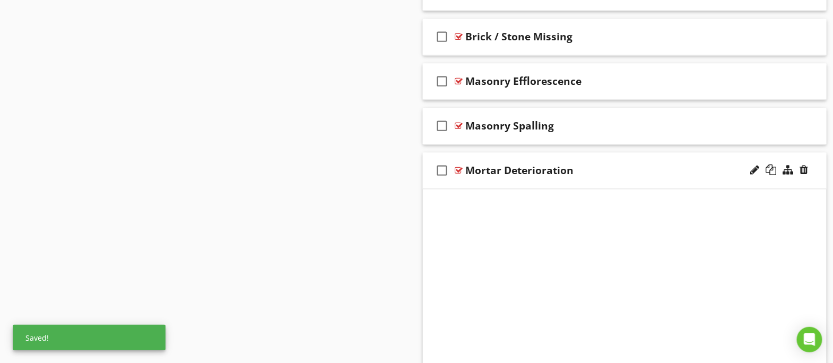
scroll to position [673, 0]
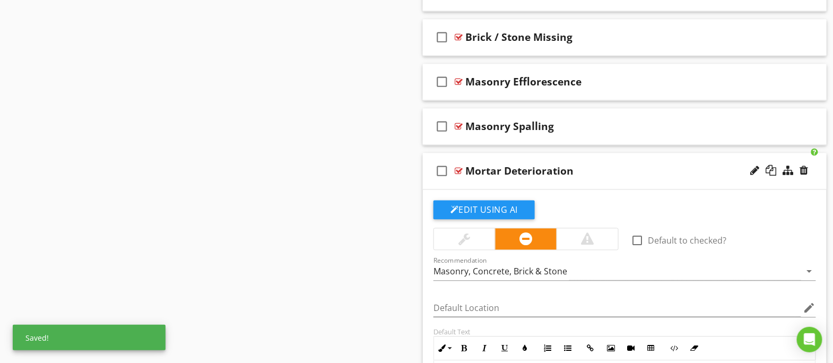
click at [609, 153] on div "check_box_outline_blank Mortar Deterioration" at bounding box center [625, 171] width 404 height 37
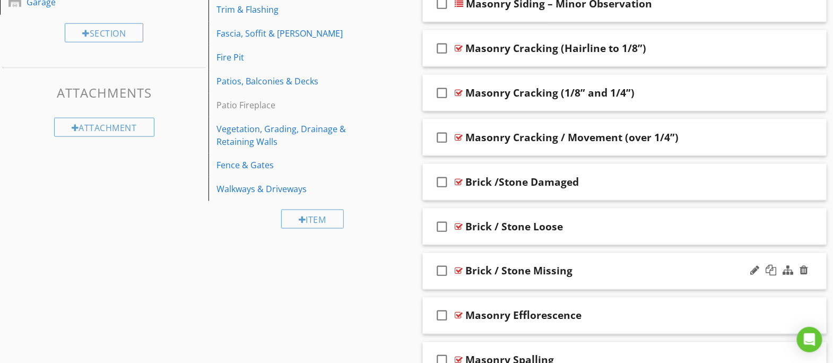
scroll to position [217, 0]
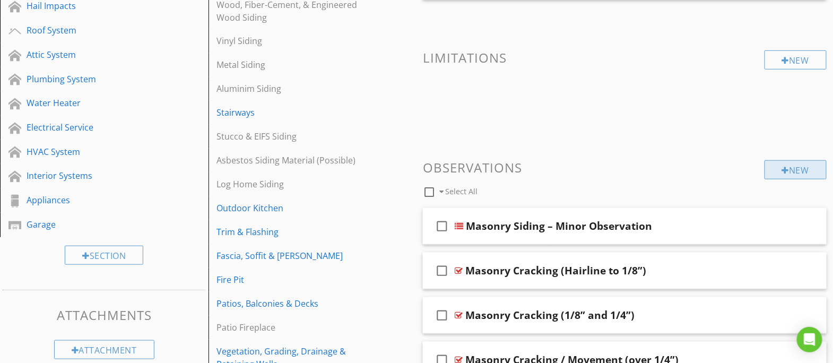
click at [794, 165] on div "New" at bounding box center [795, 169] width 62 height 19
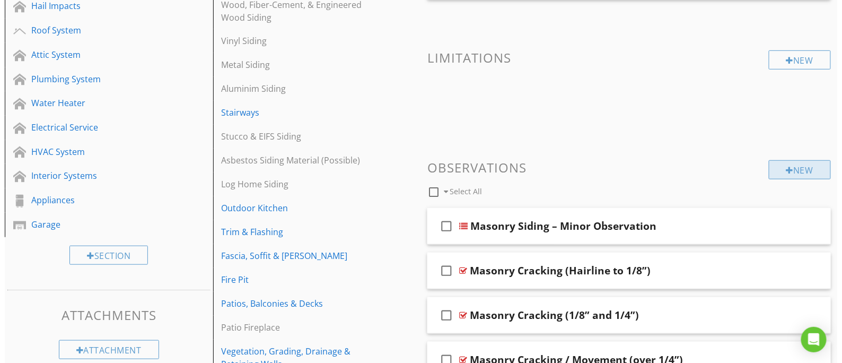
scroll to position [216, 0]
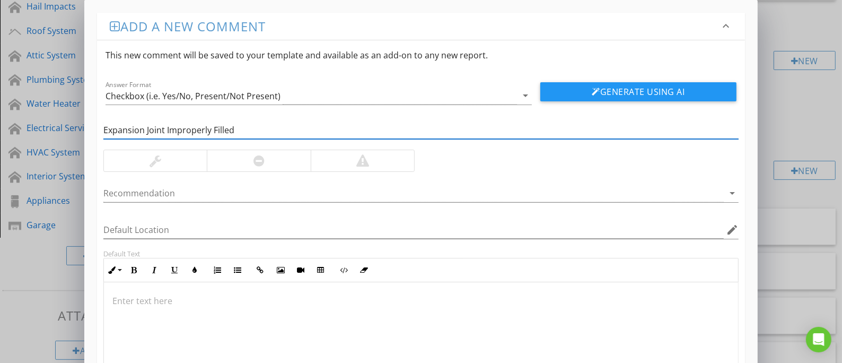
type input "Expansion Joint Improperly Filled"
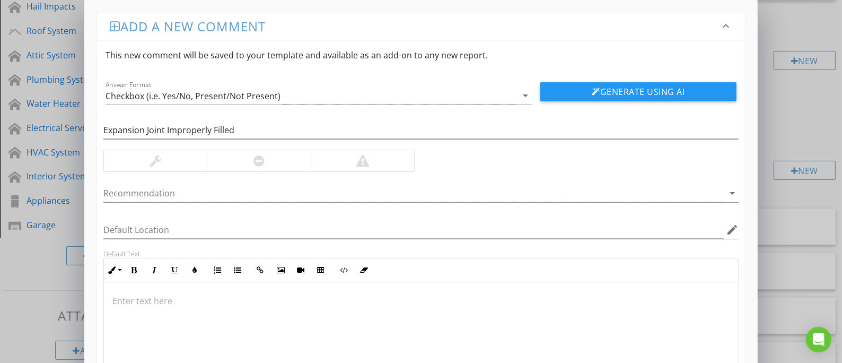
click at [161, 160] on div at bounding box center [155, 160] width 103 height 21
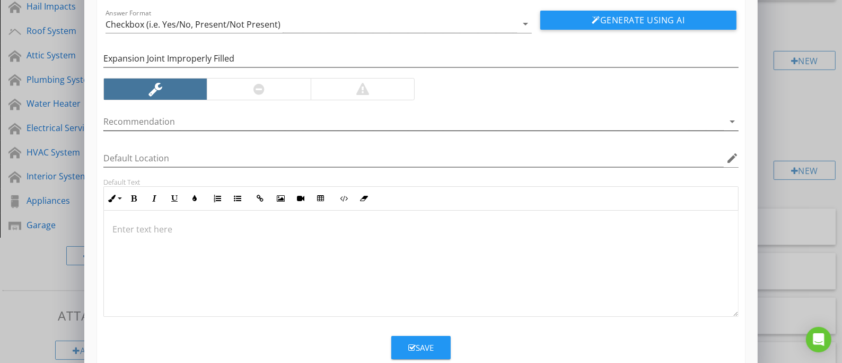
scroll to position [0, 0]
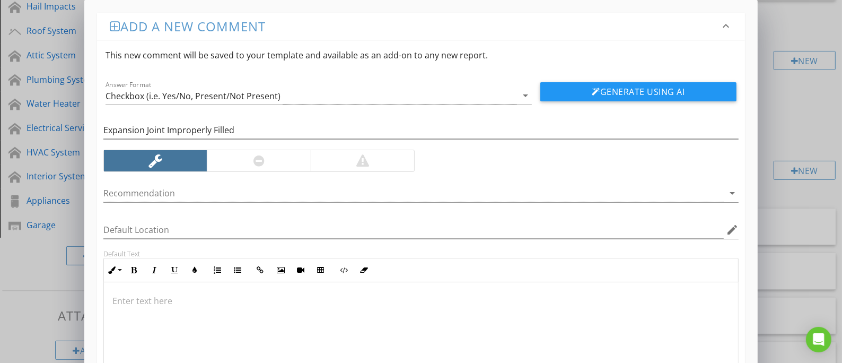
click at [535, 196] on div at bounding box center [413, 194] width 621 height 18
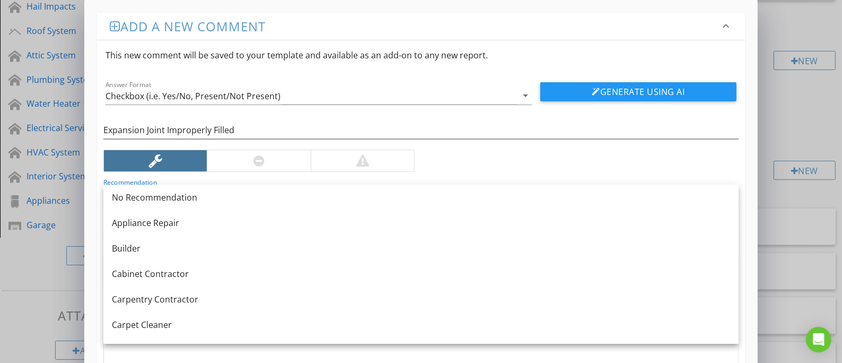
click at [493, 174] on div "Expansion Joint Improperly Filled Recommendation Masonry, Concrete, Brick & Sto…" at bounding box center [421, 246] width 648 height 284
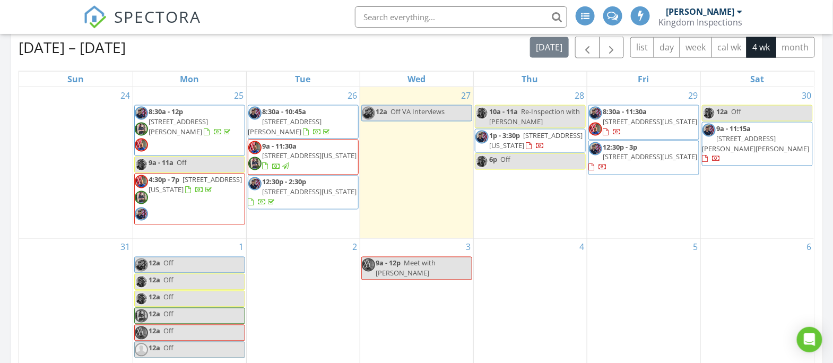
scroll to position [560, 0]
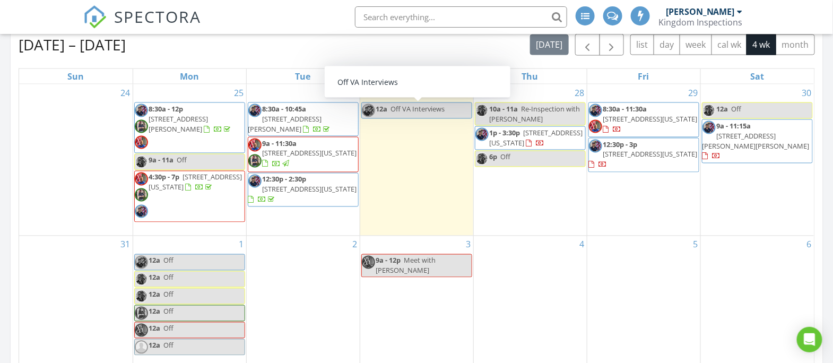
click at [525, 206] on div "28 10a - 11a Re-Inspection with [PERSON_NAME] 1p - 3:30p [STREET_ADDRESS][US_ST…" at bounding box center [530, 159] width 113 height 151
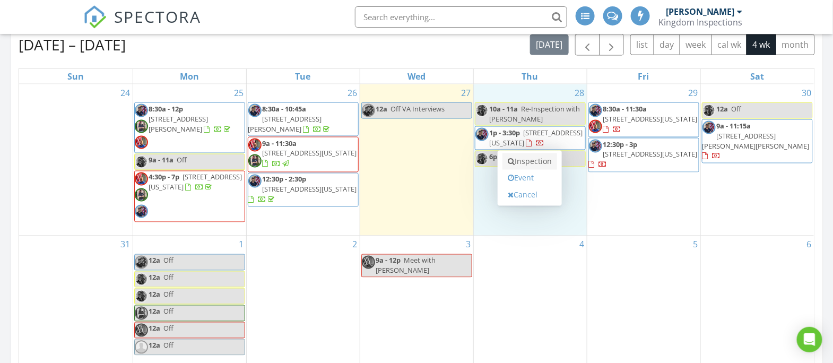
click at [531, 165] on link "Inspection" at bounding box center [529, 161] width 55 height 17
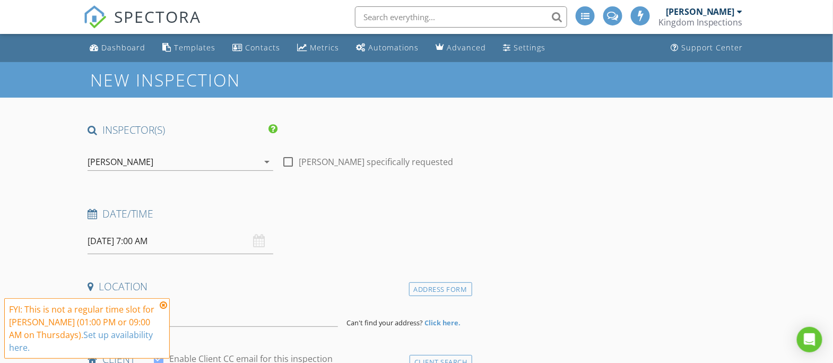
click at [242, 160] on div "[PERSON_NAME]" at bounding box center [173, 161] width 171 height 17
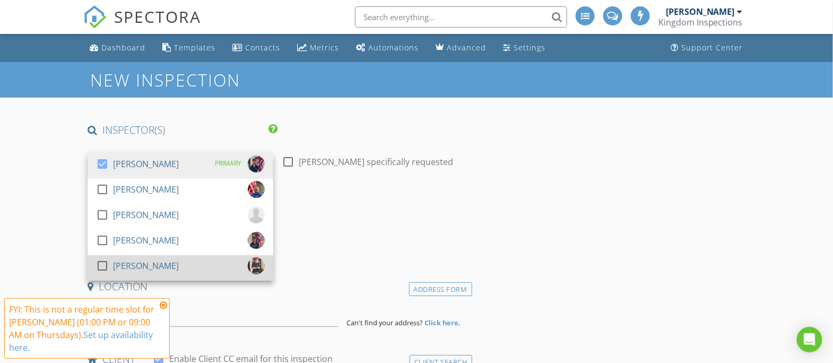
click at [190, 259] on div "check_box_outline_blank Matthew Carpenter" at bounding box center [180, 267] width 169 height 21
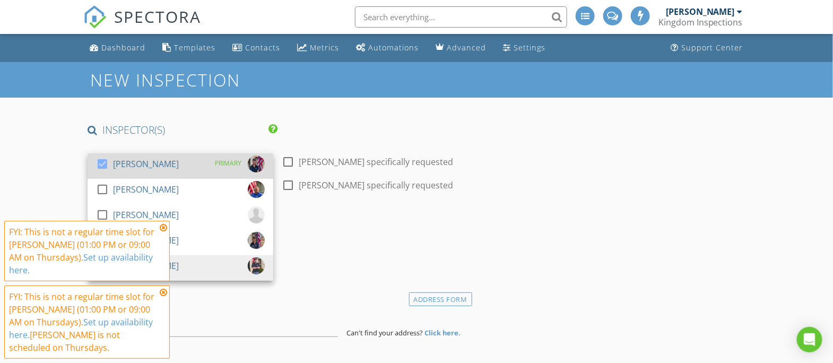
click at [185, 161] on div "check_box George Carpenter PRIMARY" at bounding box center [180, 165] width 169 height 21
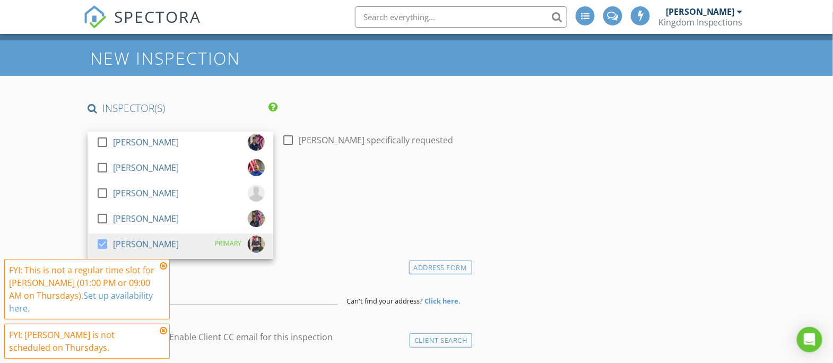
scroll to position [150, 0]
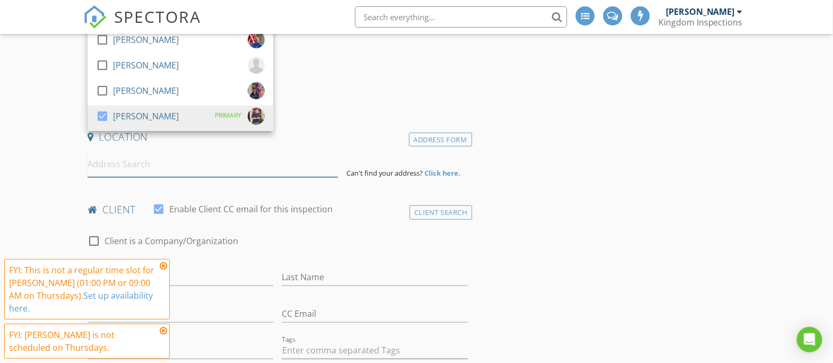
click at [253, 164] on input at bounding box center [213, 164] width 250 height 26
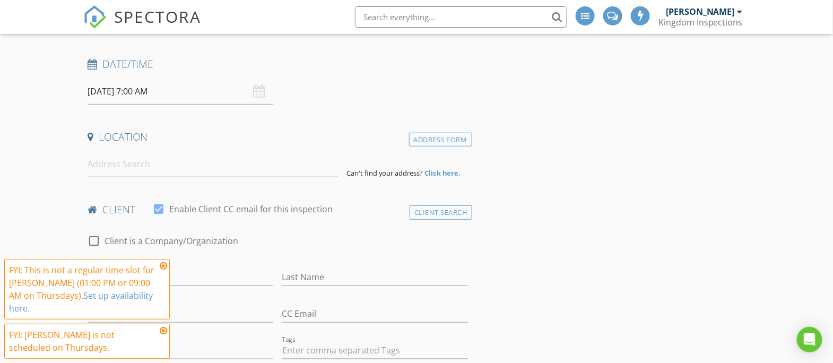
click at [136, 91] on input "08/28/2025 7:00 AM" at bounding box center [181, 91] width 186 height 26
click at [163, 266] on icon at bounding box center [163, 265] width 7 height 8
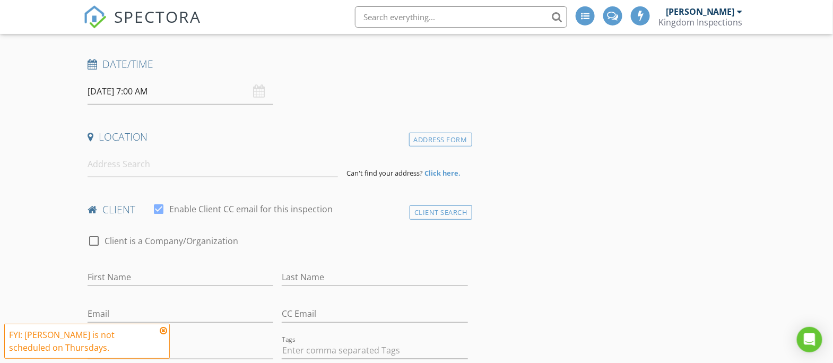
click at [164, 330] on icon at bounding box center [163, 330] width 7 height 8
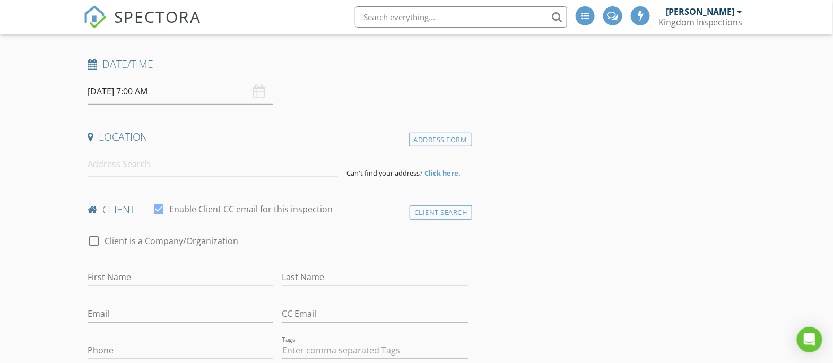
click at [139, 85] on input "08/28/2025 7:00 AM" at bounding box center [181, 91] width 186 height 26
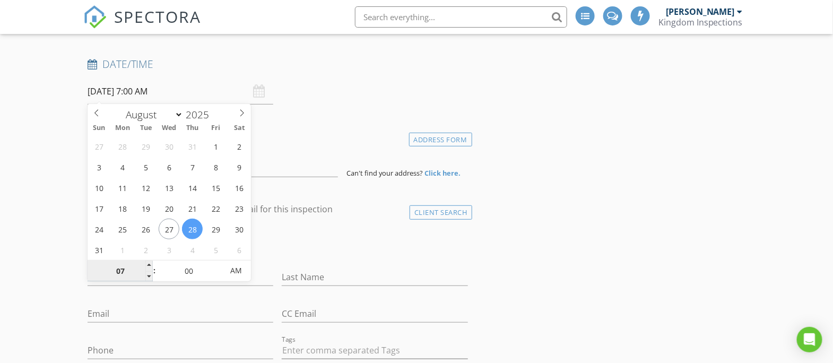
click at [121, 271] on input "07" at bounding box center [120, 270] width 65 height 21
type input "09"
type input "08/28/2025 9:00 AM"
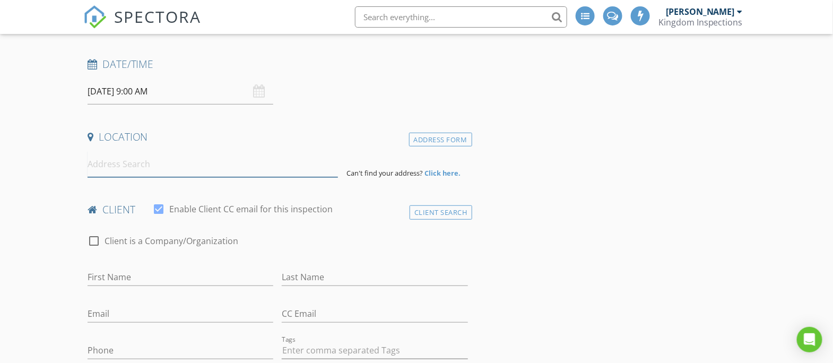
click at [324, 158] on input at bounding box center [213, 164] width 250 height 26
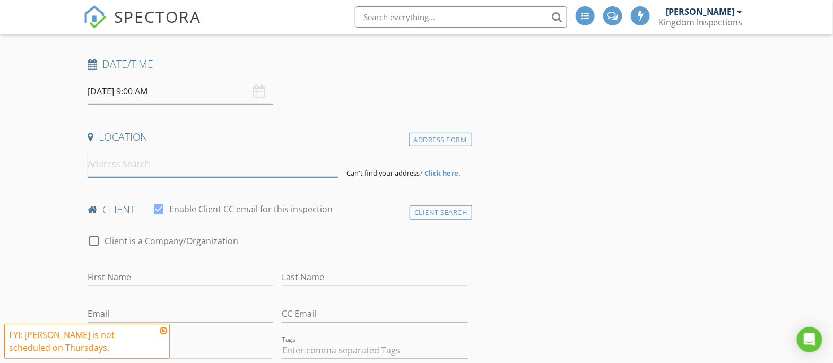
click at [308, 168] on input at bounding box center [213, 164] width 250 height 26
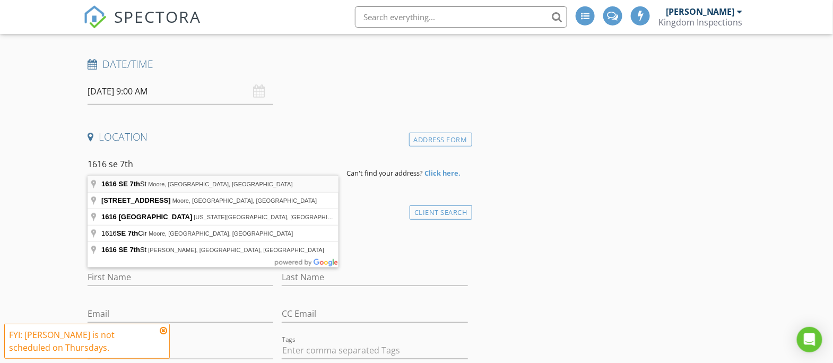
type input "1616 SE 7th St, Moore, OK, USA"
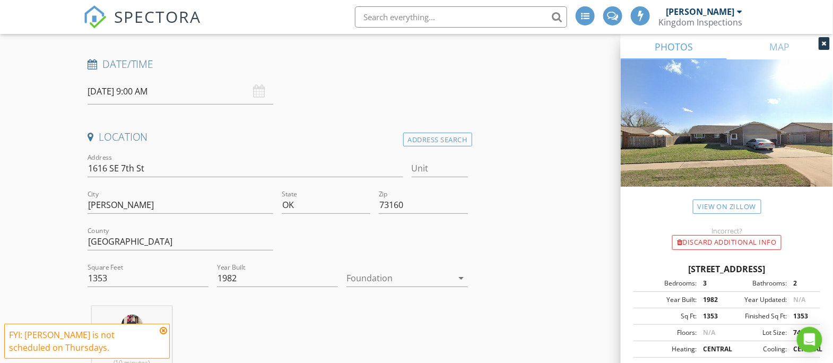
click at [392, 277] on div at bounding box center [399, 277] width 106 height 17
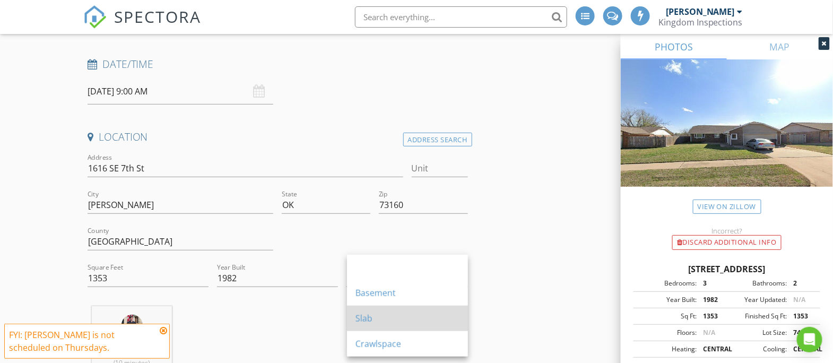
click at [374, 319] on div "Slab" at bounding box center [407, 318] width 104 height 13
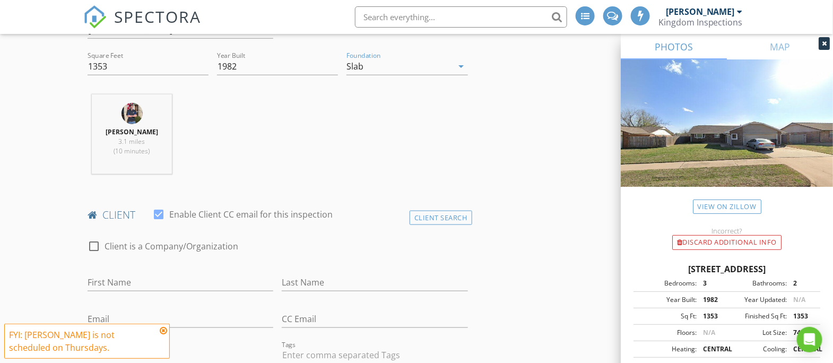
scroll to position [458, 0]
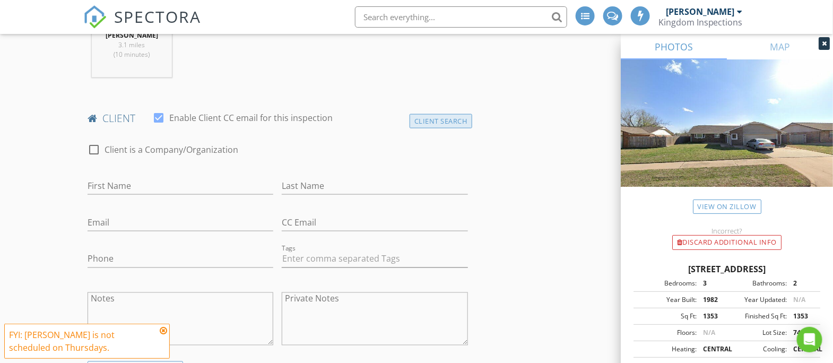
click at [432, 118] on div "Client Search" at bounding box center [440, 121] width 63 height 14
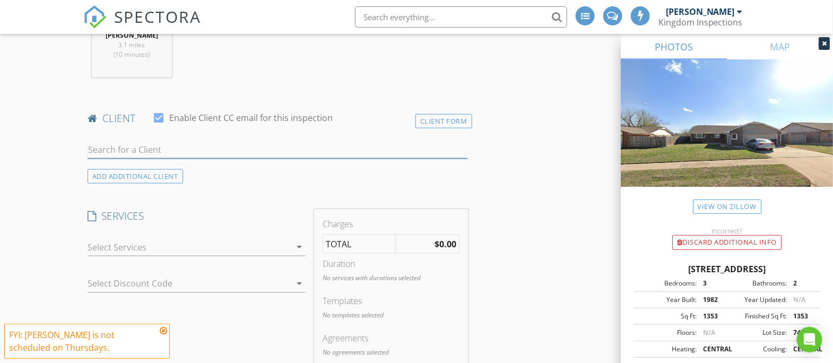
click at [193, 145] on input "text" at bounding box center [278, 150] width 380 height 18
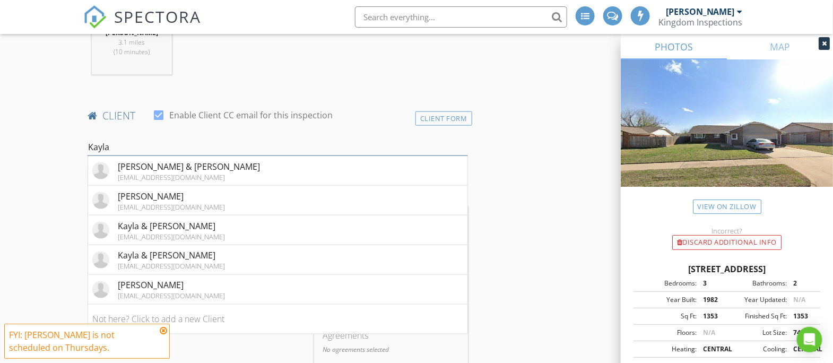
scroll to position [462, 0]
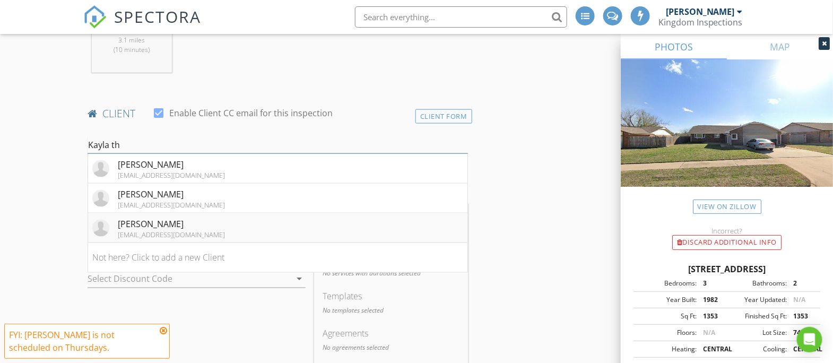
type input "Kayla th"
click at [210, 225] on li "Kayla Thomas-Hiles tiger_girl_121@hotmail.com" at bounding box center [277, 228] width 379 height 30
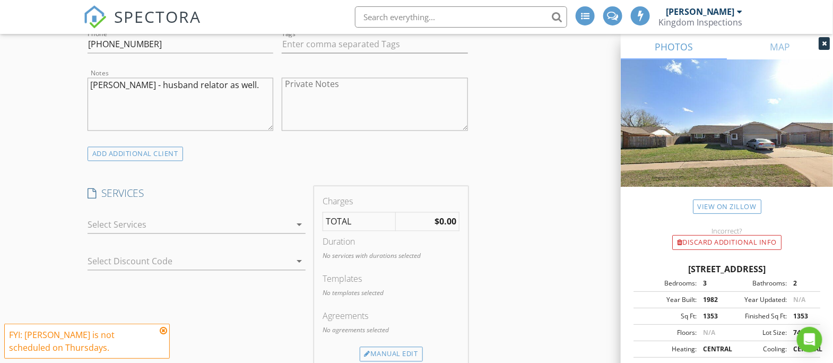
scroll to position [688, 0]
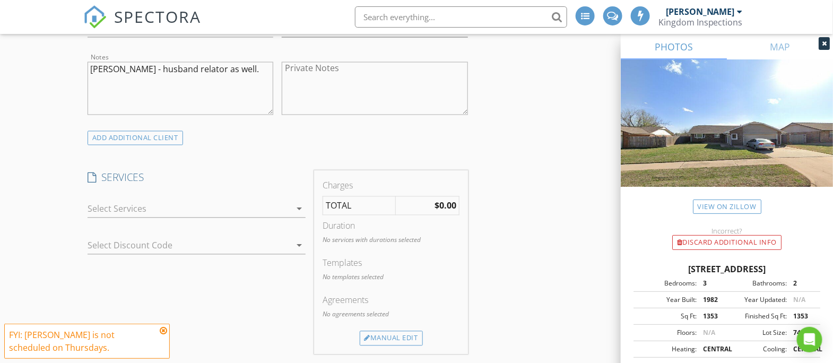
click at [223, 211] on div at bounding box center [189, 208] width 203 height 17
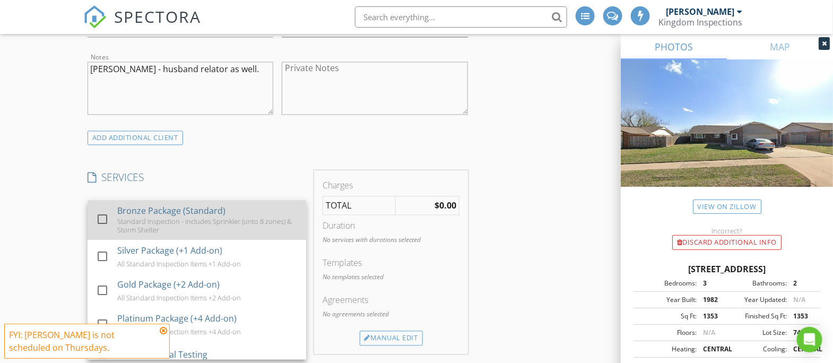
scroll to position [146, 0]
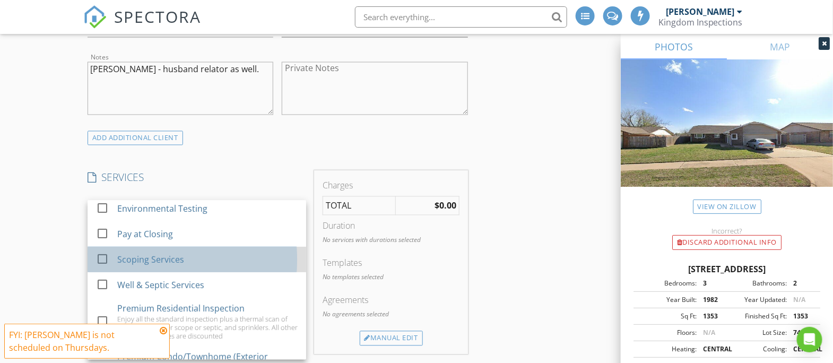
click at [186, 259] on div "Scoping Services" at bounding box center [207, 259] width 180 height 21
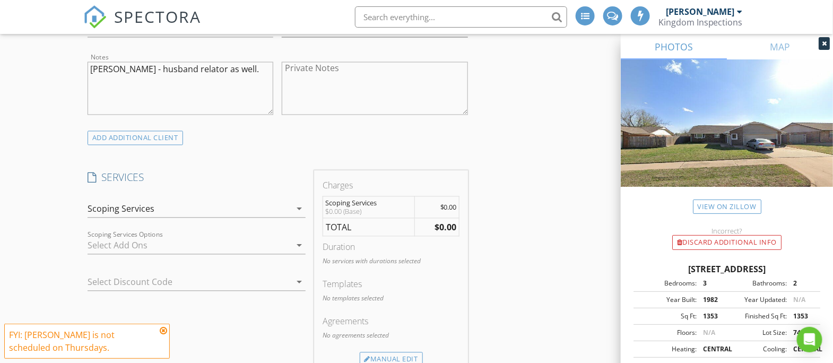
scroll to position [691, 0]
click at [240, 237] on div at bounding box center [189, 242] width 203 height 17
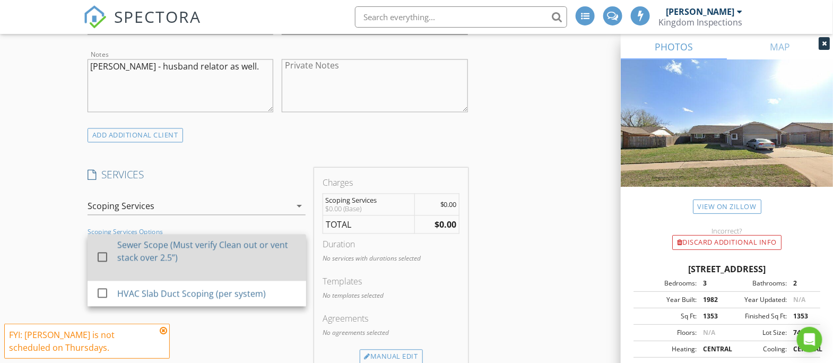
click at [103, 252] on div at bounding box center [102, 257] width 18 height 18
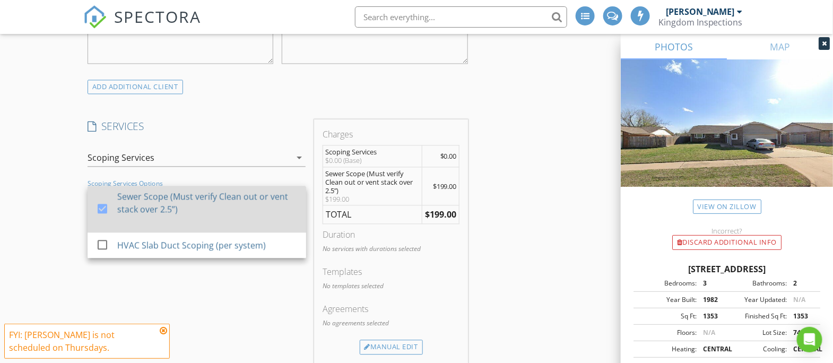
scroll to position [741, 0]
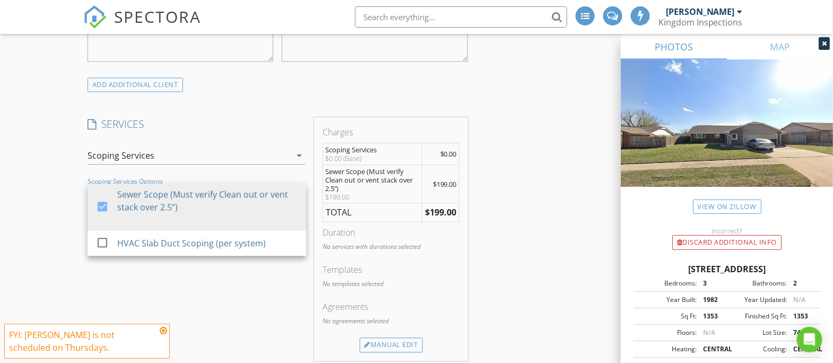
click at [242, 305] on div "SERVICES check_box_outline_blank Bronze Package (Standard) Standard Inspection …" at bounding box center [196, 238] width 226 height 243
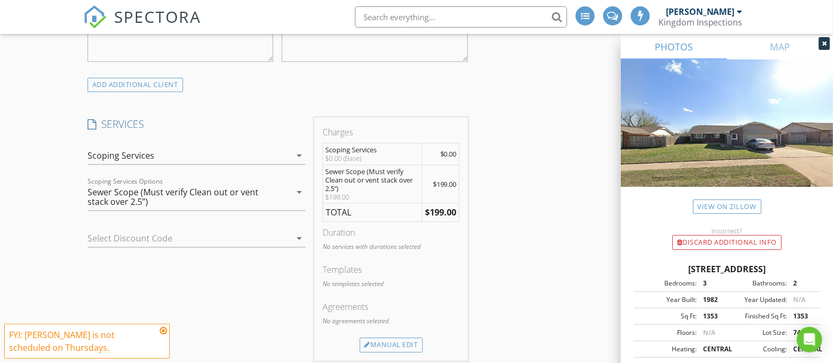
click at [154, 232] on div at bounding box center [182, 238] width 188 height 17
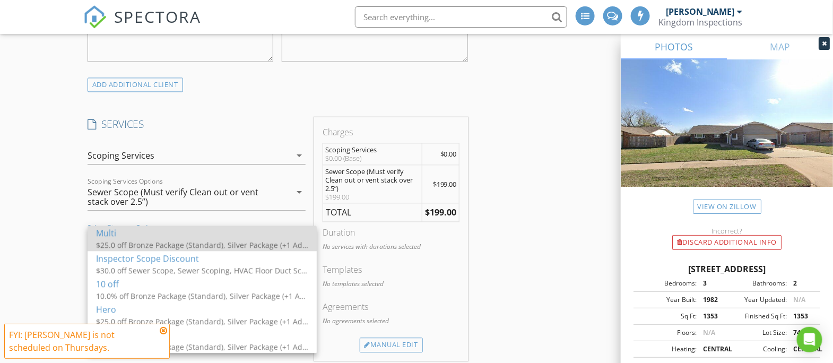
click at [171, 233] on div "Multi" at bounding box center [202, 232] width 212 height 13
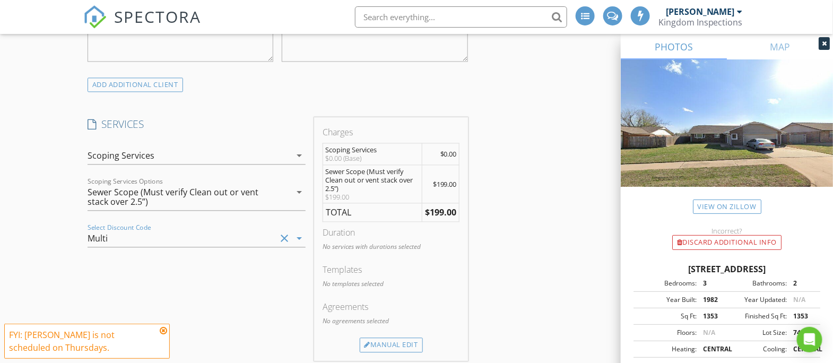
click at [285, 234] on icon "clear" at bounding box center [284, 238] width 13 height 13
click at [411, 341] on div "Manual Edit" at bounding box center [391, 344] width 63 height 15
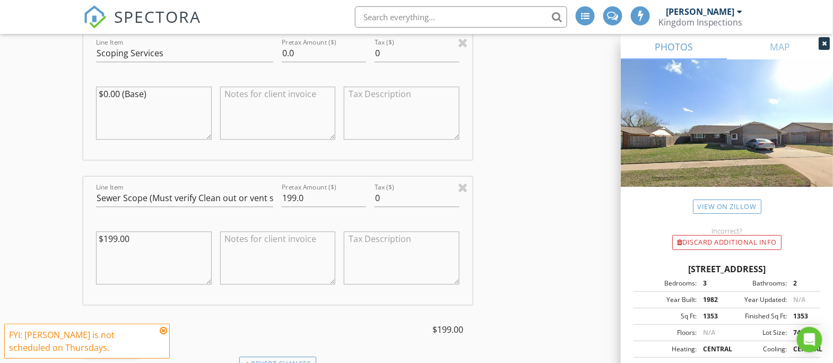
scroll to position [984, 0]
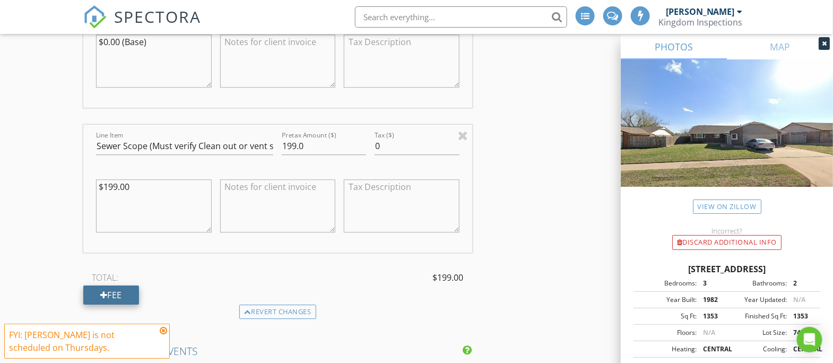
click at [126, 291] on div "Fee" at bounding box center [111, 294] width 56 height 19
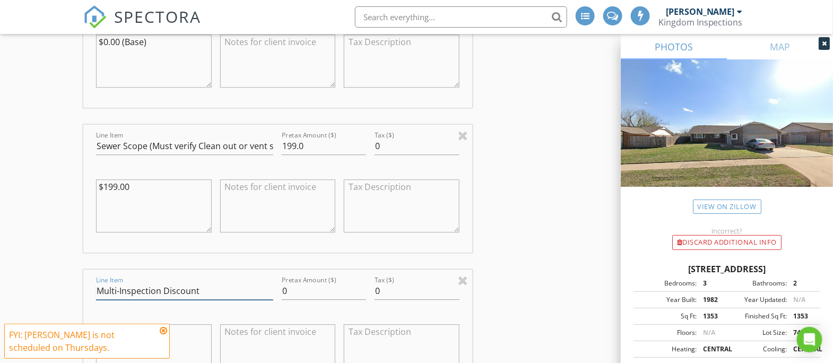
type input "Multi-Inspection Discount"
drag, startPoint x: 296, startPoint y: 139, endPoint x: 283, endPoint y: 143, distance: 13.3
click at [283, 143] on input "199.0" at bounding box center [324, 146] width 84 height 18
drag, startPoint x: 302, startPoint y: 289, endPoint x: 288, endPoint y: 287, distance: 13.9
click at [288, 287] on input "24" at bounding box center [324, 291] width 84 height 18
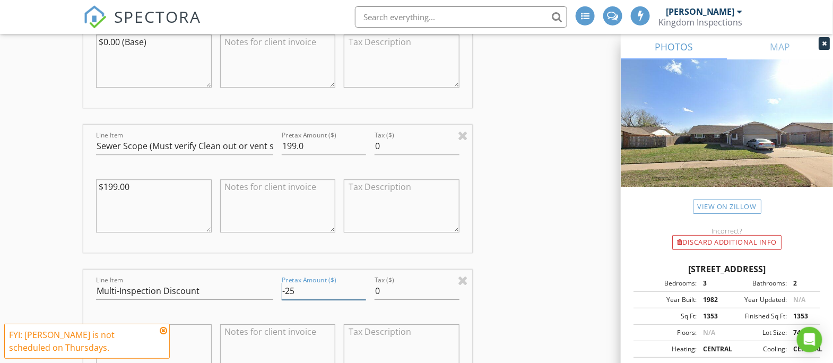
type input "-25"
click at [316, 261] on div "Line Item Scoping Services Pretax Amount ($) 0.0 Tax ($) 0 $0.00 (Base) Line It…" at bounding box center [277, 214] width 389 height 469
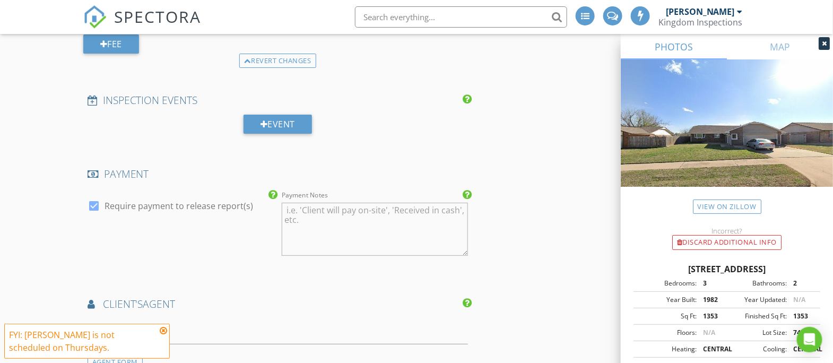
scroll to position [1472, 0]
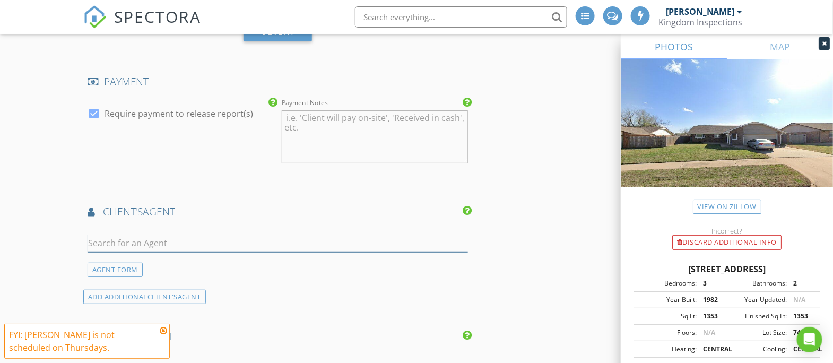
click at [277, 238] on input "text" at bounding box center [278, 243] width 380 height 18
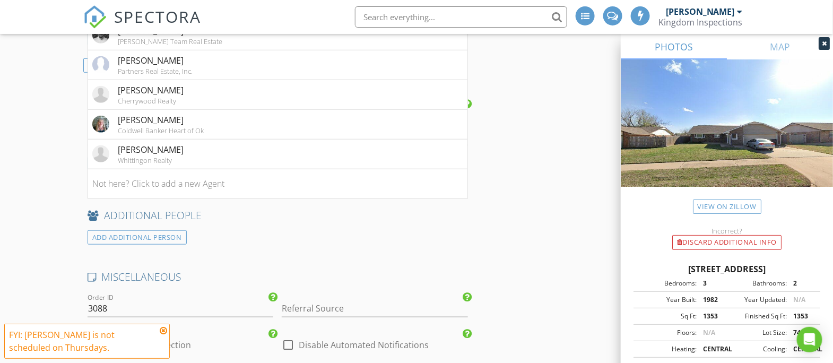
scroll to position [1689, 0]
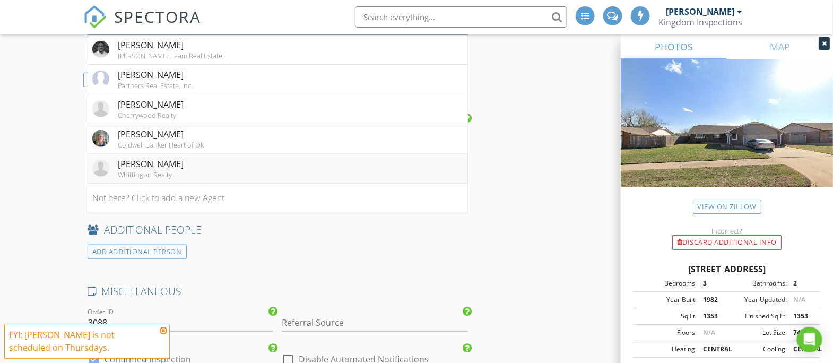
type input "Patr"
click at [239, 156] on li "Patricia Brand Whittingon Realty" at bounding box center [277, 169] width 379 height 30
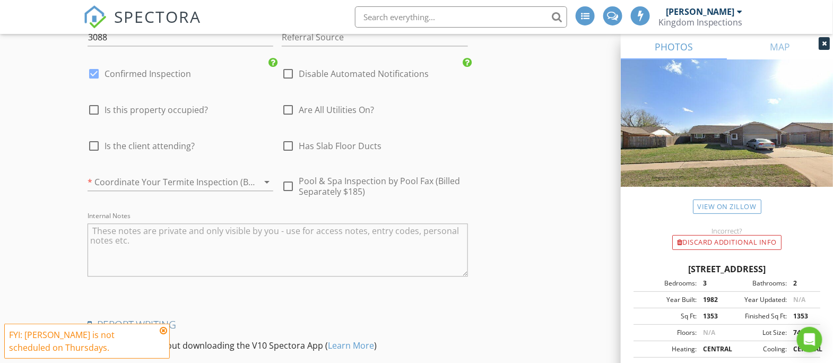
scroll to position [2159, 0]
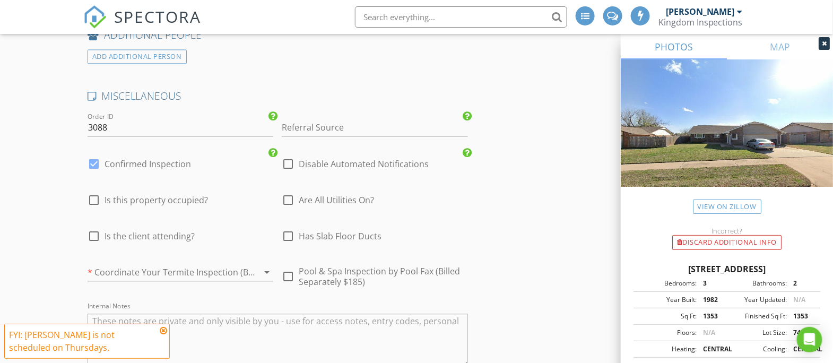
click at [290, 193] on div at bounding box center [288, 200] width 18 height 18
checkbox input "true"
click at [254, 266] on div at bounding box center [252, 272] width 13 height 13
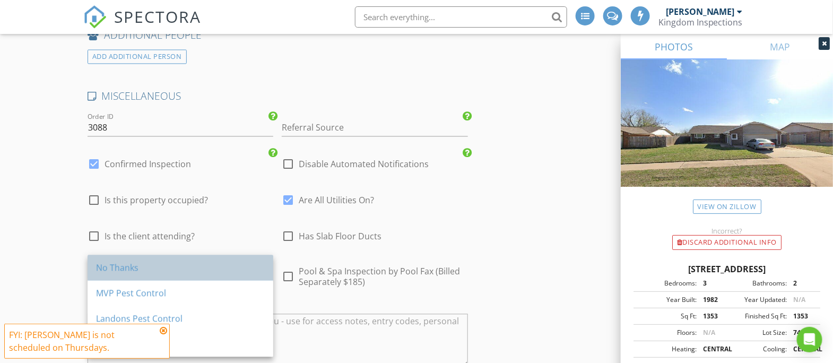
click at [246, 269] on div "No Thanks" at bounding box center [180, 267] width 169 height 13
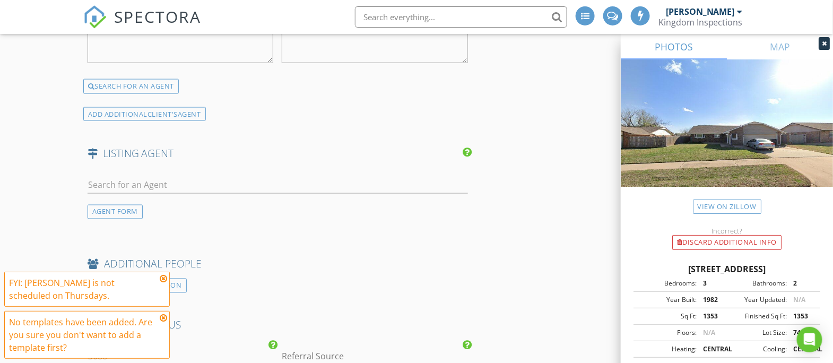
scroll to position [2421, 0]
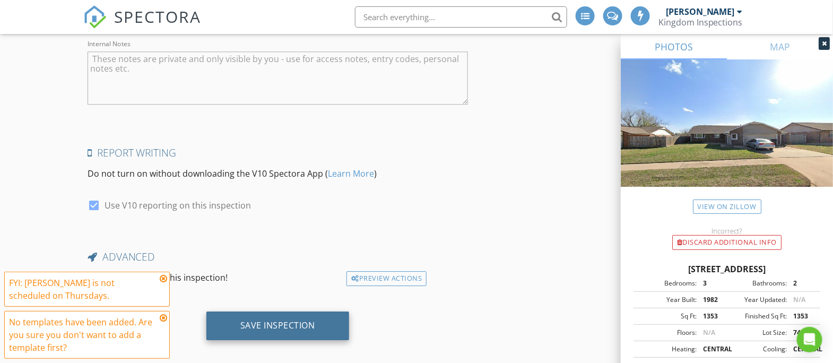
click at [302, 320] on div "Save Inspection" at bounding box center [277, 325] width 75 height 11
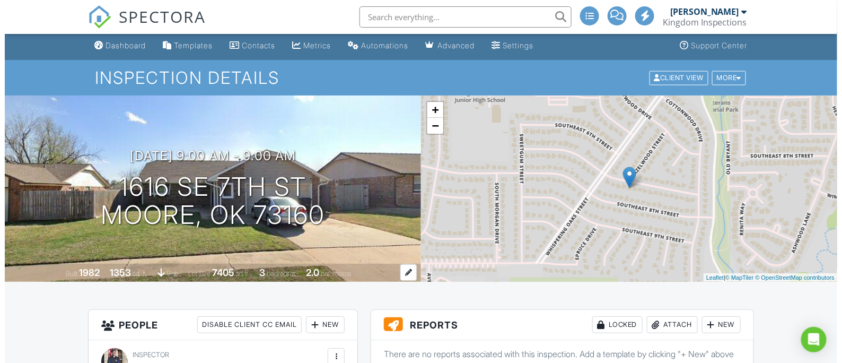
scroll to position [94, 0]
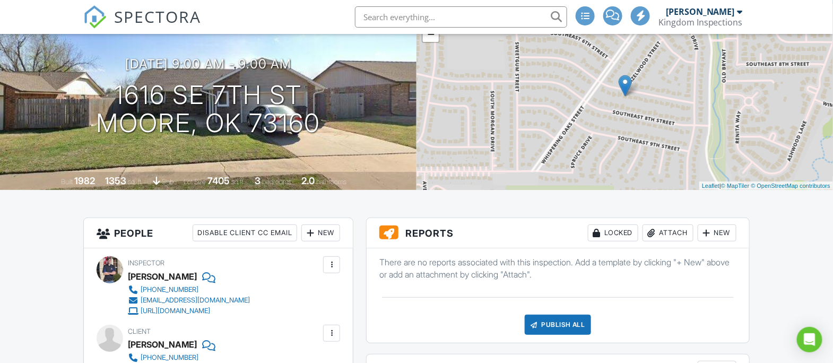
click at [719, 234] on div "New" at bounding box center [716, 232] width 39 height 17
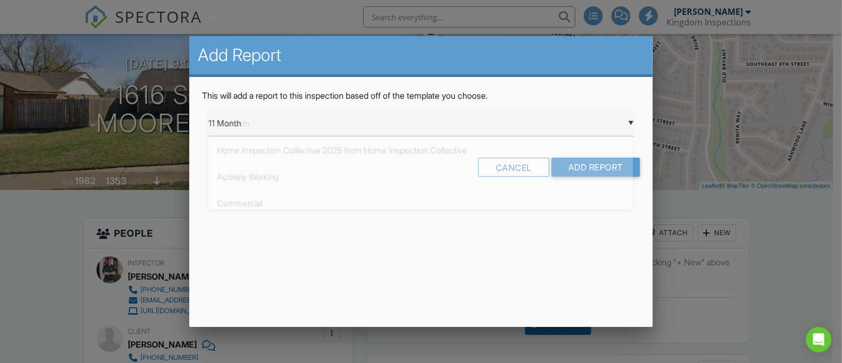
click at [414, 133] on div "▼ 11 Month 11 Month Home Inspection Collective 2025 from Home Inspection Collec…" at bounding box center [420, 123] width 425 height 26
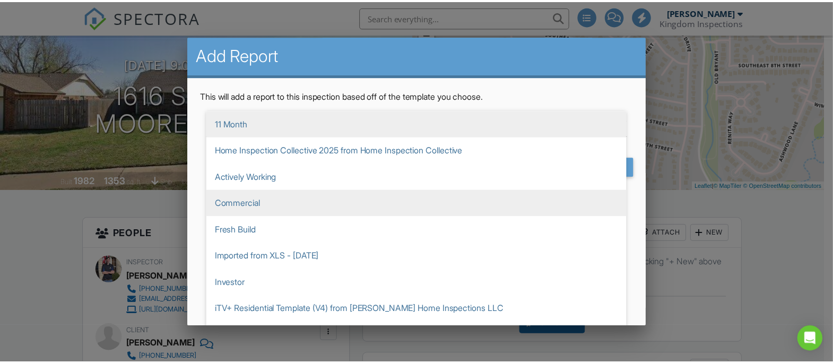
scroll to position [36, 0]
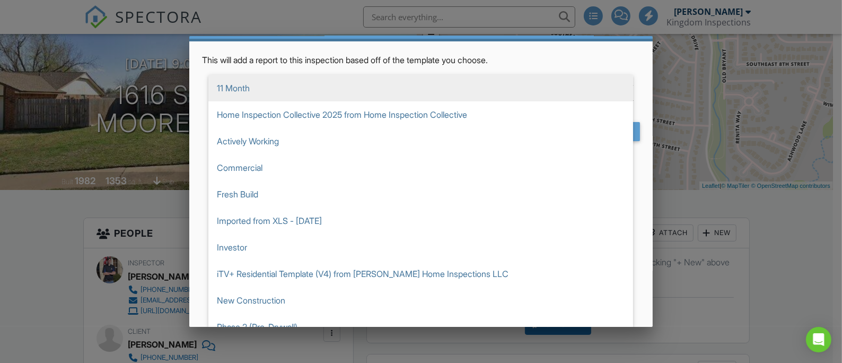
click at [755, 259] on div at bounding box center [421, 173] width 842 height 453
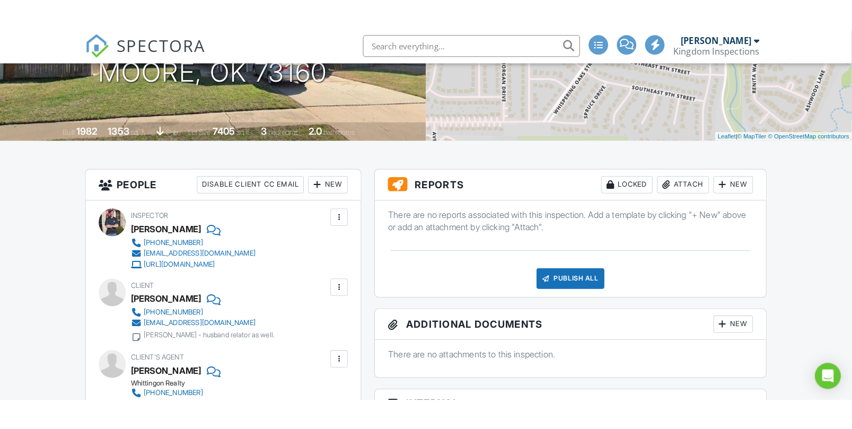
scroll to position [250, 0]
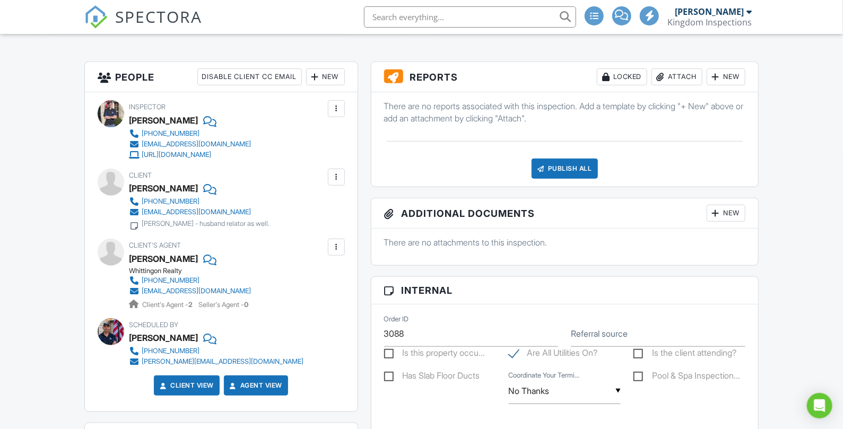
click at [736, 74] on div "New" at bounding box center [725, 76] width 39 height 17
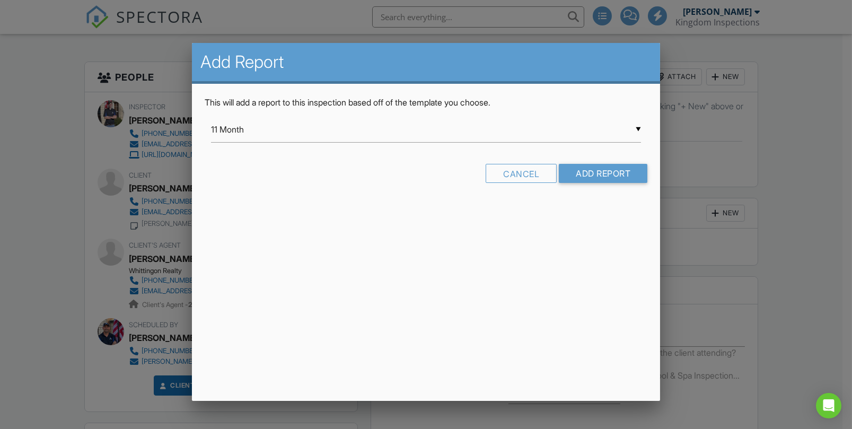
click at [486, 128] on div "▼ 11 Month 11 Month Home Inspection Collective 2025 from Home Inspection Collec…" at bounding box center [426, 130] width 431 height 26
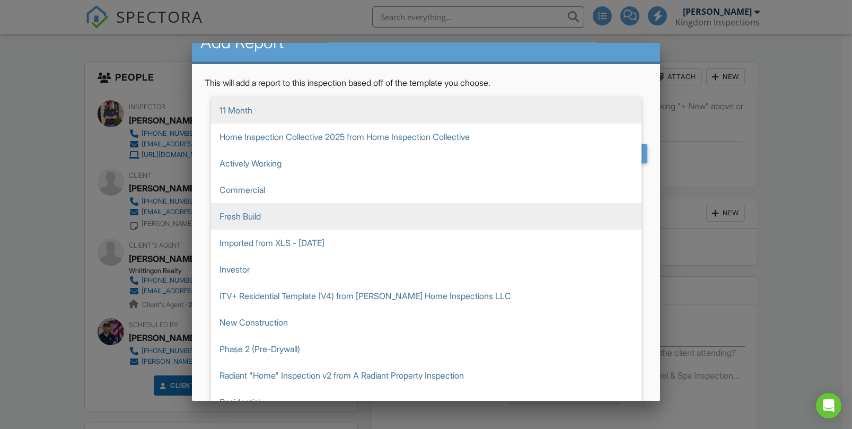
scroll to position [28, 0]
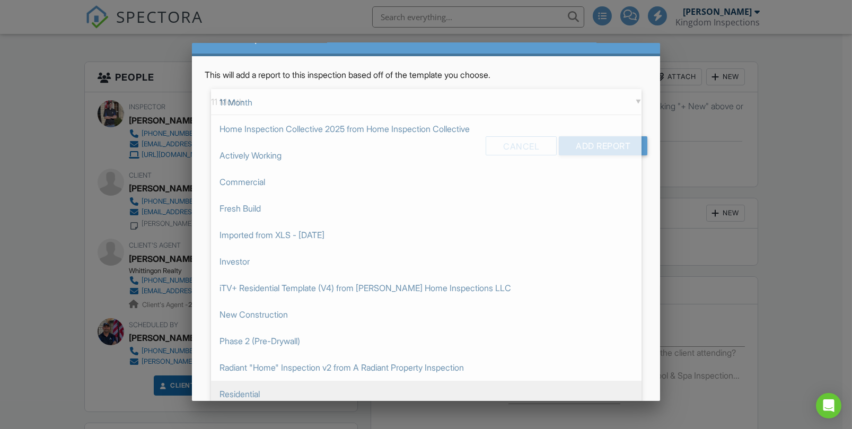
click at [275, 362] on span "Residential" at bounding box center [426, 394] width 431 height 27
type input "Residential"
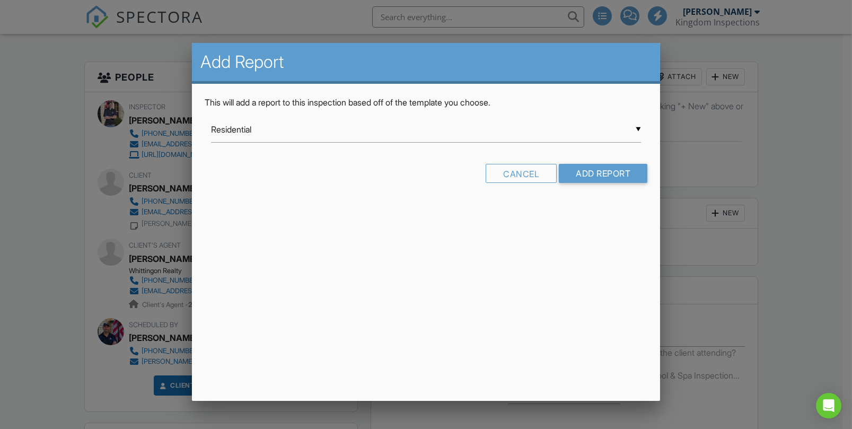
scroll to position [0, 0]
click at [593, 174] on input "Add Report" at bounding box center [603, 173] width 89 height 19
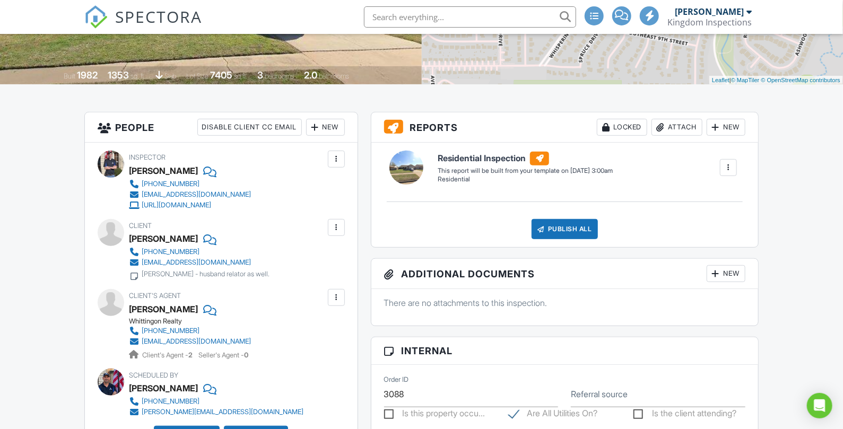
click at [723, 170] on div at bounding box center [728, 167] width 11 height 11
click at [702, 196] on div "Build Now" at bounding box center [706, 197] width 51 height 13
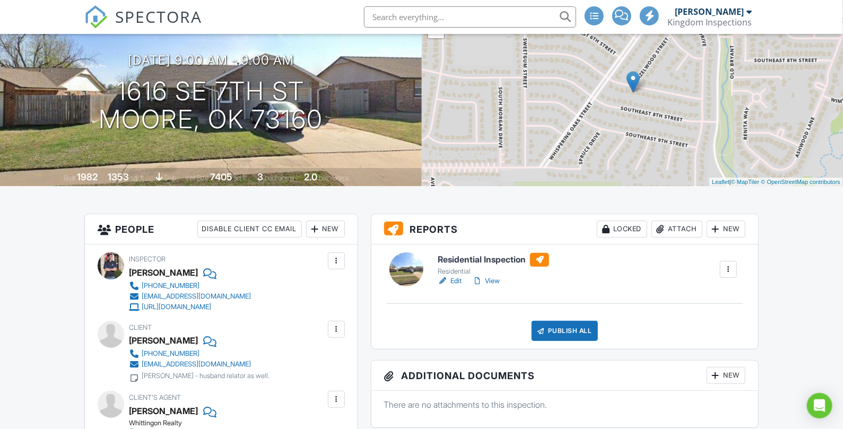
click at [459, 282] on link "Edit" at bounding box center [450, 281] width 24 height 11
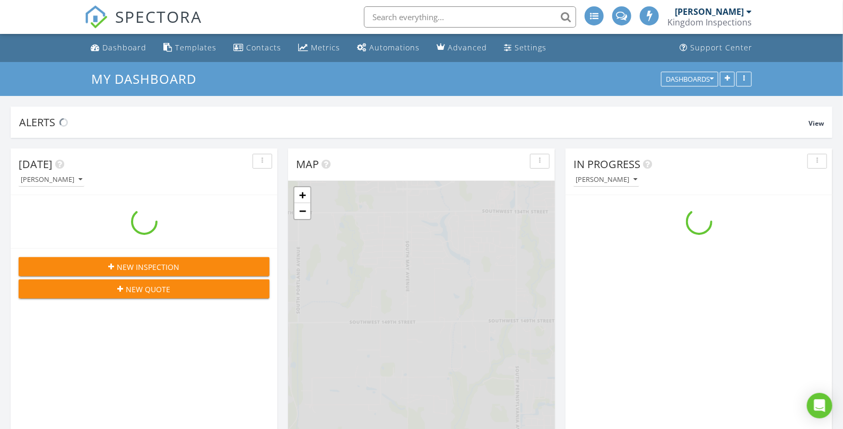
scroll to position [1224, 863]
